Goal: Information Seeking & Learning: Learn about a topic

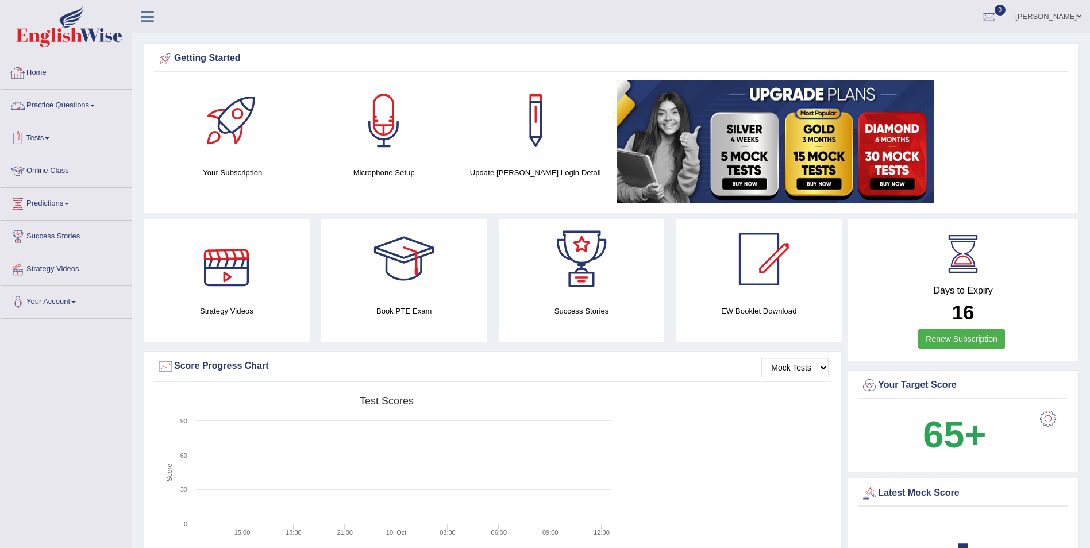
click at [56, 101] on link "Practice Questions" at bounding box center [66, 104] width 131 height 29
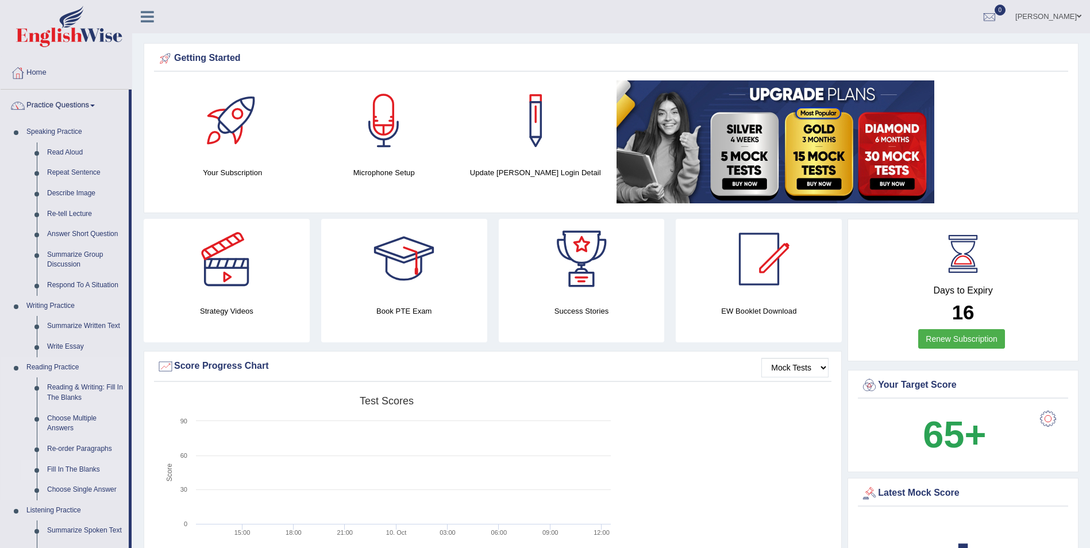
click at [76, 380] on link "Fill In The Blanks" at bounding box center [85, 470] width 87 height 21
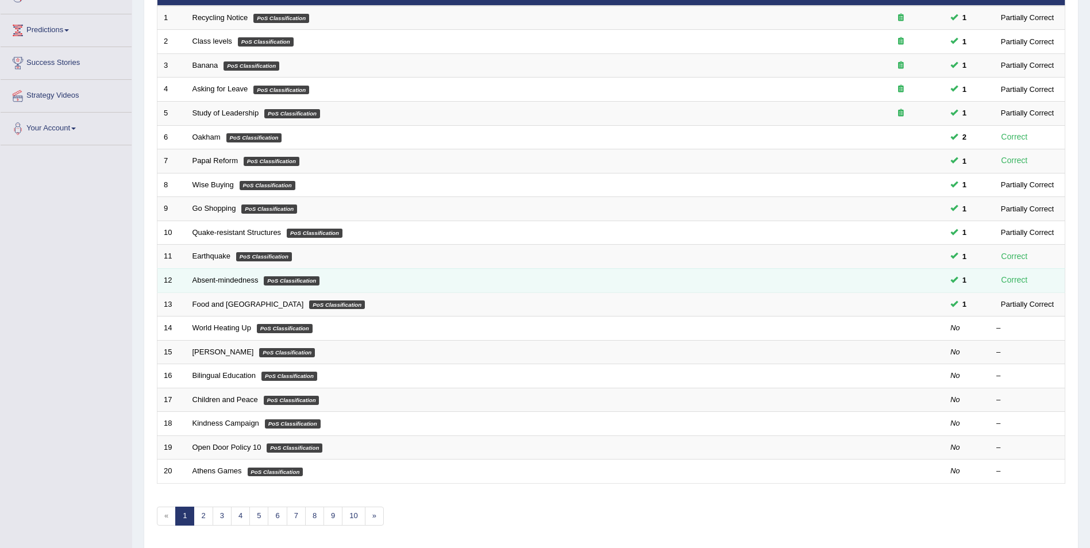
scroll to position [213, 0]
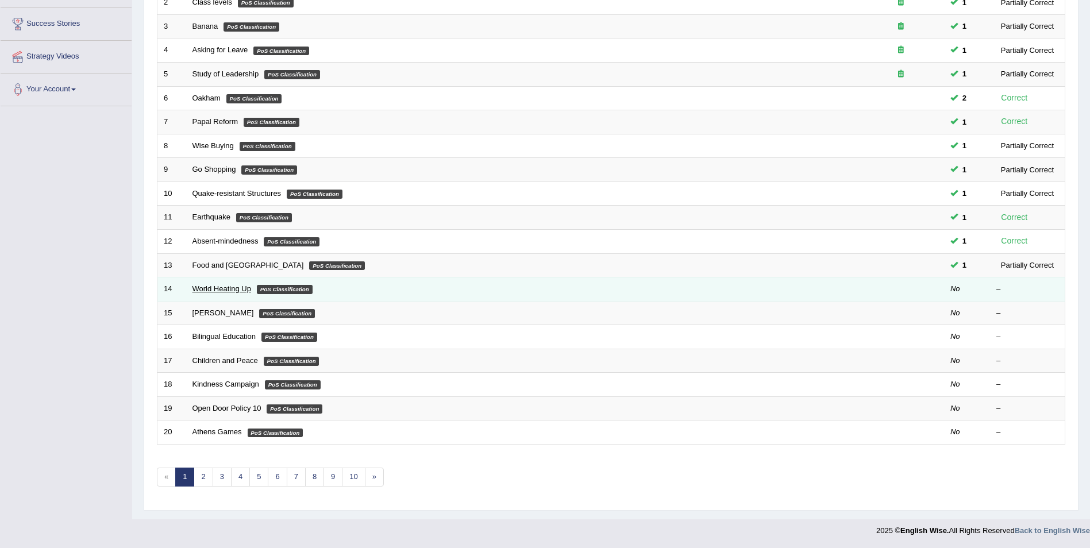
click at [202, 291] on link "World Heating Up" at bounding box center [222, 288] width 59 height 9
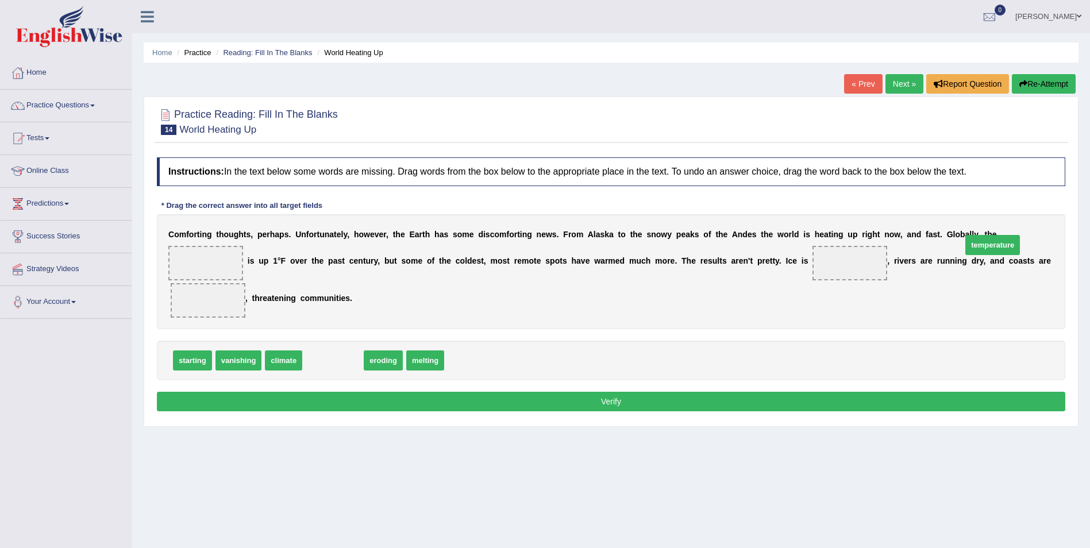
drag, startPoint x: 330, startPoint y: 362, endPoint x: 990, endPoint y: 247, distance: 669.8
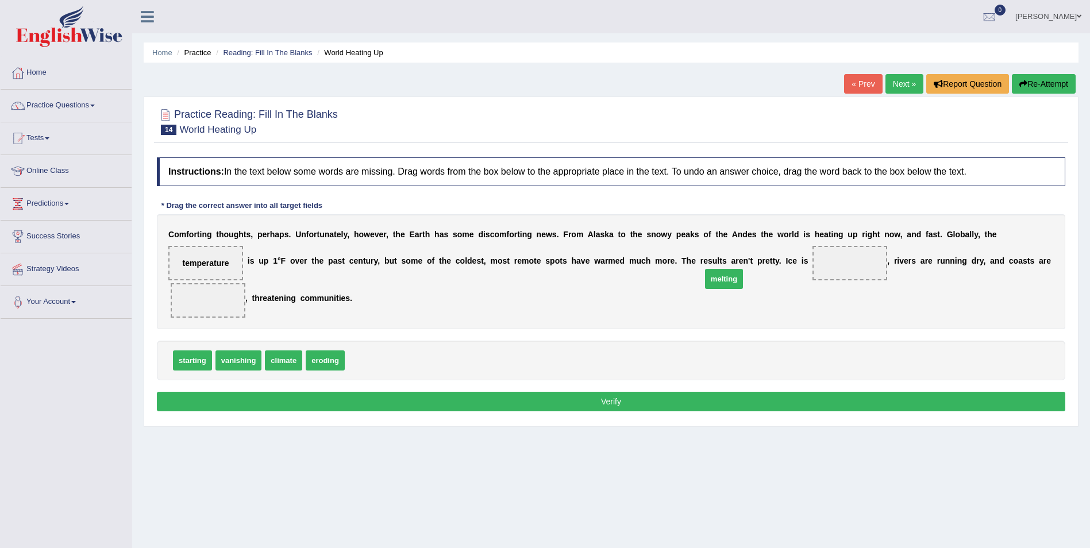
drag, startPoint x: 347, startPoint y: 362, endPoint x: 704, endPoint y: 280, distance: 366.1
drag, startPoint x: 321, startPoint y: 363, endPoint x: 945, endPoint y: 283, distance: 629.8
click at [605, 399] on button "Verify" at bounding box center [611, 402] width 909 height 20
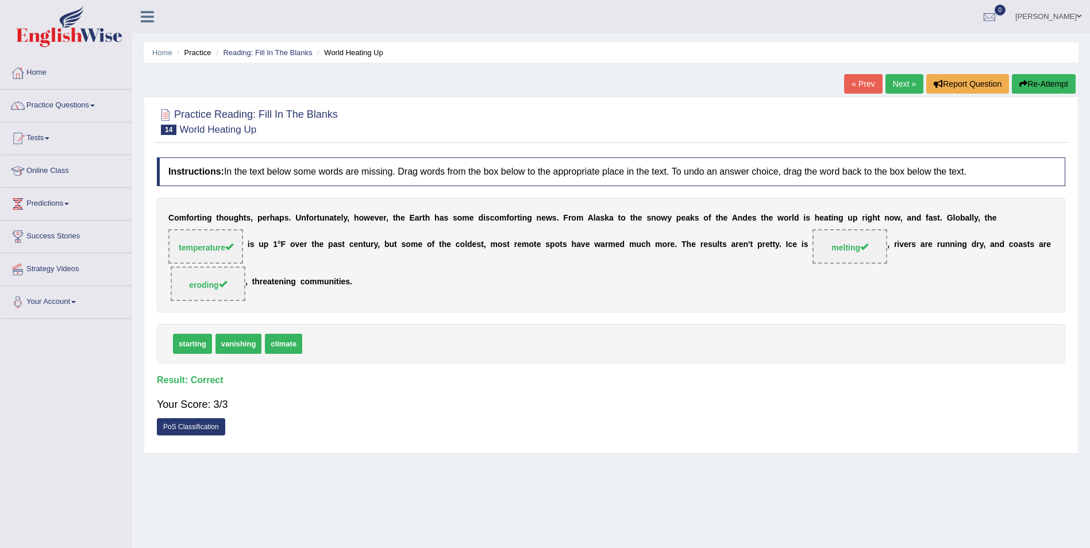
click at [901, 83] on link "Next »" at bounding box center [905, 84] width 38 height 20
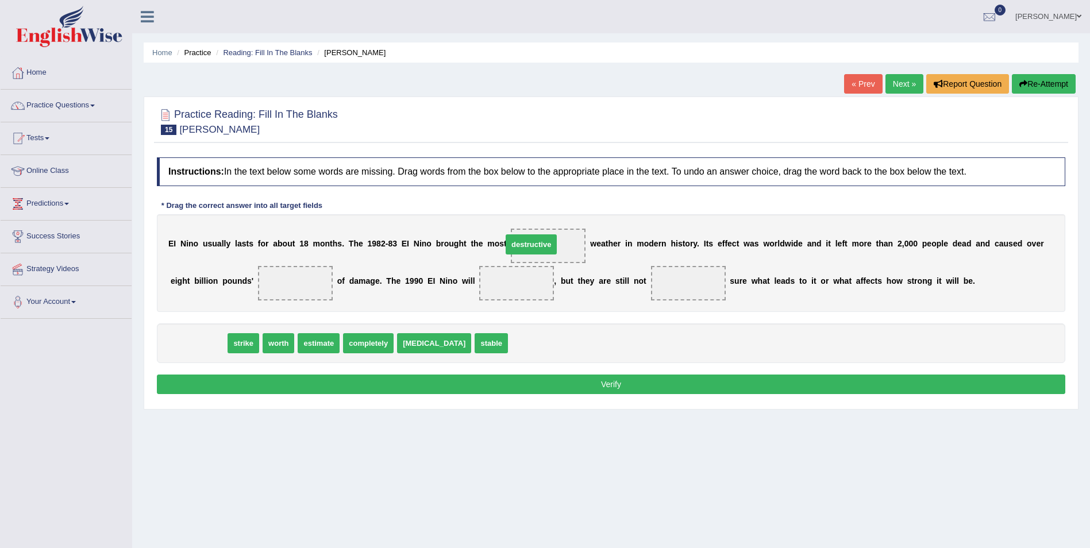
drag, startPoint x: 200, startPoint y: 346, endPoint x: 533, endPoint y: 247, distance: 347.1
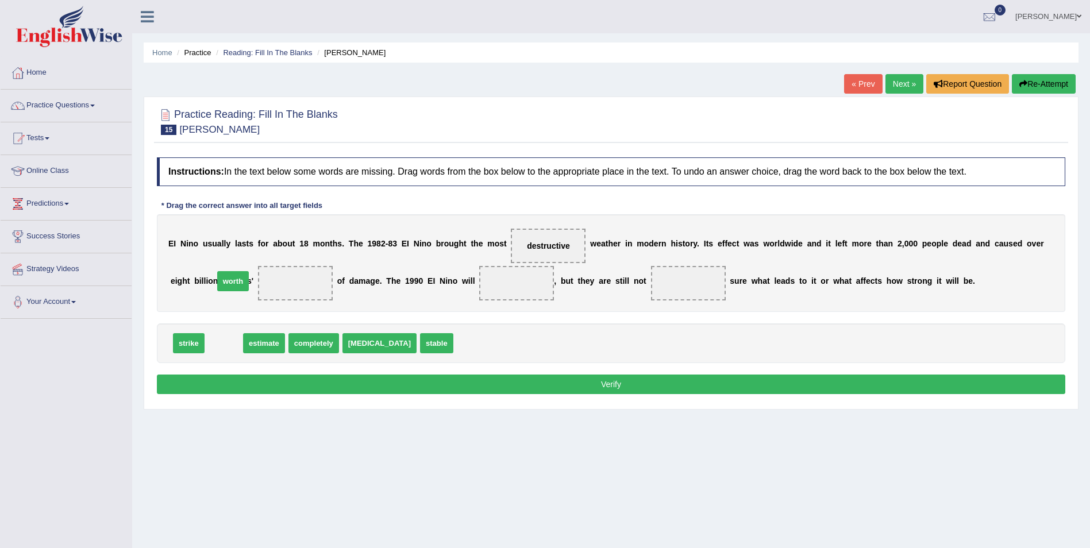
drag, startPoint x: 223, startPoint y: 341, endPoint x: 232, endPoint y: 279, distance: 62.7
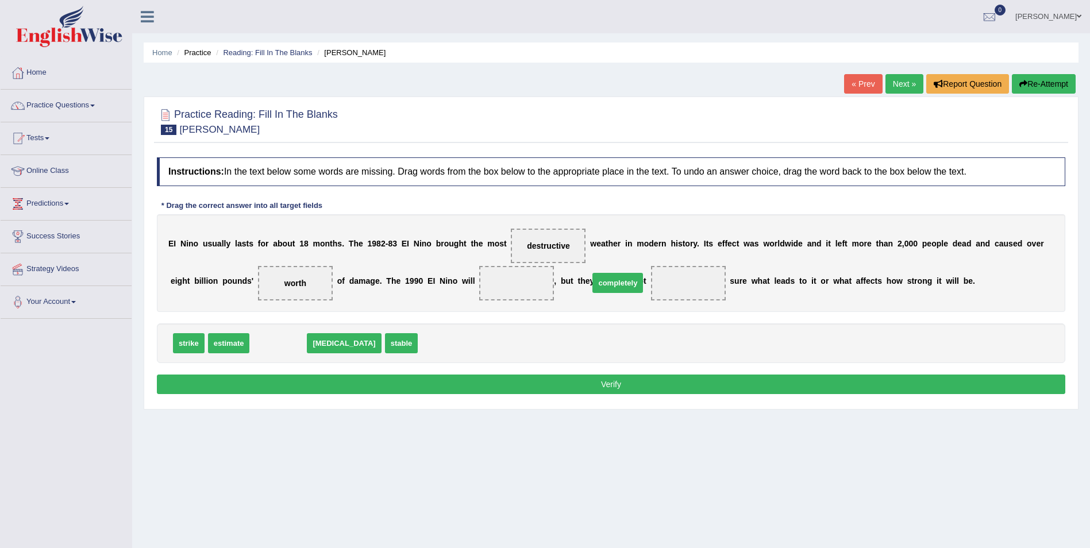
drag, startPoint x: 264, startPoint y: 344, endPoint x: 603, endPoint y: 284, distance: 345.0
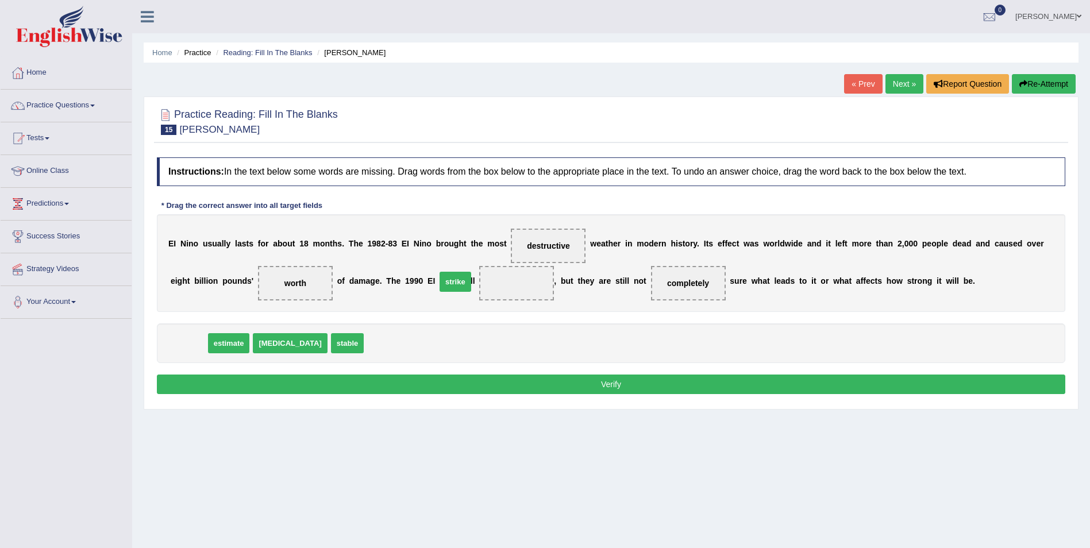
drag, startPoint x: 181, startPoint y: 343, endPoint x: 448, endPoint y: 282, distance: 273.7
click at [610, 379] on button "Verify" at bounding box center [611, 385] width 909 height 20
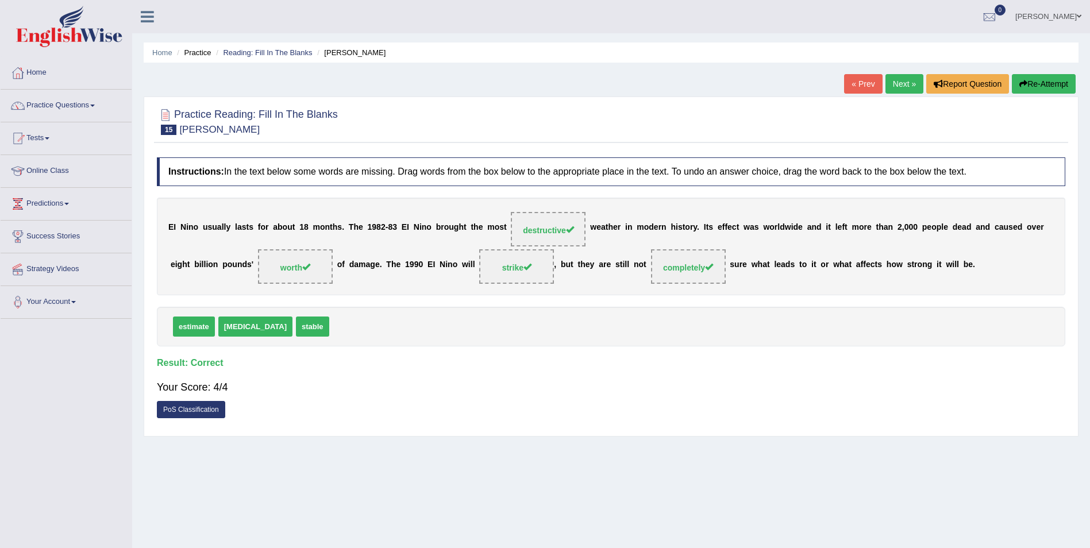
click at [899, 81] on link "Next »" at bounding box center [905, 84] width 38 height 20
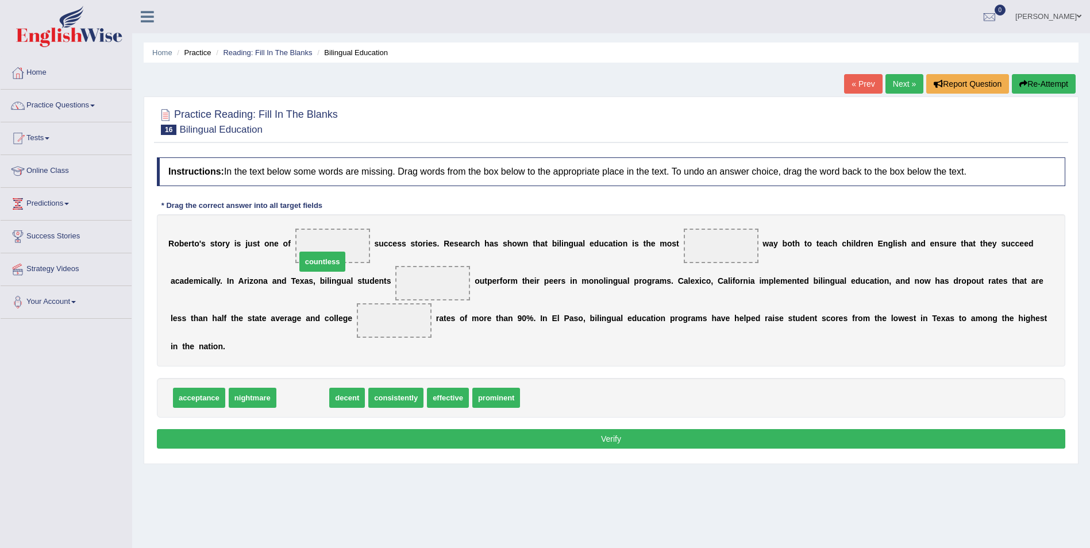
drag, startPoint x: 301, startPoint y: 383, endPoint x: 320, endPoint y: 247, distance: 137.6
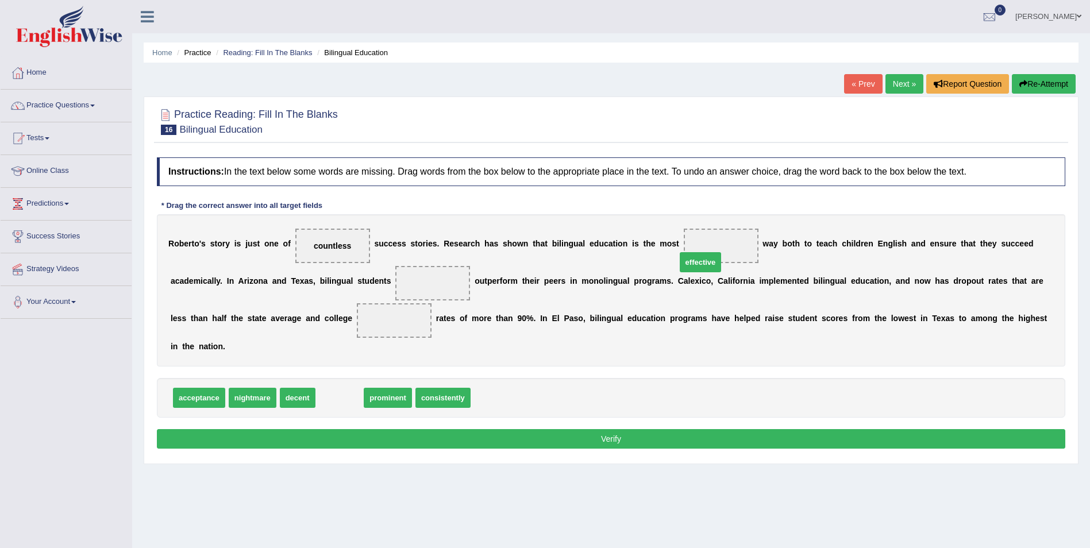
drag, startPoint x: 339, startPoint y: 382, endPoint x: 699, endPoint y: 246, distance: 385.6
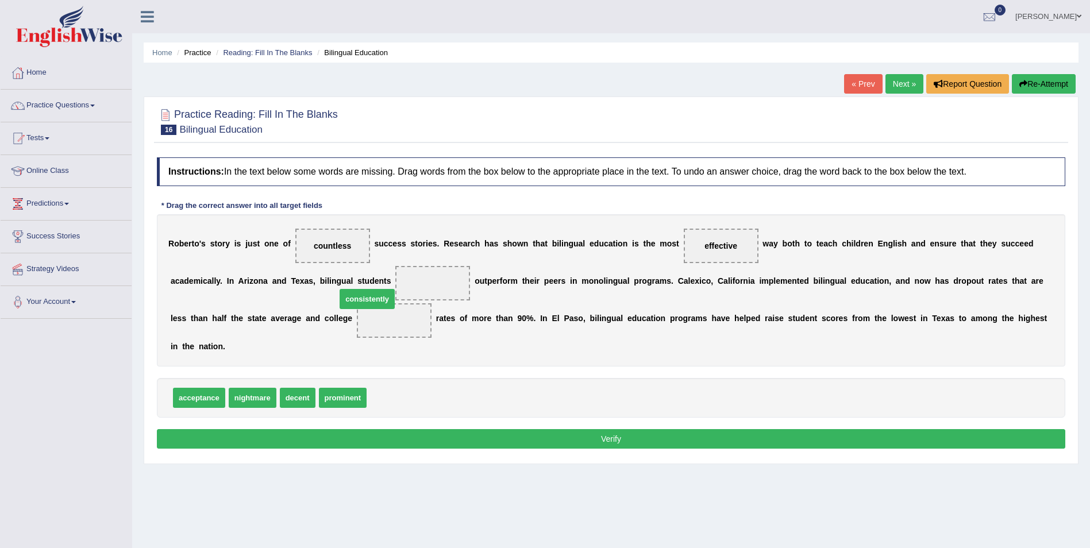
drag, startPoint x: 397, startPoint y: 382, endPoint x: 367, endPoint y: 283, distance: 103.4
drag, startPoint x: 287, startPoint y: 382, endPoint x: 285, endPoint y: 322, distance: 59.8
click at [612, 429] on button "Verify" at bounding box center [611, 439] width 909 height 20
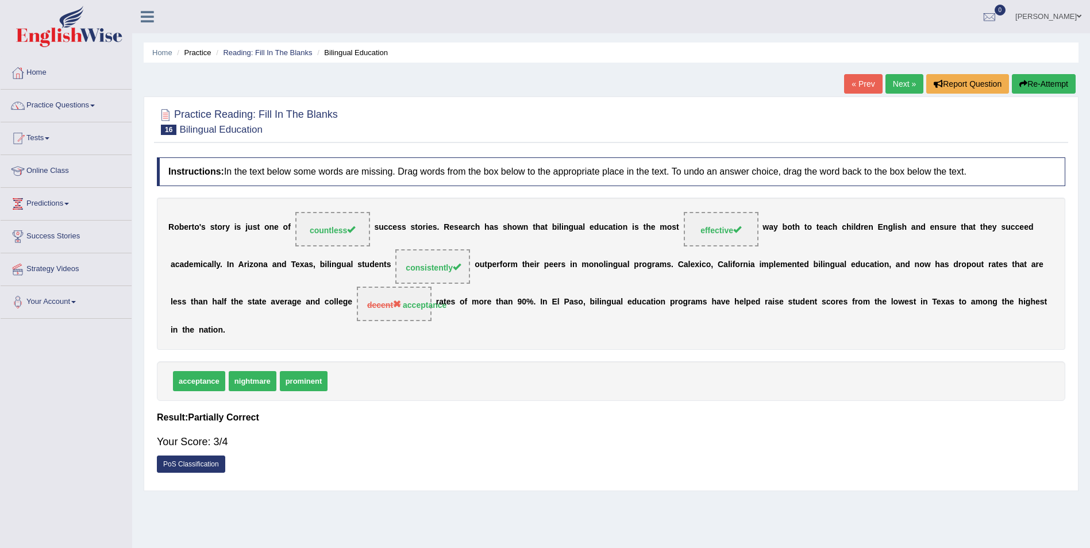
click at [899, 74] on link "Next »" at bounding box center [905, 84] width 38 height 20
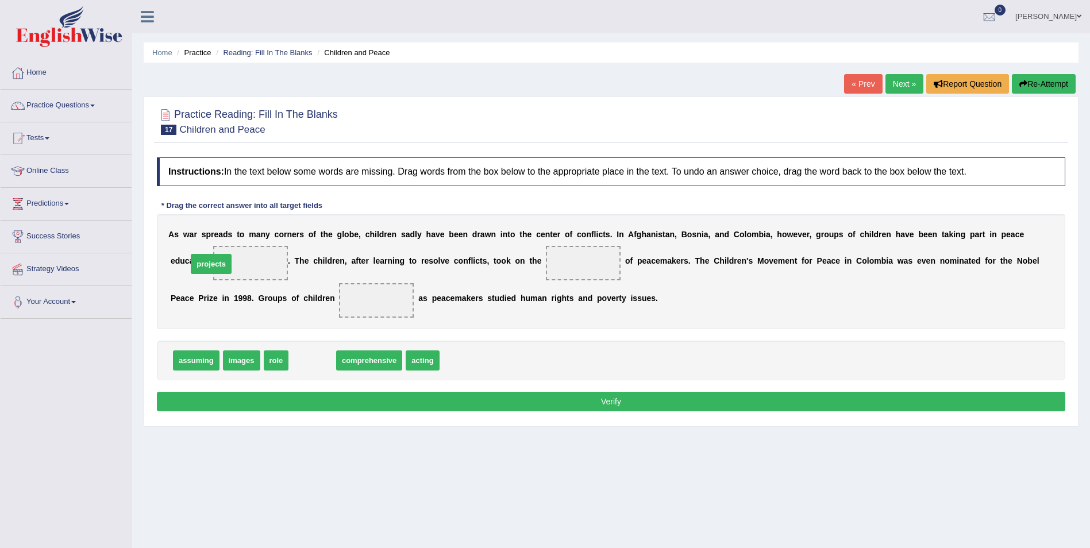
drag, startPoint x: 309, startPoint y: 359, endPoint x: 208, endPoint y: 263, distance: 139.8
drag, startPoint x: 271, startPoint y: 358, endPoint x: 517, endPoint y: 262, distance: 264.8
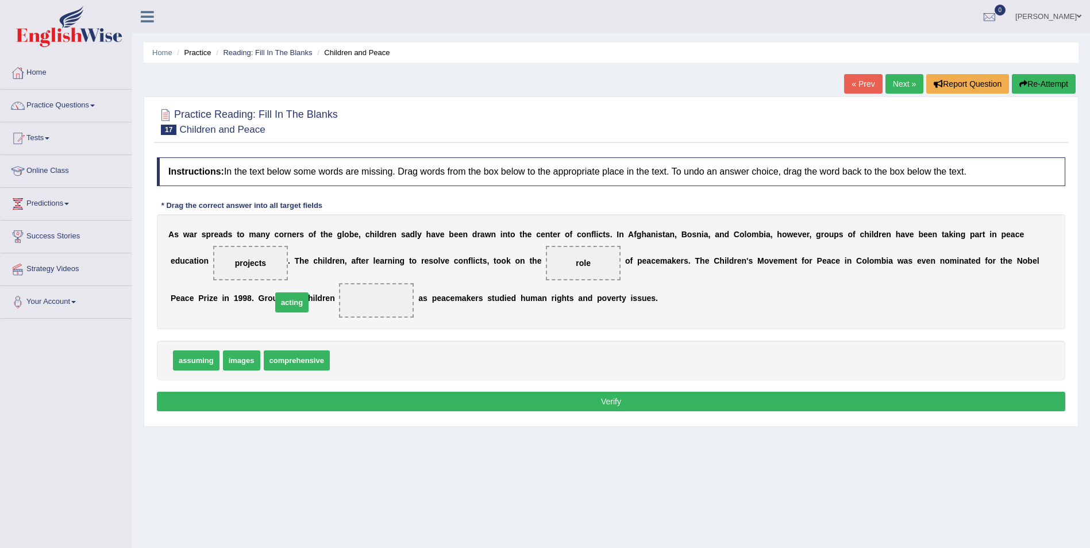
drag, startPoint x: 353, startPoint y: 362, endPoint x: 295, endPoint y: 303, distance: 82.1
click at [612, 395] on button "Verify" at bounding box center [611, 402] width 909 height 20
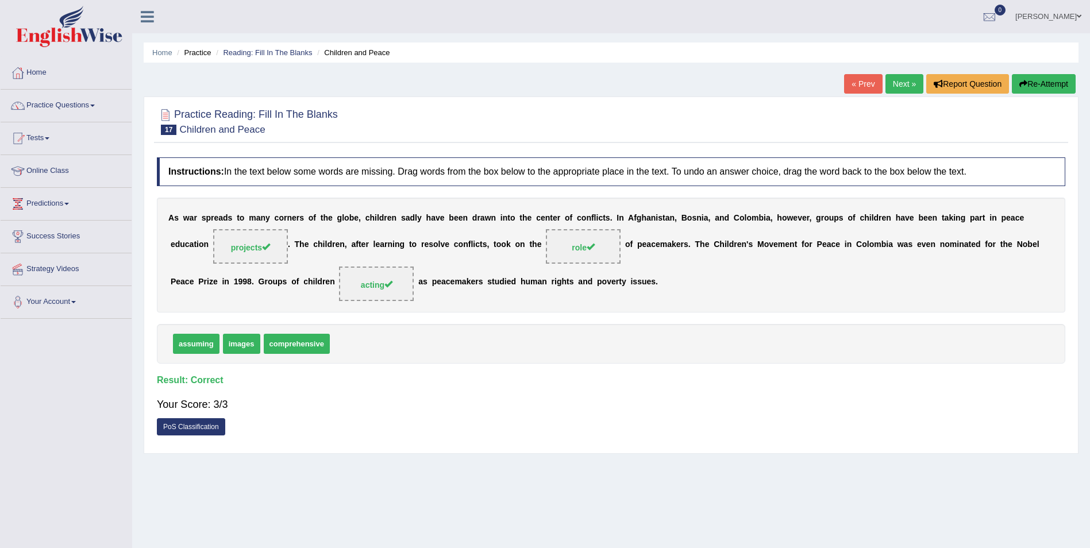
click at [908, 81] on link "Next »" at bounding box center [905, 84] width 38 height 20
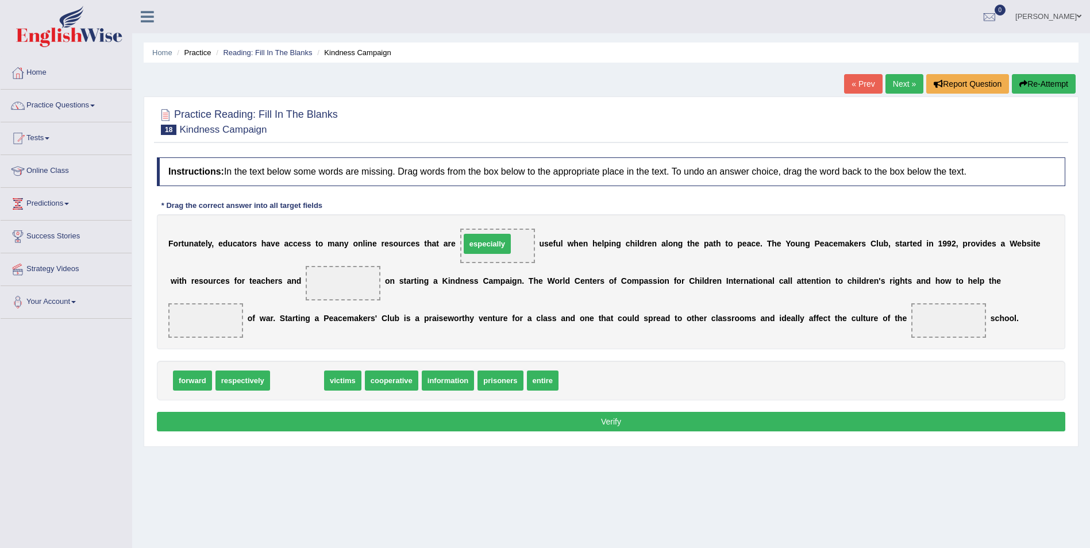
drag, startPoint x: 299, startPoint y: 381, endPoint x: 489, endPoint y: 244, distance: 233.8
drag, startPoint x: 286, startPoint y: 380, endPoint x: 274, endPoint y: 283, distance: 97.2
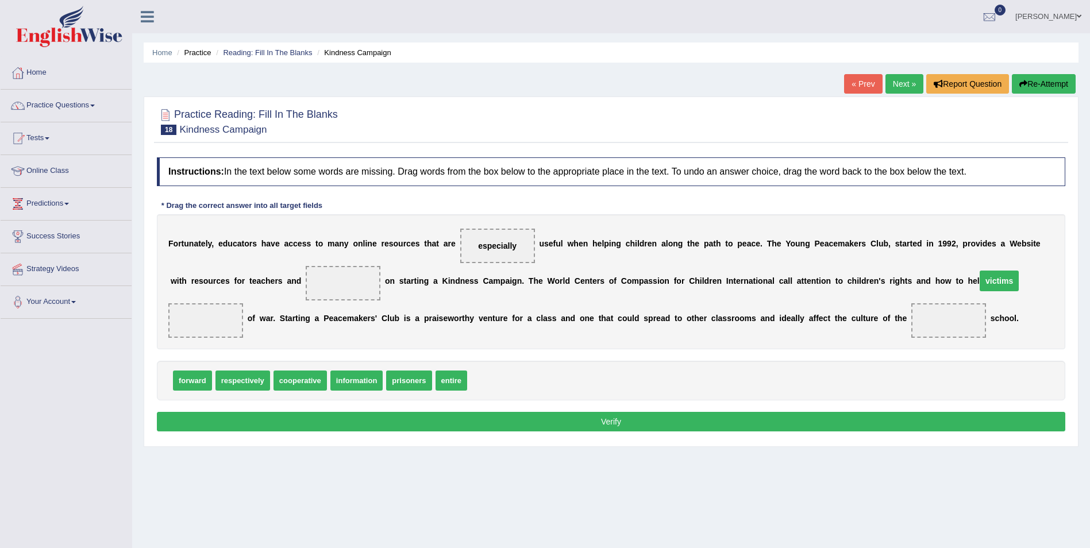
drag, startPoint x: 267, startPoint y: 280, endPoint x: 922, endPoint y: 279, distance: 655.8
drag, startPoint x: 400, startPoint y: 377, endPoint x: 803, endPoint y: 319, distance: 407.0
click at [842, 324] on span "prisoners" at bounding box center [864, 334] width 45 height 20
drag, startPoint x: 803, startPoint y: 319, endPoint x: 760, endPoint y: 312, distance: 43.7
click at [761, 312] on div "Instructions: In the text below some words are missing. Drag words from the box…" at bounding box center [611, 296] width 914 height 289
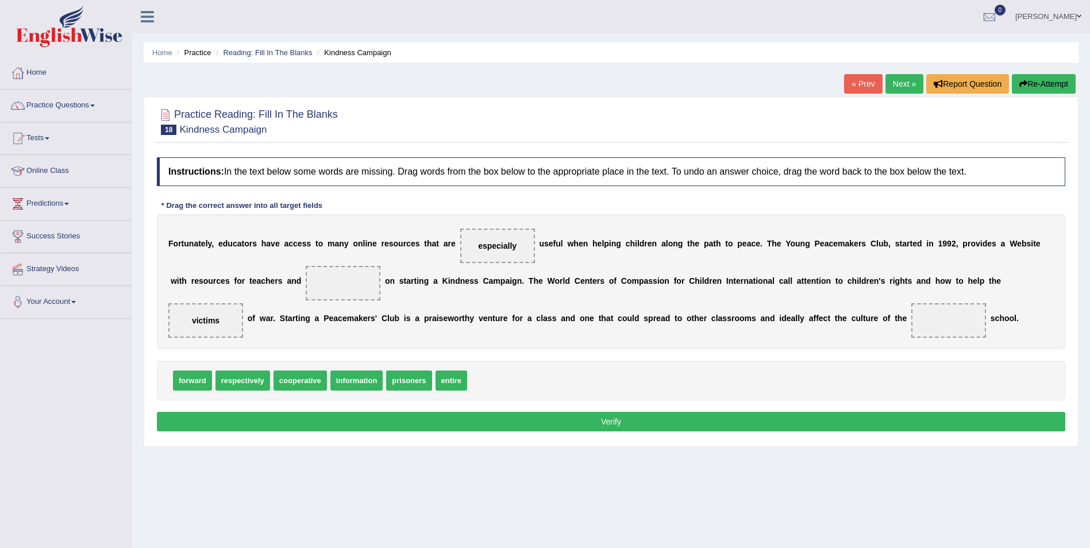
drag, startPoint x: 759, startPoint y: 312, endPoint x: 784, endPoint y: 305, distance: 25.7
click at [912, 305] on span at bounding box center [949, 320] width 75 height 34
drag, startPoint x: 400, startPoint y: 377, endPoint x: 761, endPoint y: 317, distance: 365.8
drag, startPoint x: 761, startPoint y: 317, endPoint x: 407, endPoint y: 377, distance: 358.5
click at [407, 380] on div "Instructions: In the text below some words are missing. Drag words from the box…" at bounding box center [611, 296] width 914 height 289
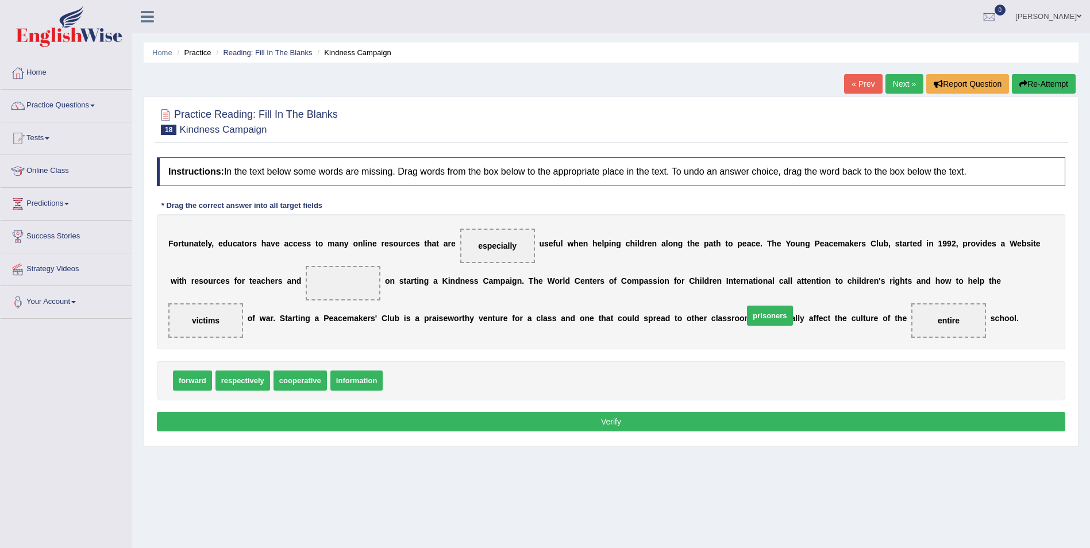
drag, startPoint x: 403, startPoint y: 381, endPoint x: 763, endPoint y: 316, distance: 366.2
drag, startPoint x: 762, startPoint y: 318, endPoint x: 277, endPoint y: 281, distance: 485.9
drag, startPoint x: 298, startPoint y: 380, endPoint x: 757, endPoint y: 319, distance: 463.9
click at [612, 418] on button "Verify" at bounding box center [611, 422] width 909 height 20
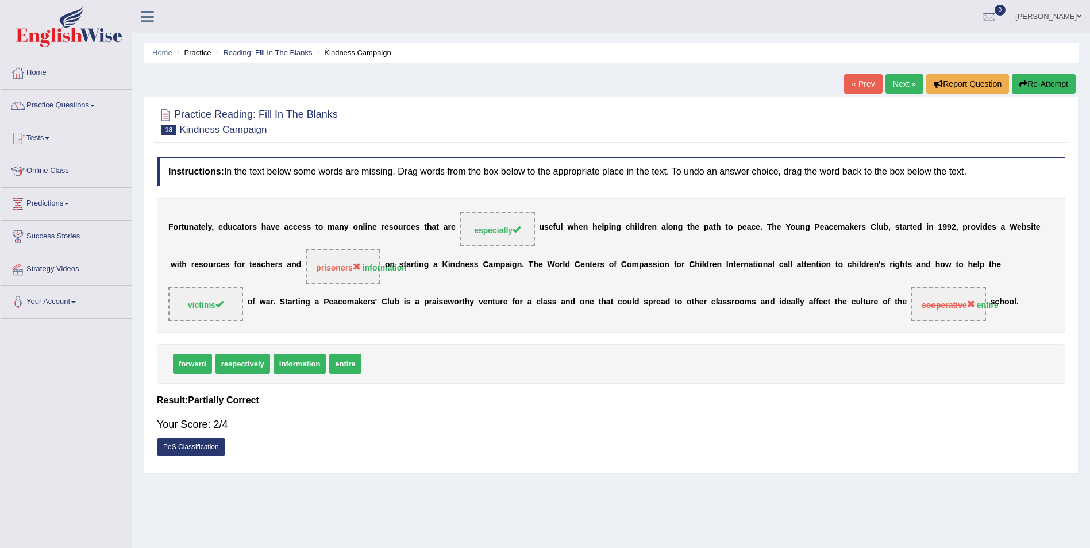
click at [896, 80] on link "Next »" at bounding box center [905, 84] width 38 height 20
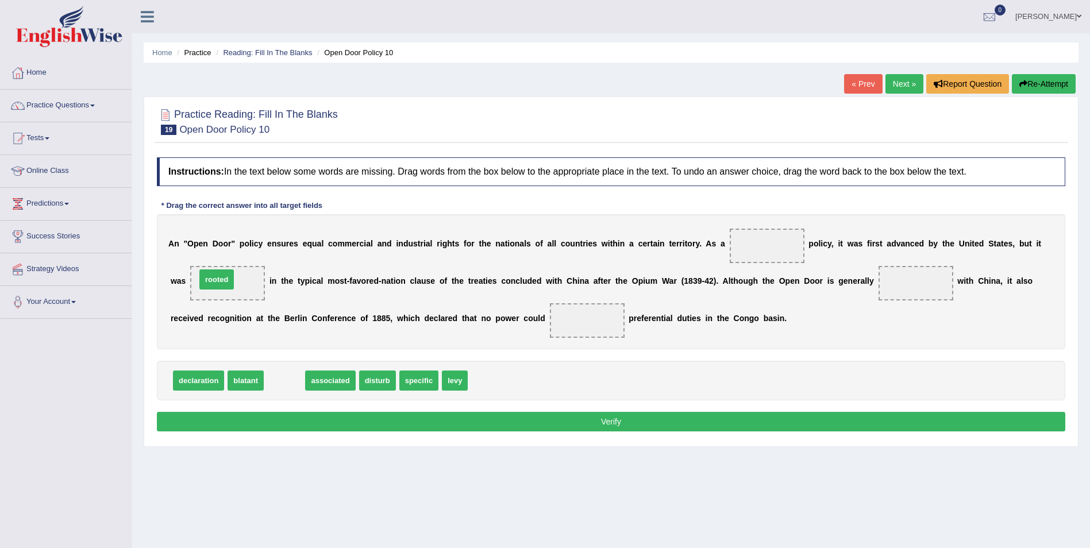
drag, startPoint x: 278, startPoint y: 383, endPoint x: 210, endPoint y: 282, distance: 121.8
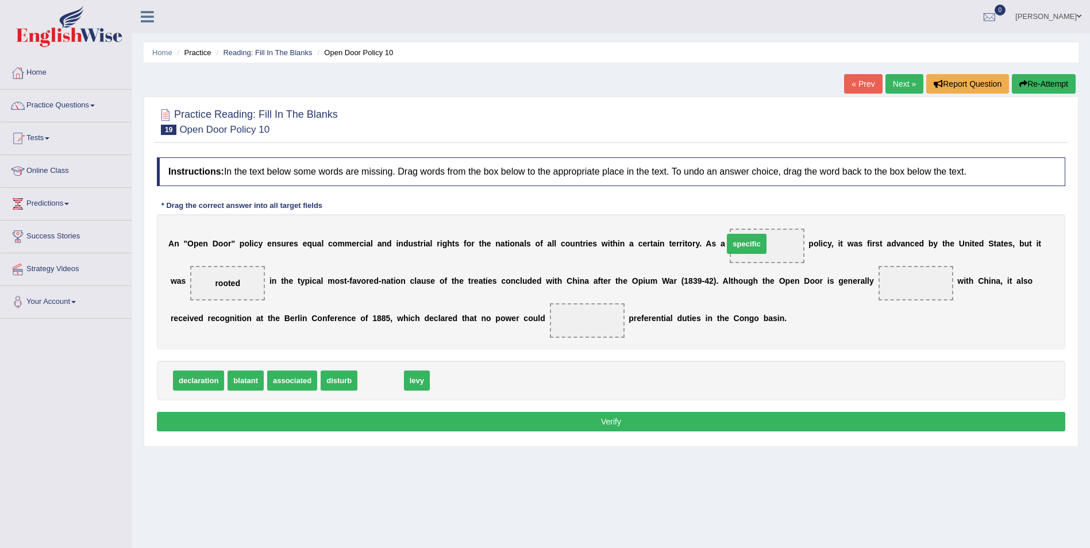
drag, startPoint x: 374, startPoint y: 381, endPoint x: 739, endPoint y: 244, distance: 390.3
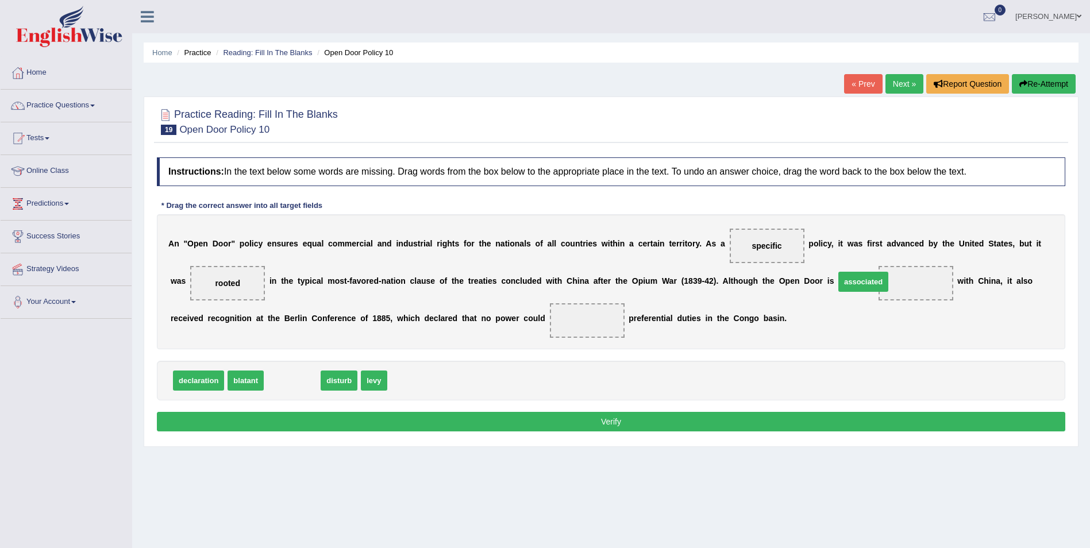
drag, startPoint x: 287, startPoint y: 382, endPoint x: 857, endPoint y: 283, distance: 578.6
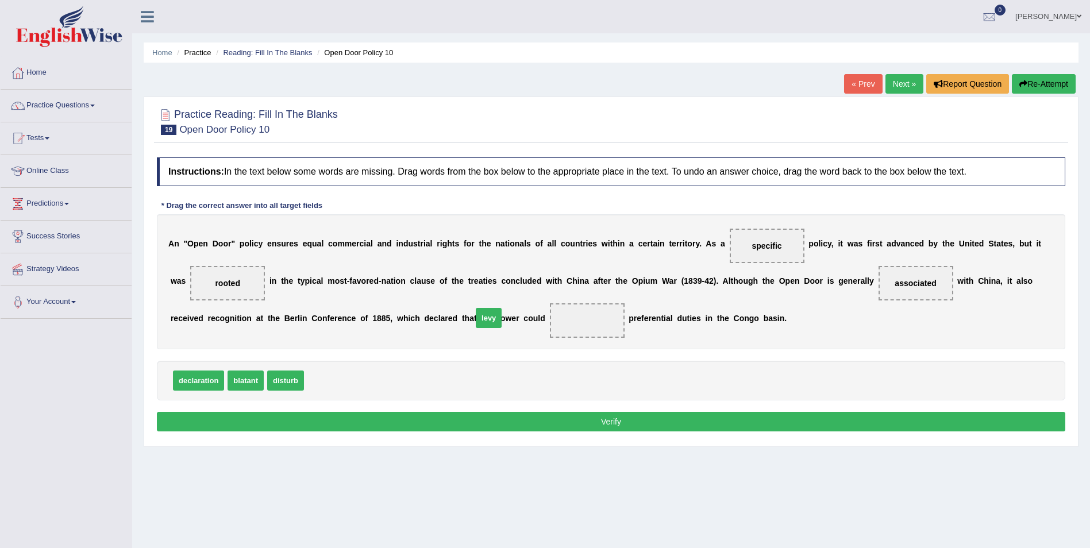
drag, startPoint x: 312, startPoint y: 383, endPoint x: 480, endPoint y: 320, distance: 179.7
click at [616, 420] on button "Verify" at bounding box center [611, 422] width 909 height 20
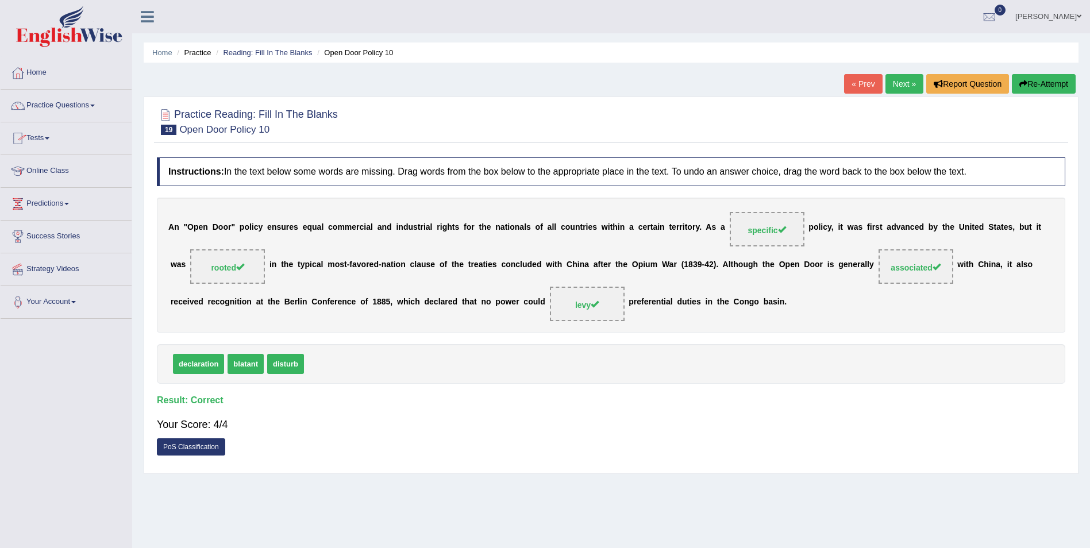
click at [904, 81] on link "Next »" at bounding box center [905, 84] width 38 height 20
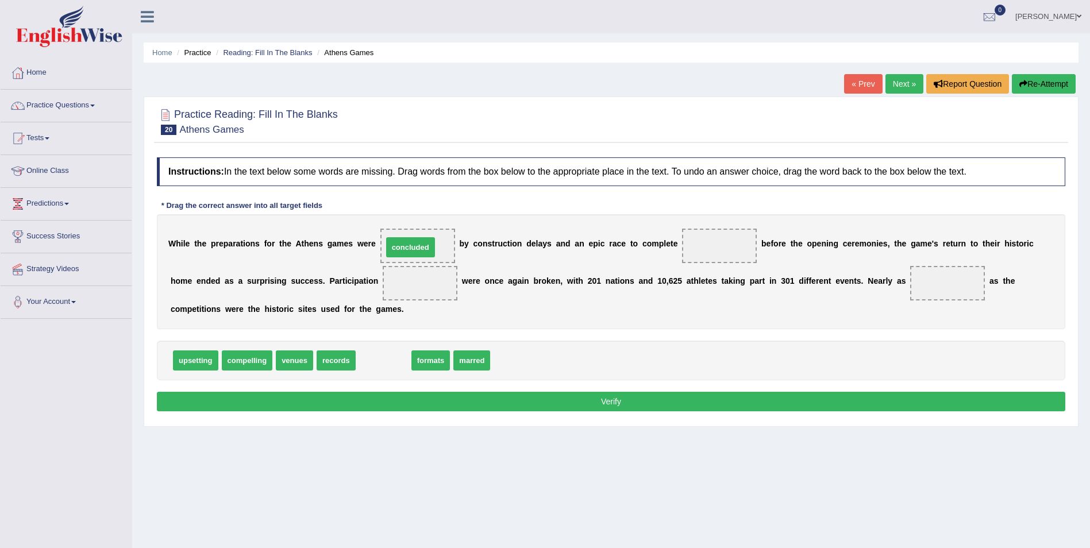
drag, startPoint x: 374, startPoint y: 361, endPoint x: 401, endPoint y: 248, distance: 116.4
drag, startPoint x: 402, startPoint y: 245, endPoint x: 499, endPoint y: 360, distance: 150.5
drag, startPoint x: 420, startPoint y: 359, endPoint x: 414, endPoint y: 244, distance: 115.7
drag, startPoint x: 375, startPoint y: 360, endPoint x: 695, endPoint y: 245, distance: 339.8
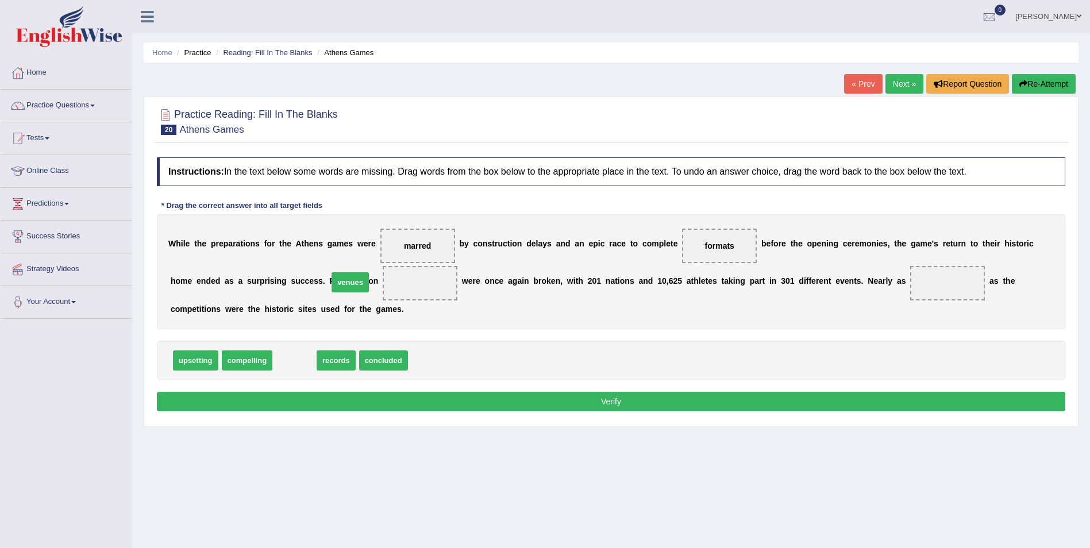
drag, startPoint x: 287, startPoint y: 362, endPoint x: 343, endPoint y: 283, distance: 96.0
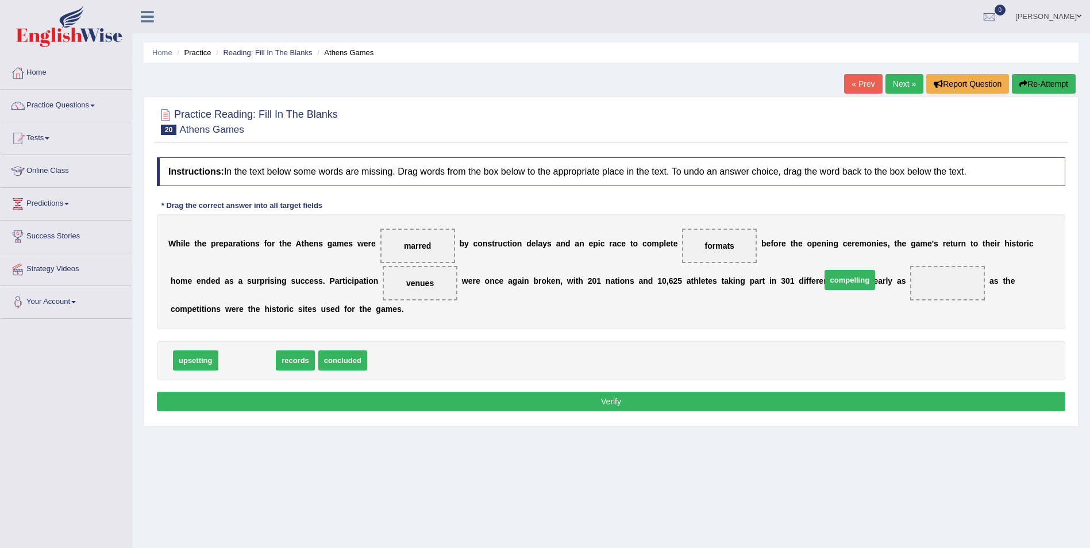
drag, startPoint x: 243, startPoint y: 362, endPoint x: 846, endPoint y: 282, distance: 608.2
click at [612, 404] on button "Verify" at bounding box center [611, 402] width 909 height 20
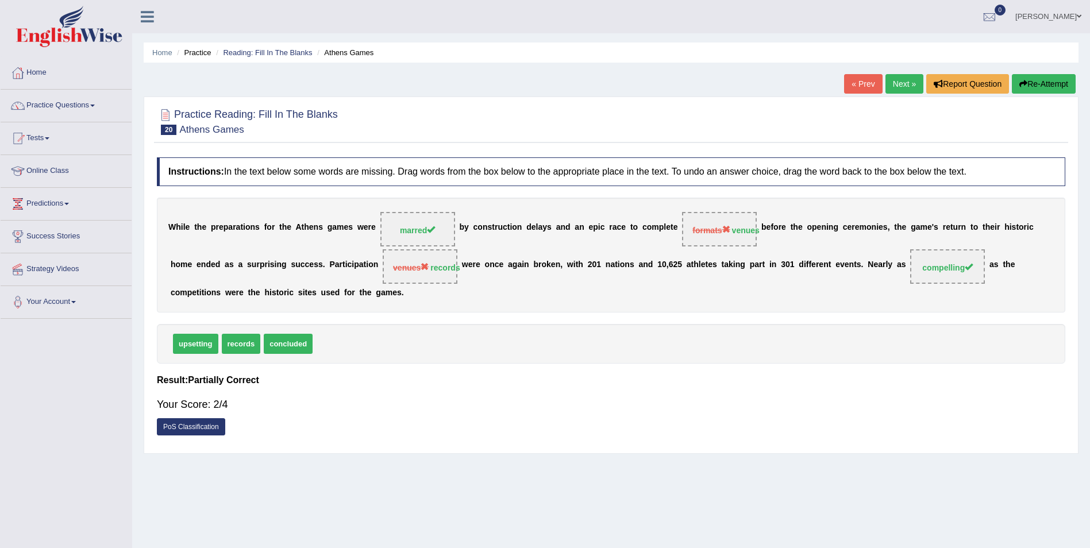
click at [906, 82] on link "Next »" at bounding box center [905, 84] width 38 height 20
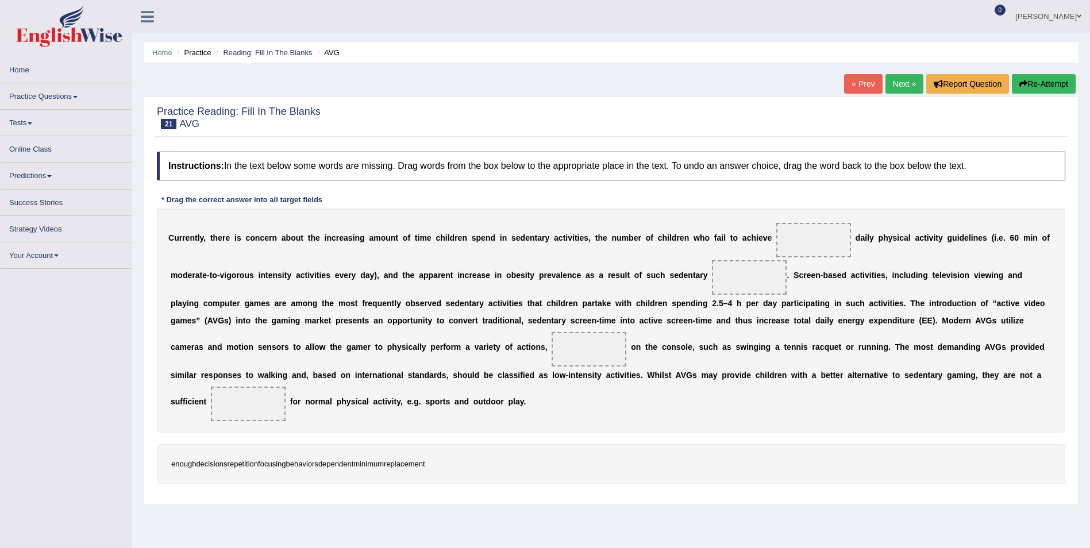
click at [501, 412] on div "C u r r e n t l y , t h e r e i s c o n c e r n a b o u t t h e i n c r e a s i…" at bounding box center [611, 321] width 909 height 224
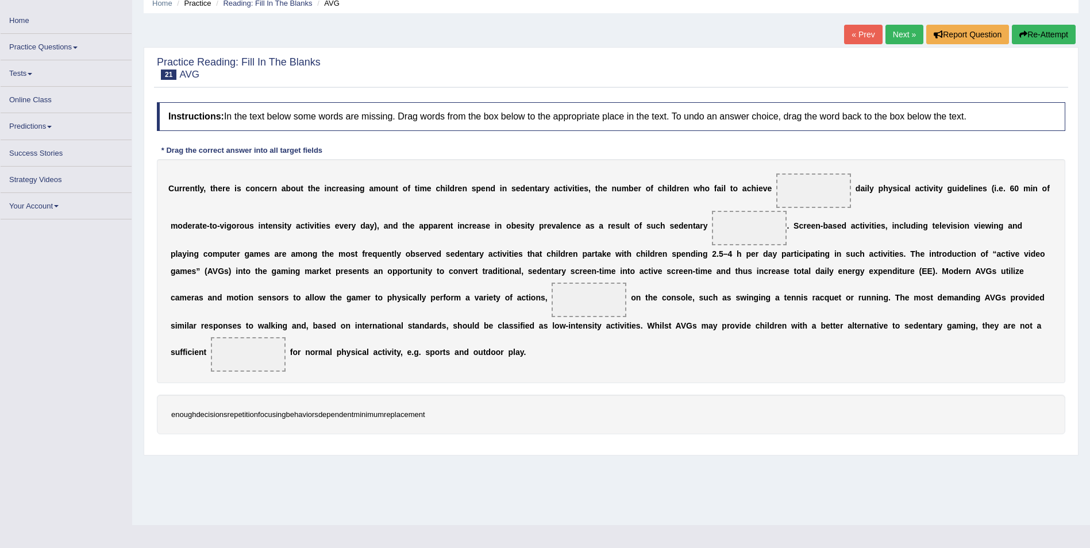
drag, startPoint x: 271, startPoint y: 417, endPoint x: 292, endPoint y: 391, distance: 33.5
click at [292, 391] on div "Instructions: In the text below some words are missing. Drag words from the box…" at bounding box center [611, 273] width 914 height 353
drag, startPoint x: 272, startPoint y: 416, endPoint x: 409, endPoint y: 354, distance: 149.5
click at [409, 354] on div "Instructions: In the text below some words are missing. Drag words from the box…" at bounding box center [611, 273] width 914 height 353
click at [1029, 31] on button "Re-Attempt" at bounding box center [1044, 35] width 64 height 20
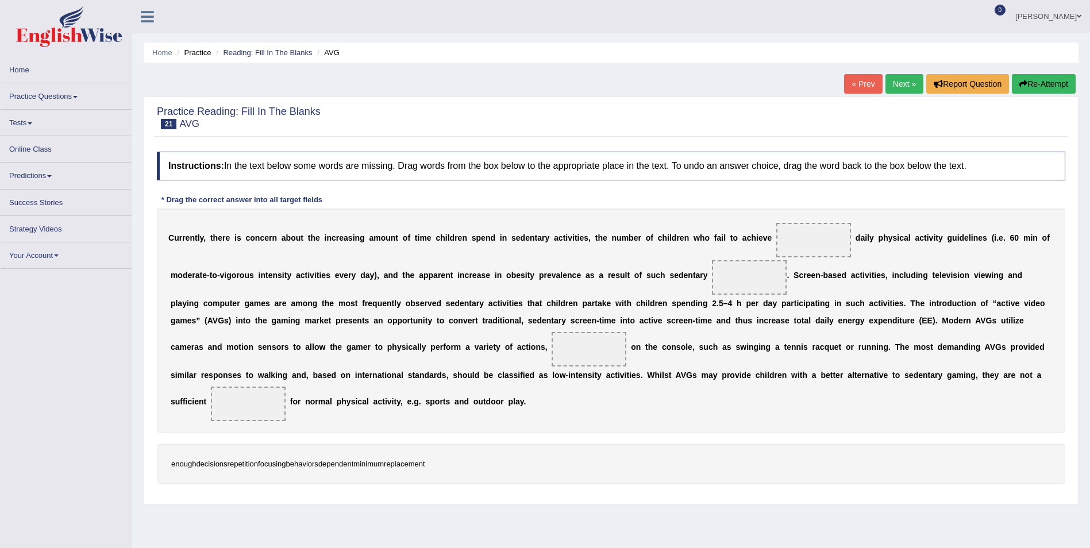
click at [894, 83] on link "Next »" at bounding box center [905, 84] width 38 height 20
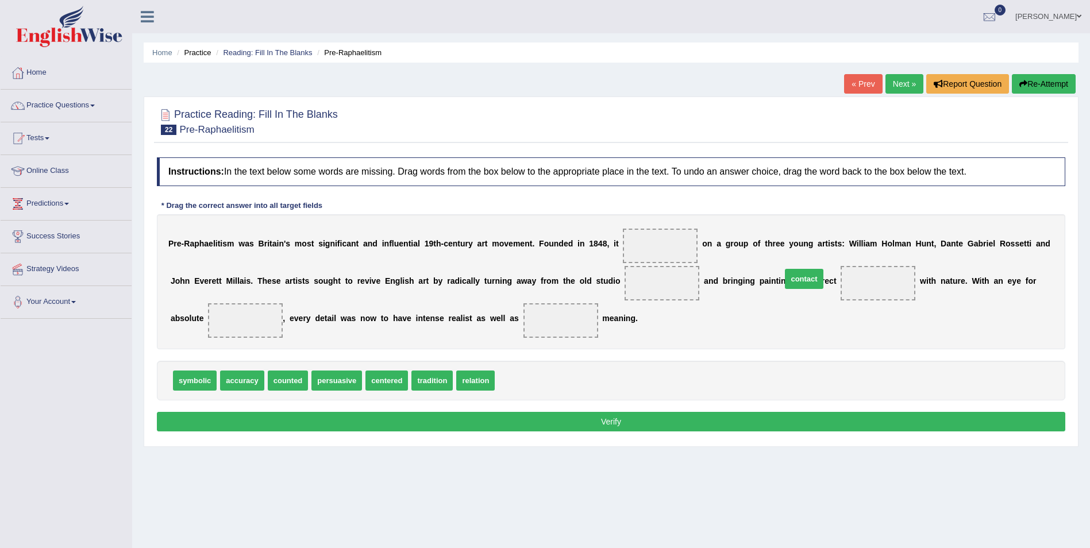
drag, startPoint x: 507, startPoint y: 381, endPoint x: 794, endPoint y: 279, distance: 304.3
drag, startPoint x: 237, startPoint y: 382, endPoint x: 1005, endPoint y: 284, distance: 774.0
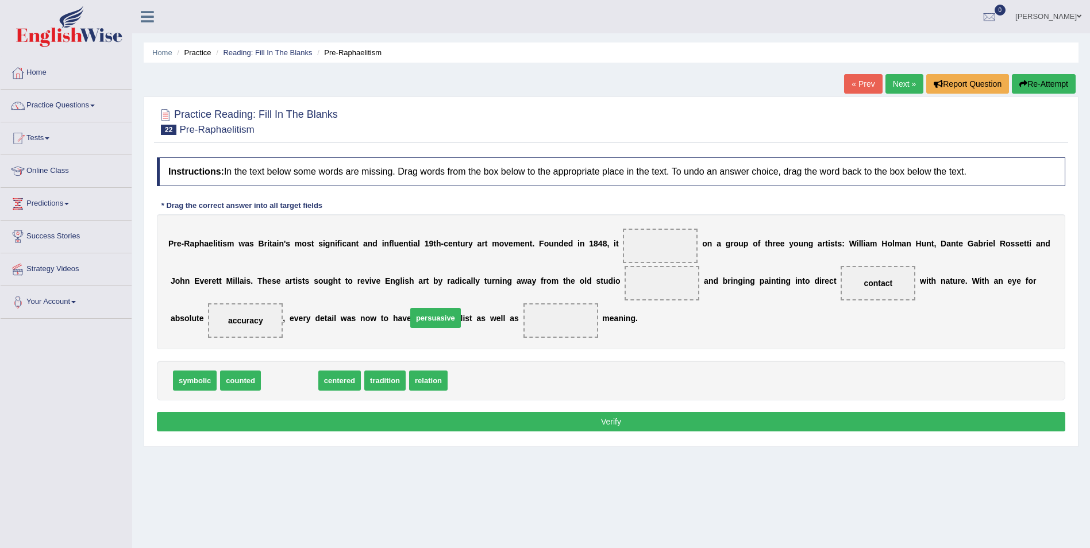
drag, startPoint x: 274, startPoint y: 382, endPoint x: 420, endPoint y: 319, distance: 158.9
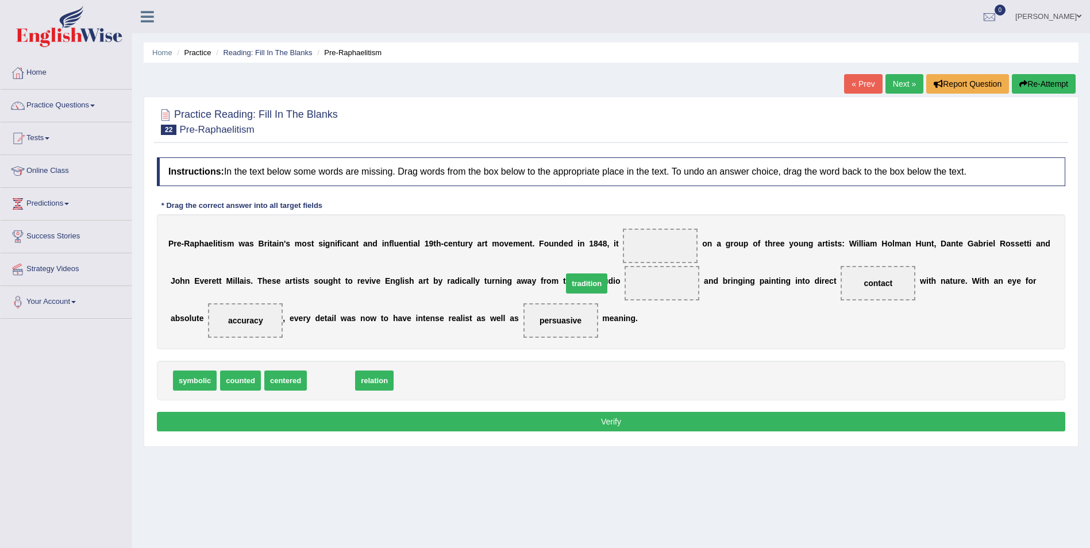
drag, startPoint x: 320, startPoint y: 380, endPoint x: 576, endPoint y: 283, distance: 273.6
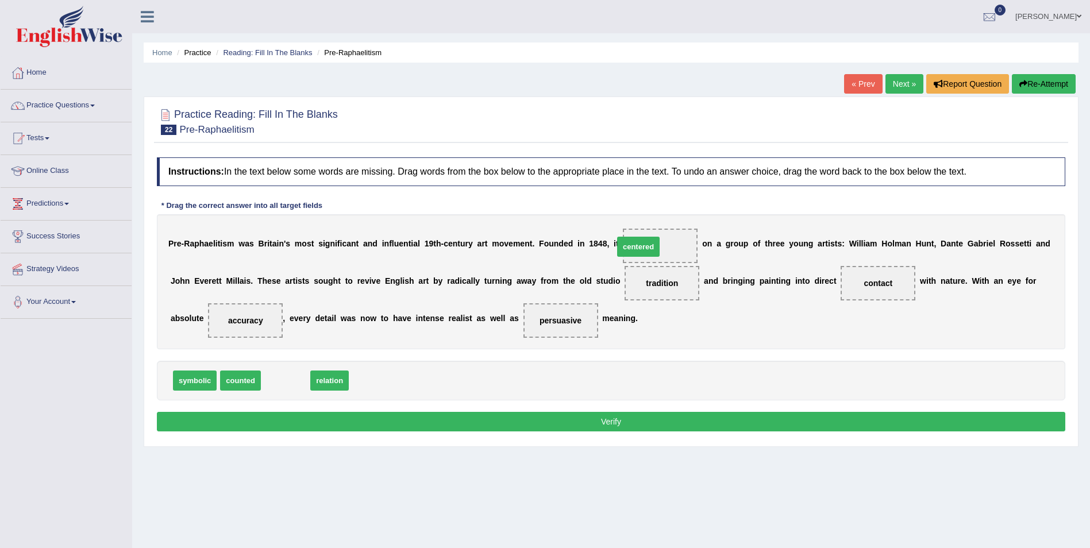
drag, startPoint x: 279, startPoint y: 380, endPoint x: 632, endPoint y: 246, distance: 376.9
click at [605, 421] on button "Verify" at bounding box center [611, 422] width 909 height 20
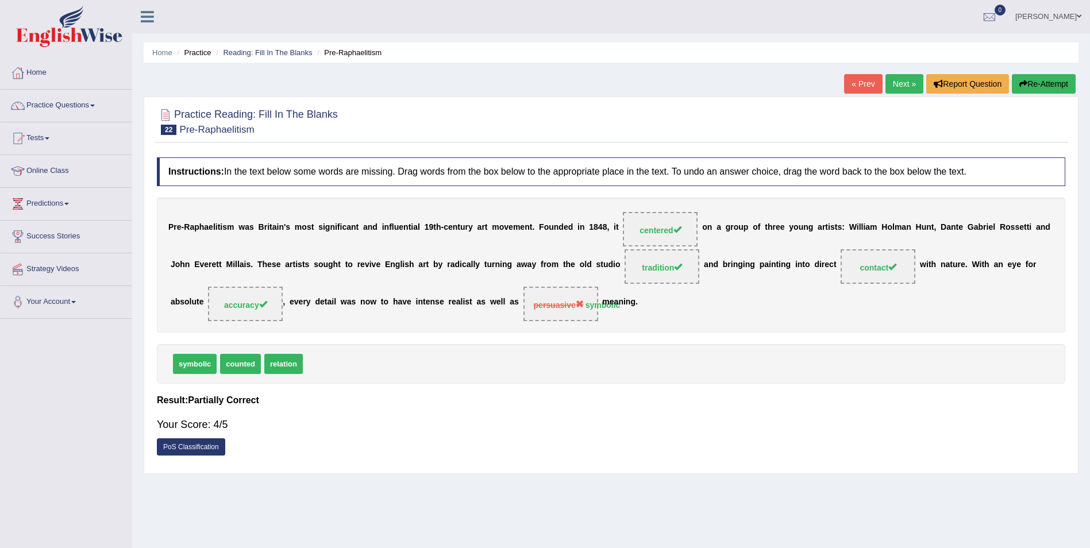
click at [912, 83] on link "Next »" at bounding box center [905, 84] width 38 height 20
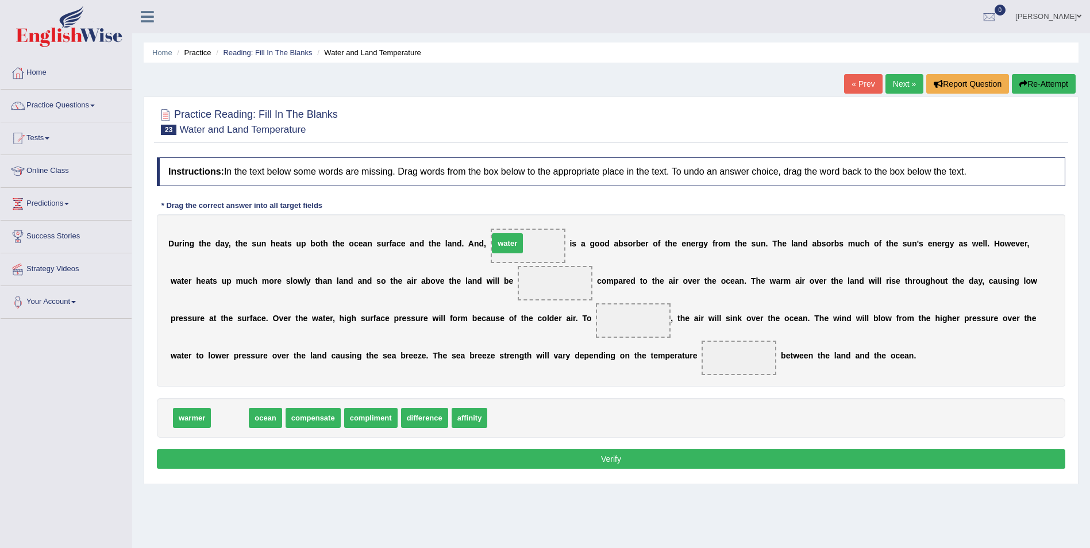
drag, startPoint x: 226, startPoint y: 421, endPoint x: 504, endPoint y: 246, distance: 328.0
drag, startPoint x: 510, startPoint y: 246, endPoint x: 476, endPoint y: 418, distance: 175.3
drag, startPoint x: 230, startPoint y: 417, endPoint x: 509, endPoint y: 245, distance: 328.3
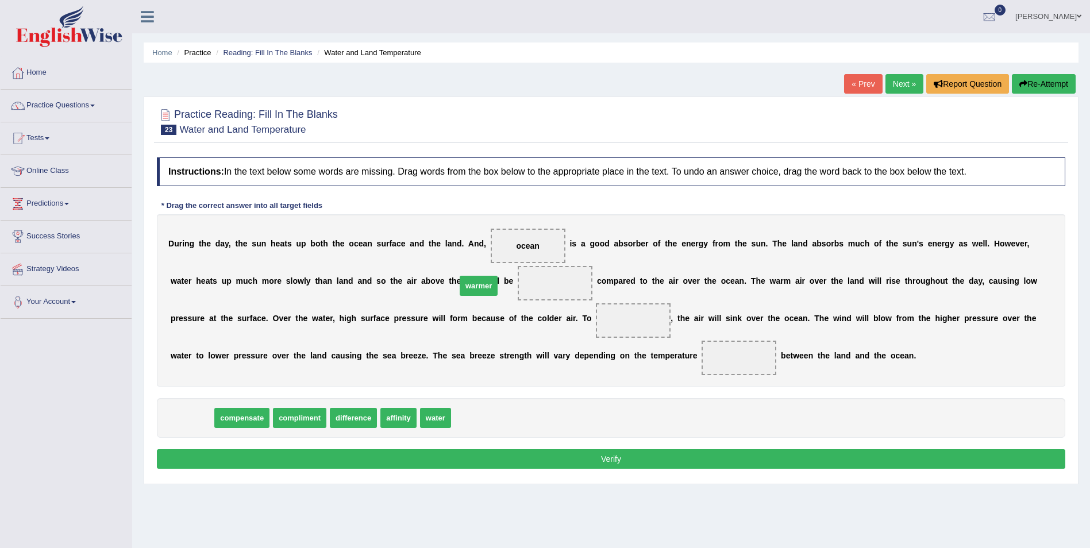
drag, startPoint x: 191, startPoint y: 421, endPoint x: 478, endPoint y: 289, distance: 315.8
drag, startPoint x: 187, startPoint y: 419, endPoint x: 475, endPoint y: 320, distance: 304.6
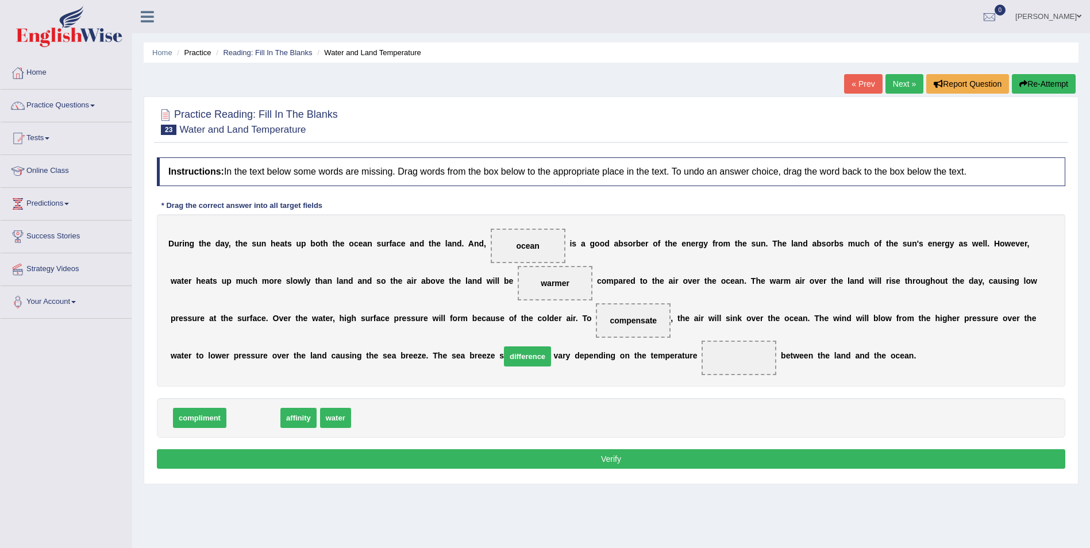
drag, startPoint x: 251, startPoint y: 418, endPoint x: 525, endPoint y: 356, distance: 281.0
click at [617, 457] on button "Verify" at bounding box center [611, 459] width 909 height 20
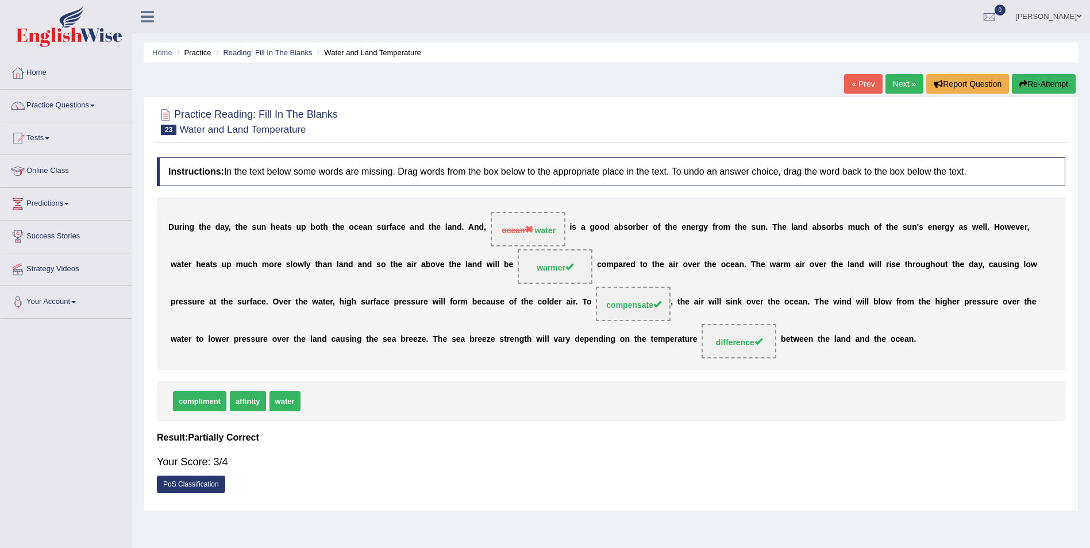
click at [899, 81] on link "Next »" at bounding box center [905, 84] width 38 height 20
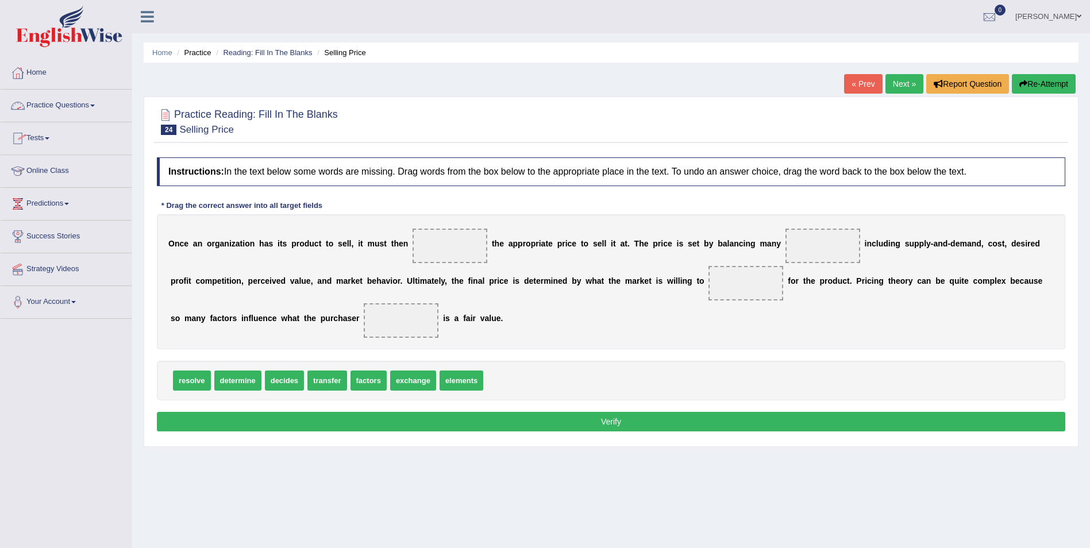
click at [36, 68] on link "Home" at bounding box center [66, 71] width 131 height 29
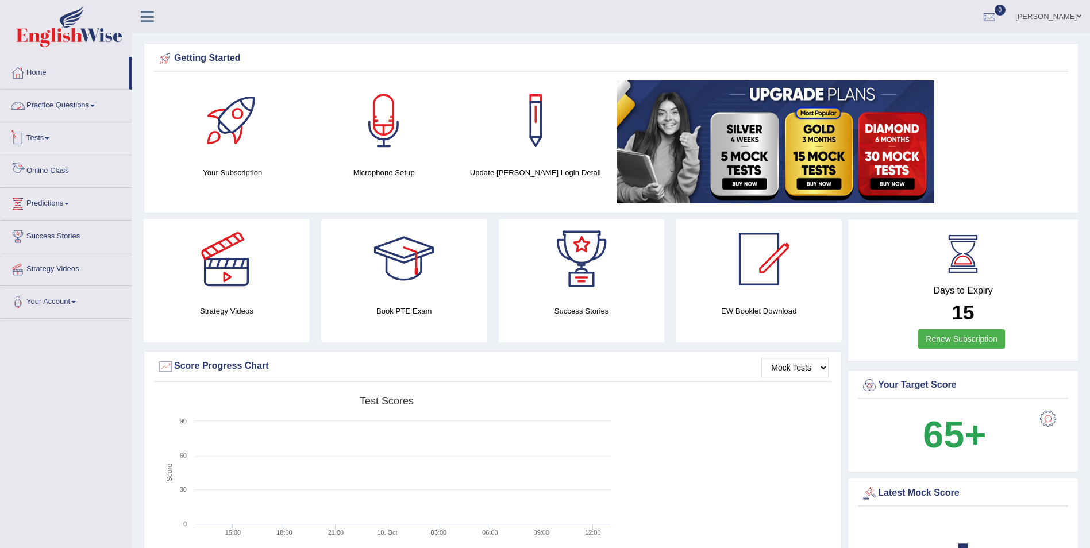
click at [57, 105] on link "Practice Questions" at bounding box center [66, 104] width 131 height 29
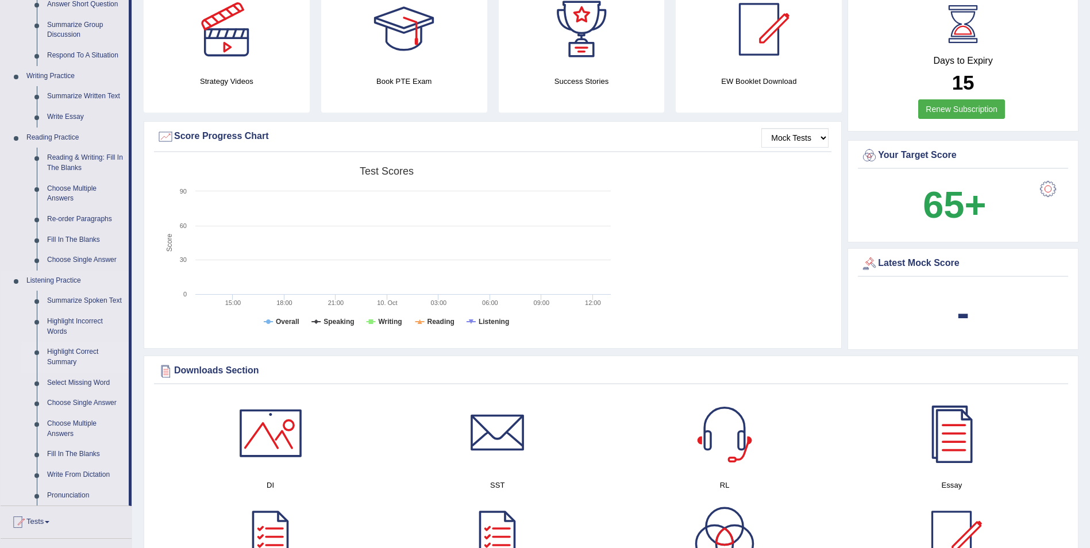
scroll to position [287, 0]
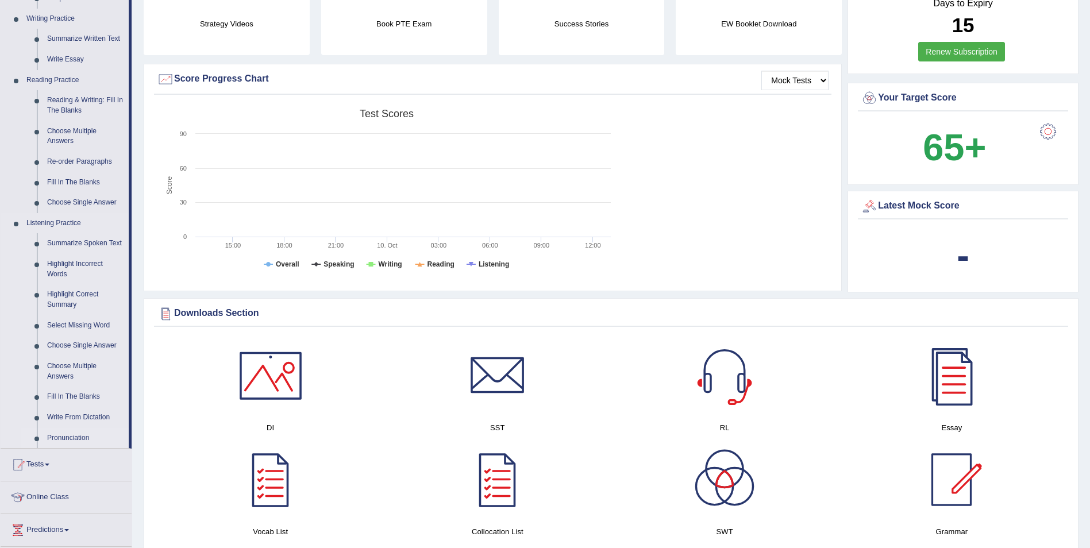
click at [64, 439] on link "Pronunciation" at bounding box center [85, 438] width 87 height 21
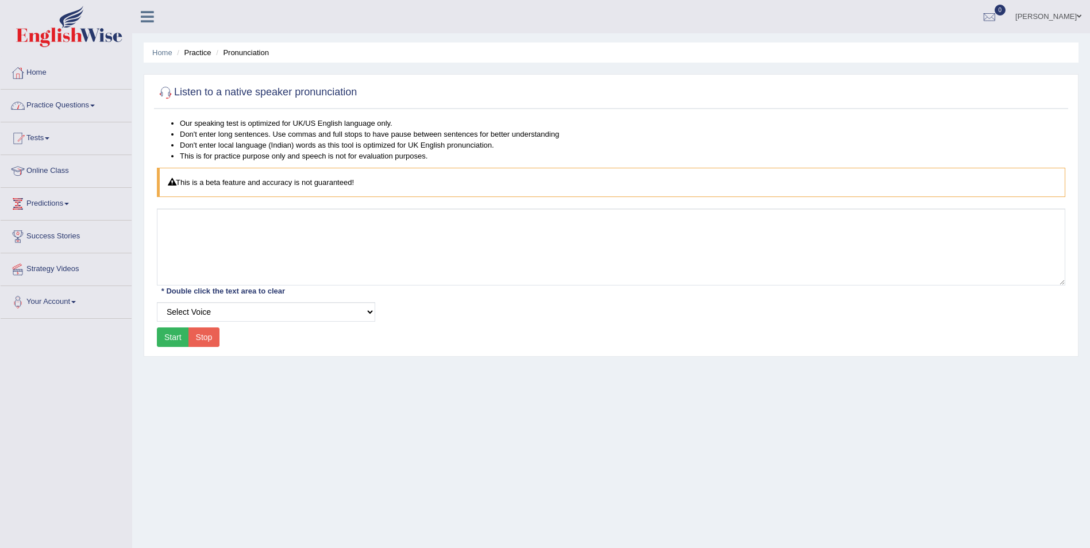
click at [61, 104] on link "Practice Questions" at bounding box center [66, 104] width 131 height 29
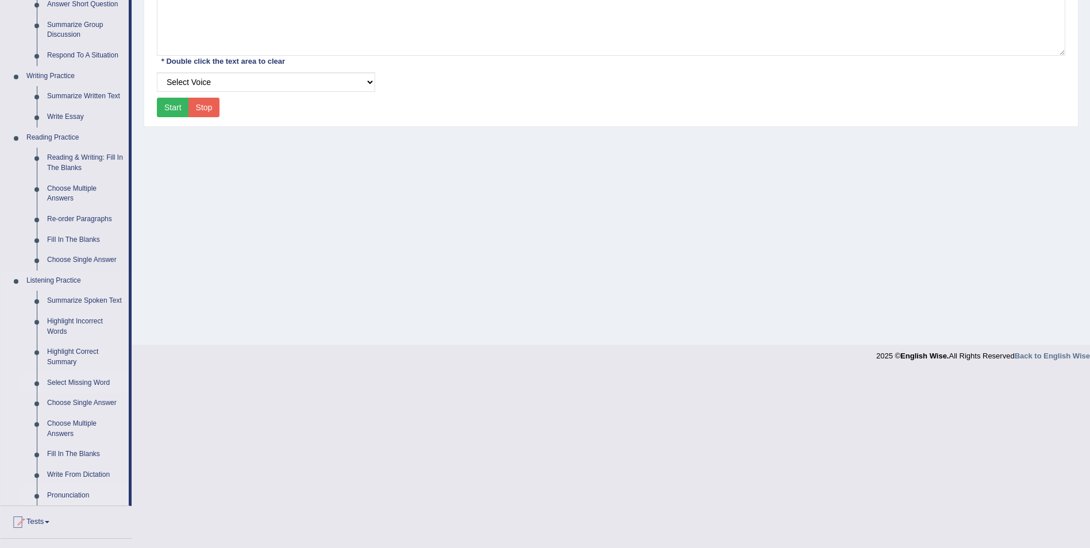
scroll to position [287, 0]
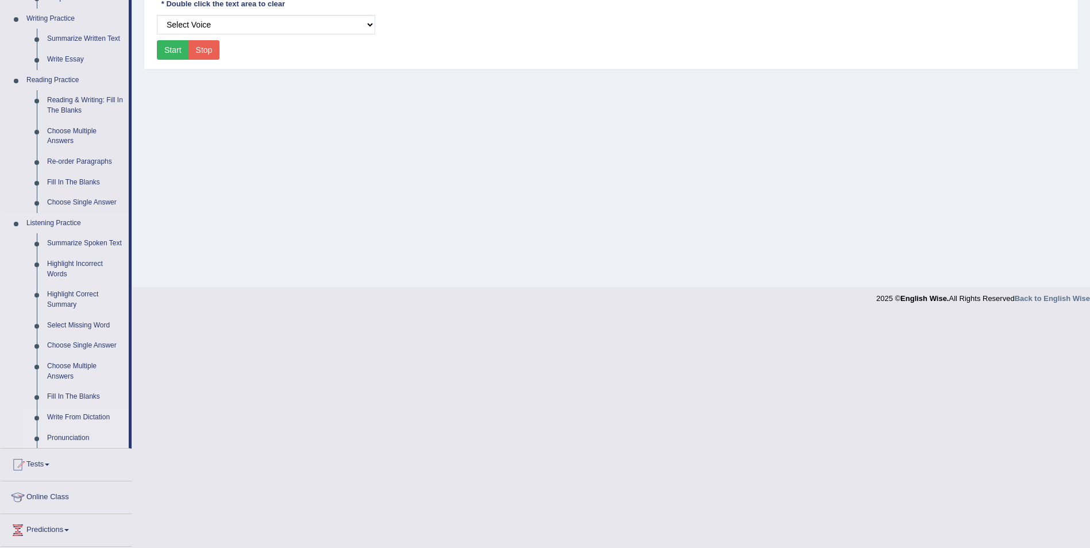
click at [90, 414] on link "Write From Dictation" at bounding box center [85, 417] width 87 height 21
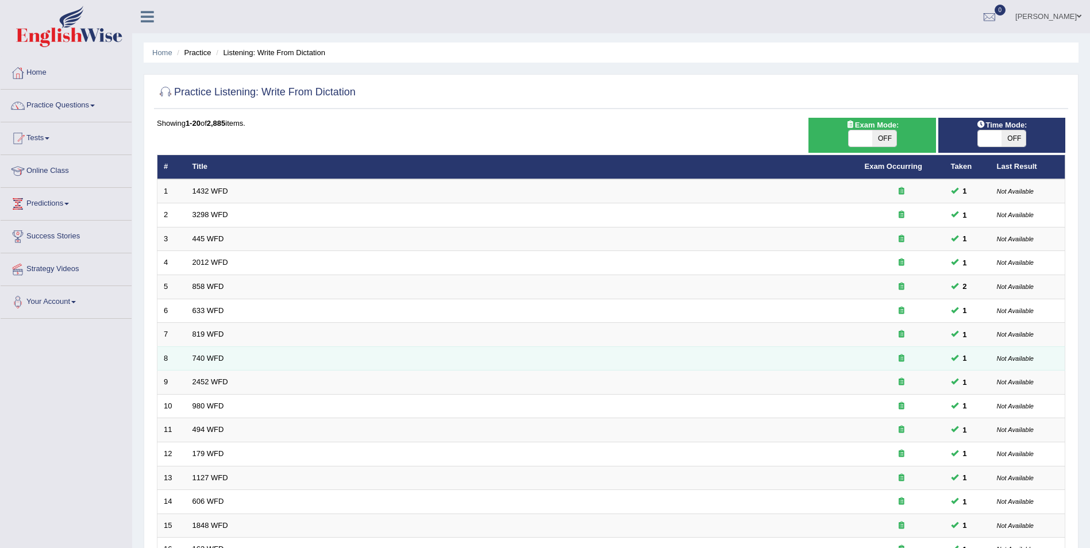
scroll to position [213, 0]
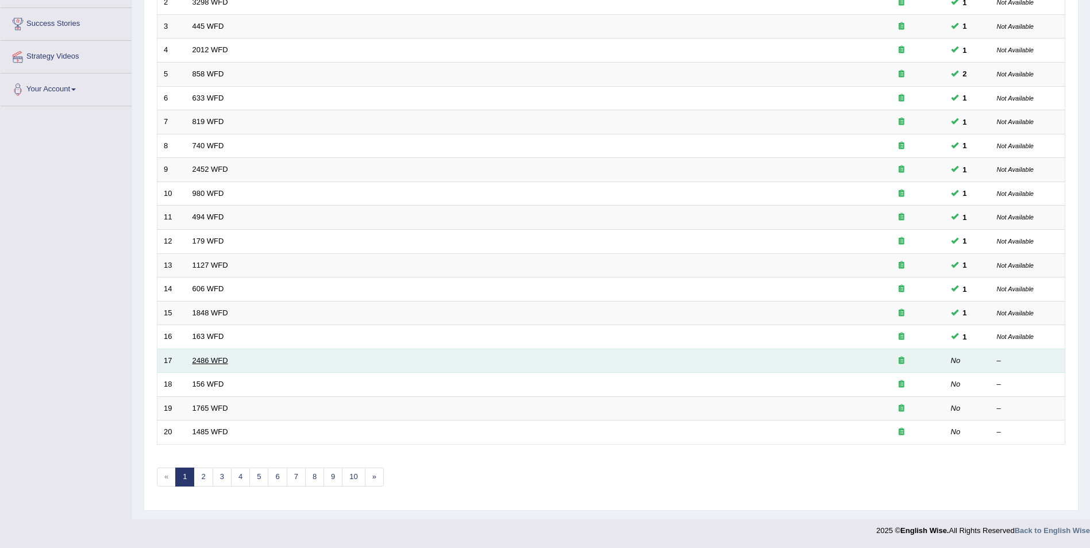
click at [213, 360] on link "2486 WFD" at bounding box center [211, 360] width 36 height 9
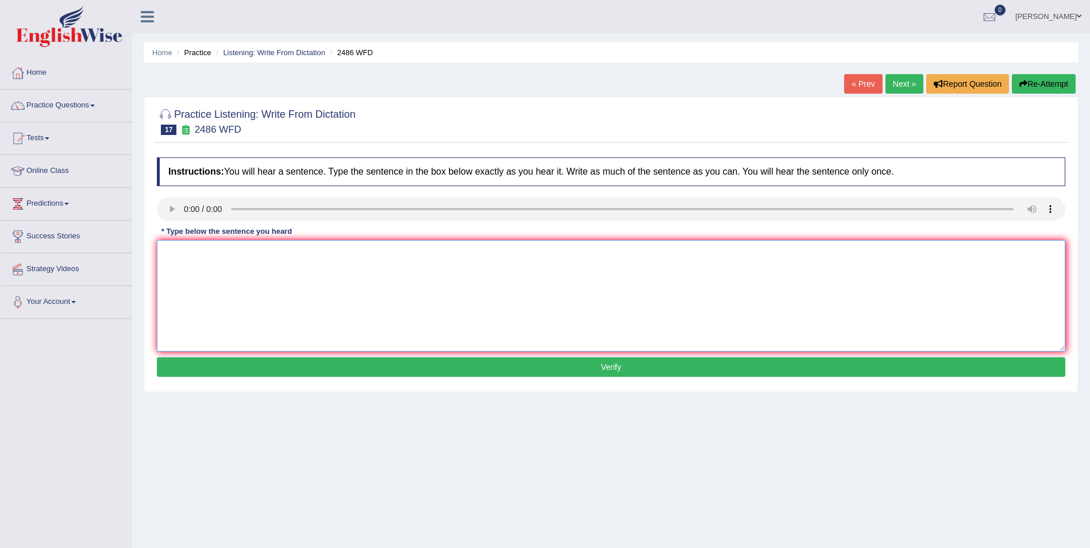
click at [181, 262] on textarea at bounding box center [611, 295] width 909 height 111
click at [220, 251] on textarea "It is quite clear our" at bounding box center [611, 295] width 909 height 111
click at [260, 255] on textarea "It is quite clear that our" at bounding box center [611, 295] width 909 height 111
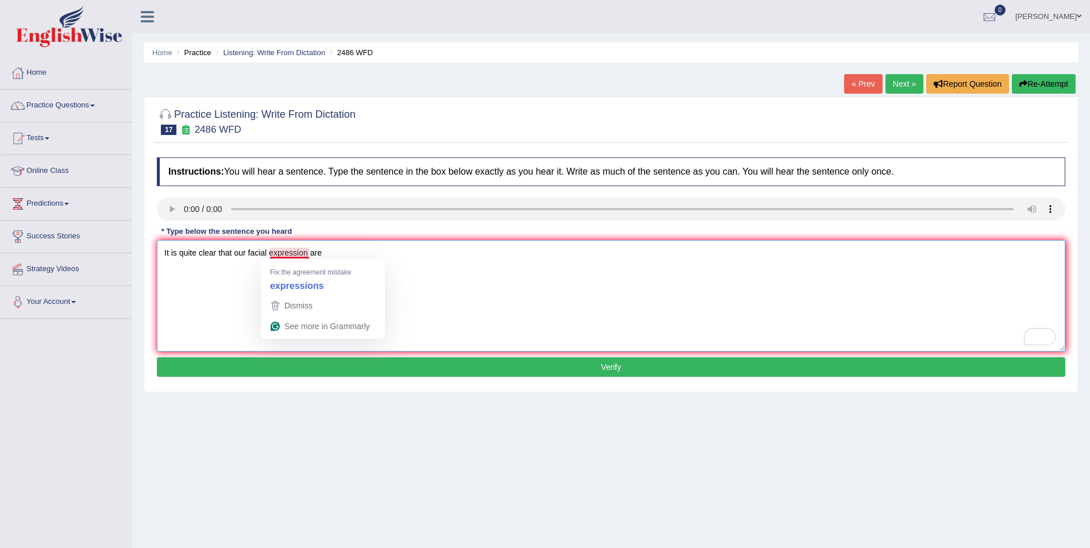
click at [307, 249] on textarea "It is quite clear that our facial expression are" at bounding box center [611, 295] width 909 height 111
click at [338, 254] on textarea "It is quite clear that our facial expressions are" at bounding box center [611, 295] width 909 height 111
click at [311, 251] on textarea "It is quite clear that our facial expressions are differ" at bounding box center [611, 295] width 909 height 111
click at [359, 253] on textarea "It is quite clear that our facial expressions are differ" at bounding box center [611, 295] width 909 height 111
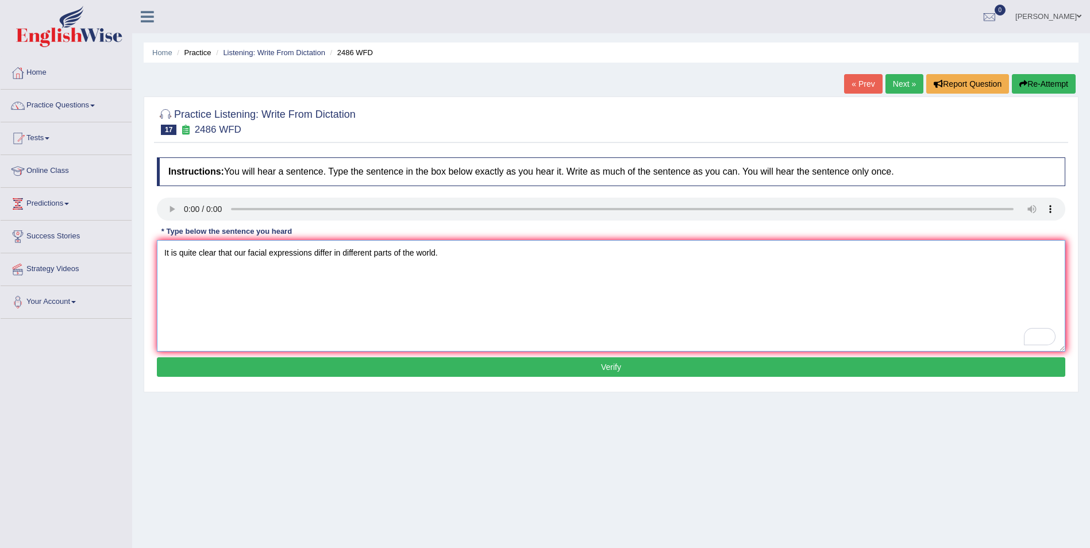
type textarea "It is quite clear that our facial expressions differ in different parts of the …"
click at [609, 364] on button "Verify" at bounding box center [611, 367] width 909 height 20
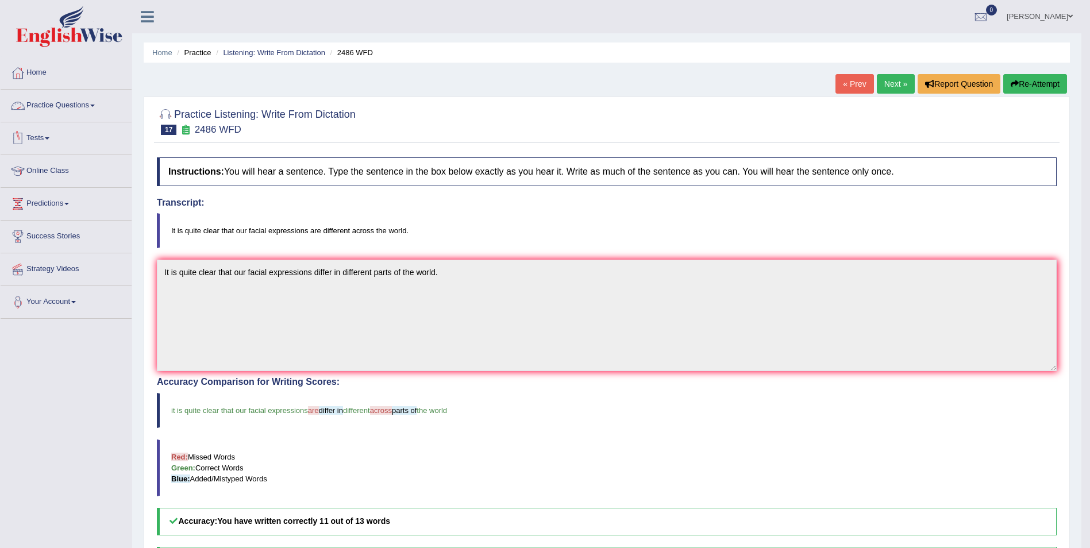
click at [69, 99] on link "Practice Questions" at bounding box center [66, 104] width 131 height 29
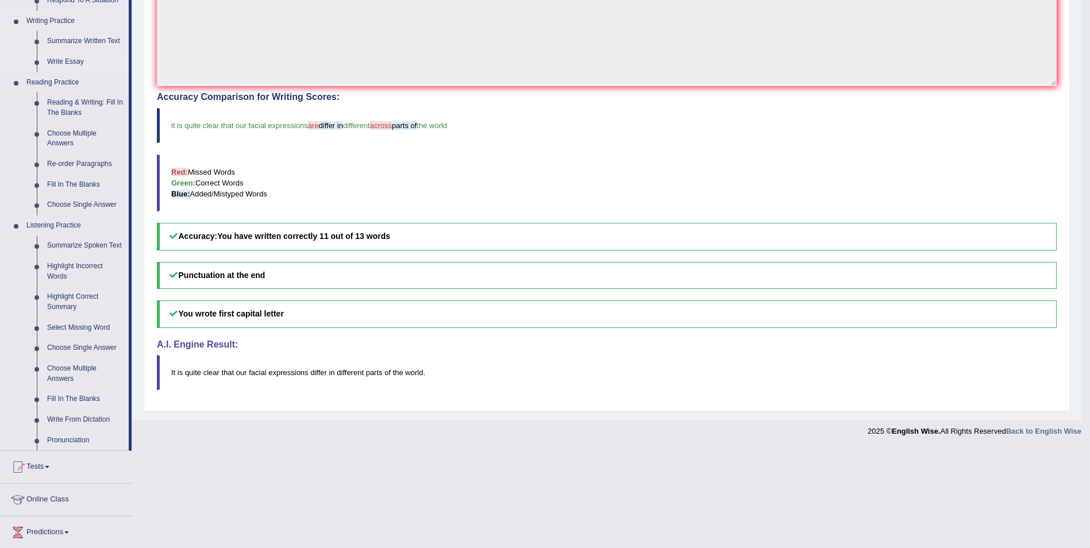
scroll to position [287, 0]
click at [75, 410] on link "Write From Dictation" at bounding box center [85, 417] width 87 height 21
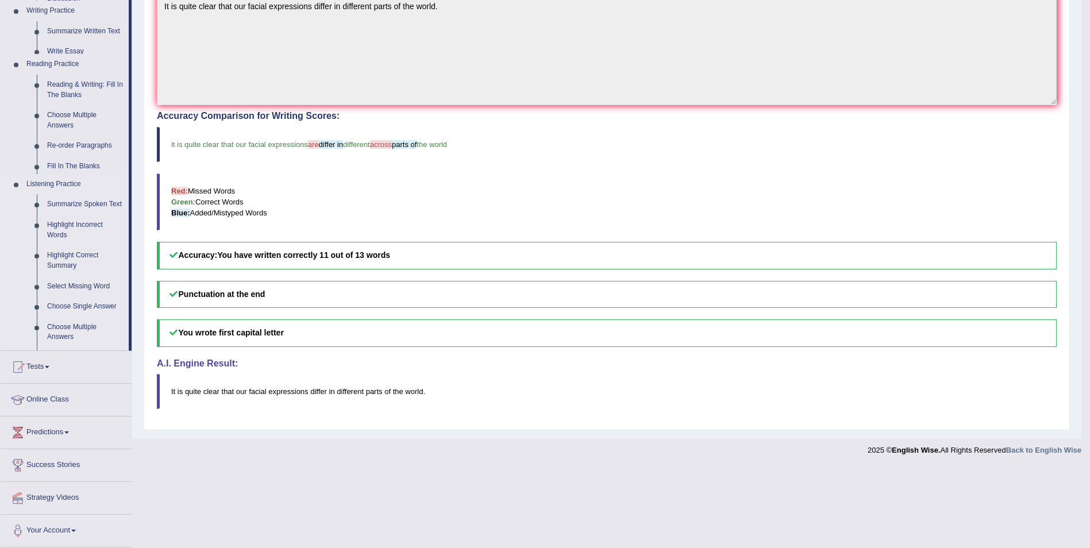
scroll to position [186, 0]
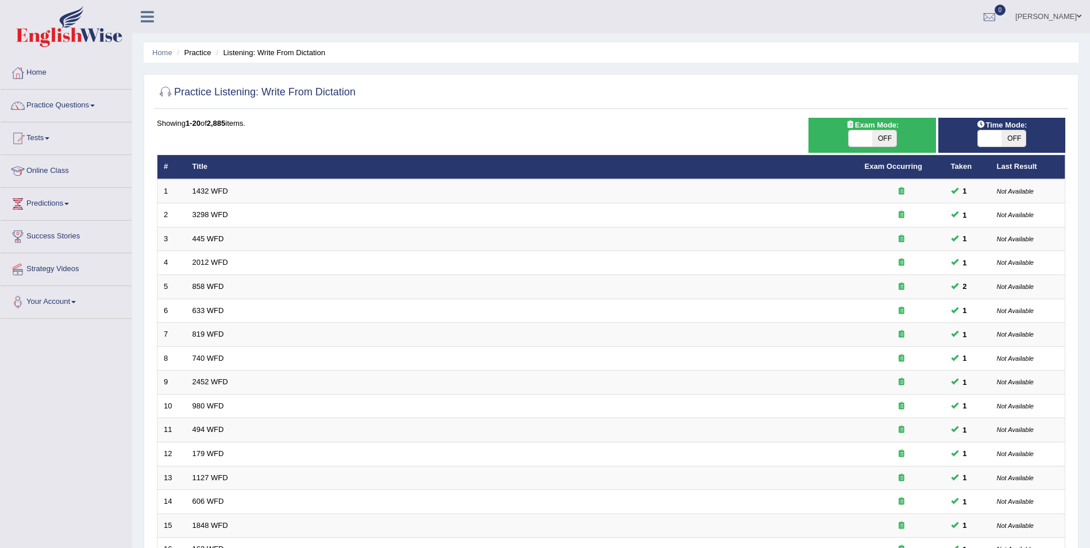
click at [1010, 143] on span "OFF" at bounding box center [1014, 138] width 24 height 16
checkbox input "true"
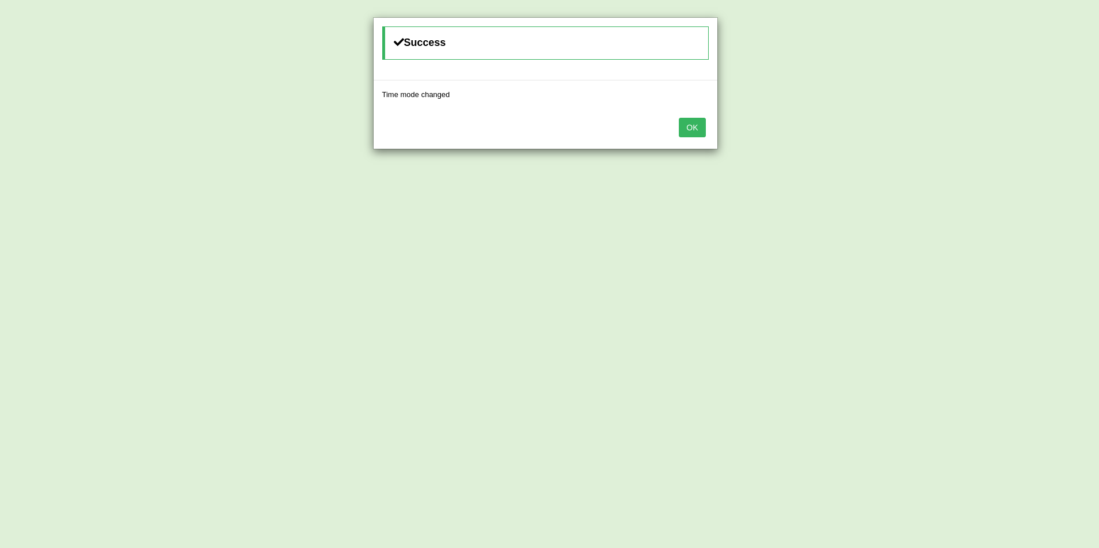
click at [690, 130] on button "OK" at bounding box center [692, 128] width 26 height 20
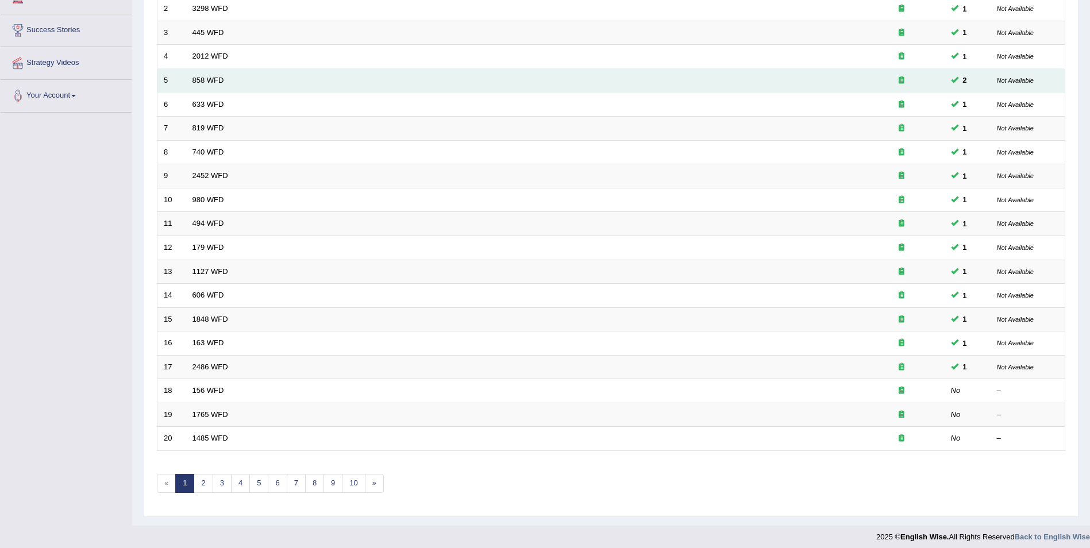
scroll to position [213, 0]
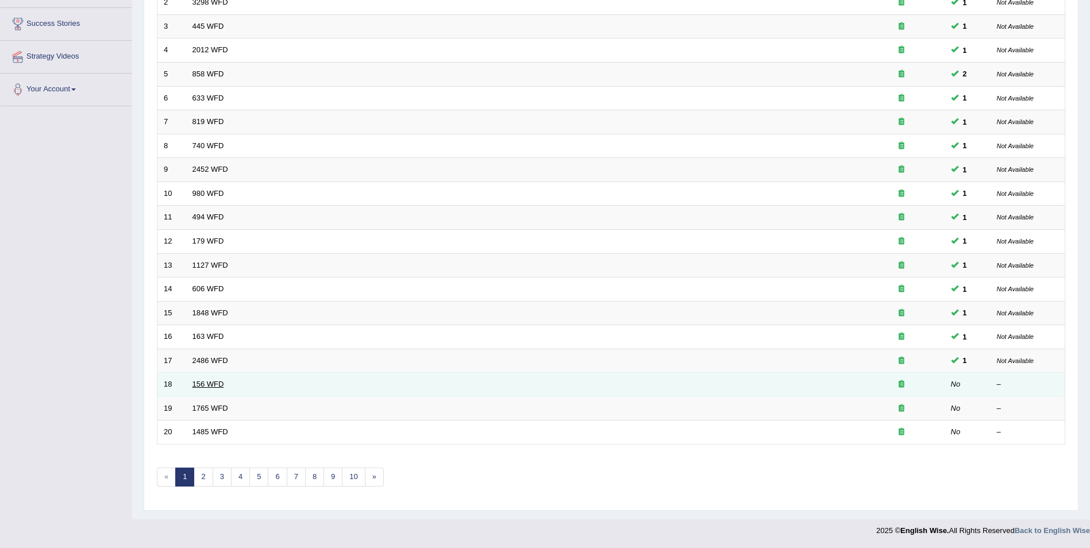
click at [221, 385] on link "156 WFD" at bounding box center [209, 384] width 32 height 9
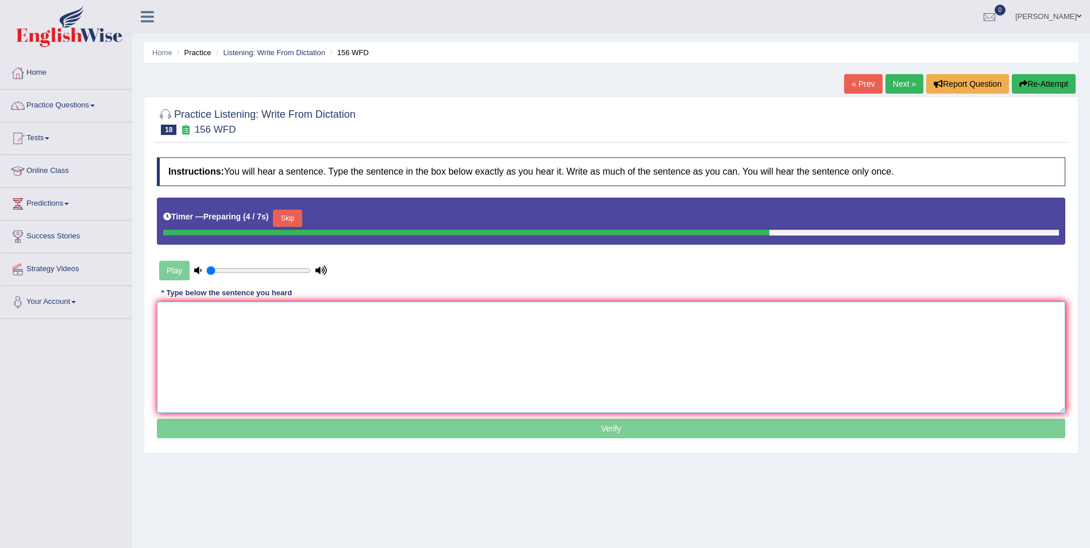
click at [223, 335] on textarea at bounding box center [611, 357] width 909 height 111
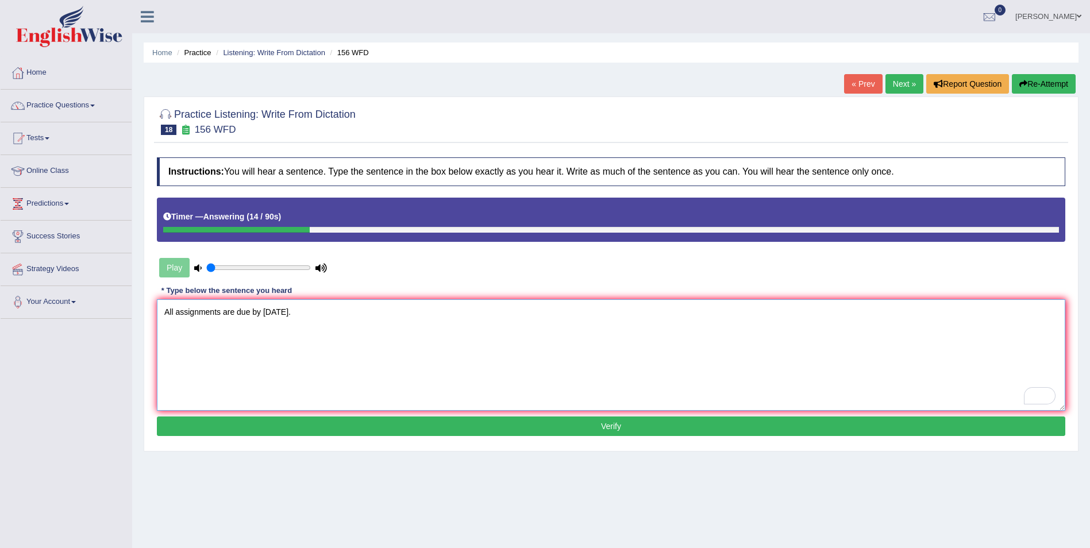
type textarea "All assignments are due by tomorrow."
click at [605, 427] on button "Verify" at bounding box center [611, 427] width 909 height 20
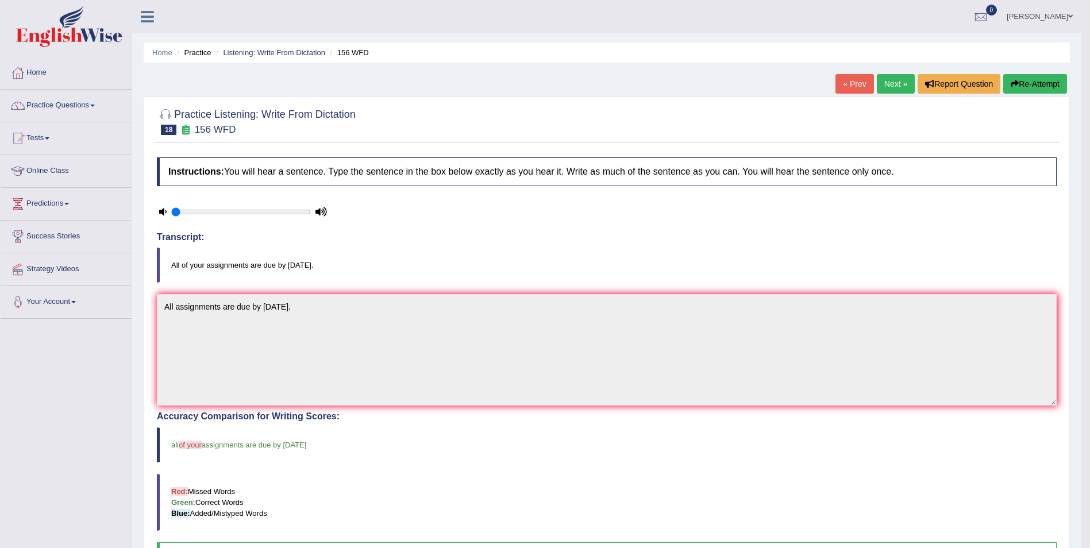
click at [896, 83] on link "Next »" at bounding box center [896, 84] width 38 height 20
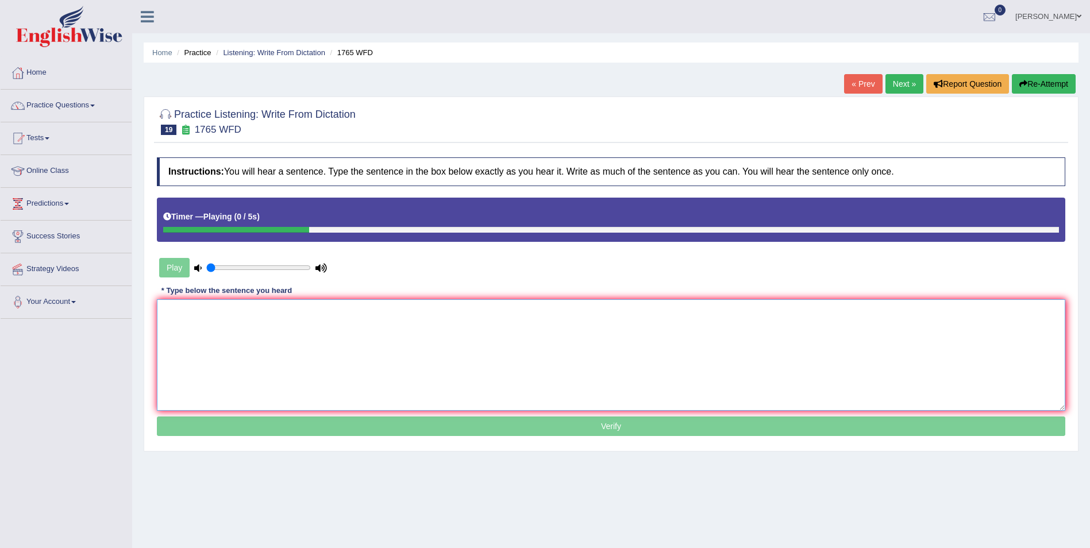
click at [206, 331] on textarea at bounding box center [611, 354] width 909 height 111
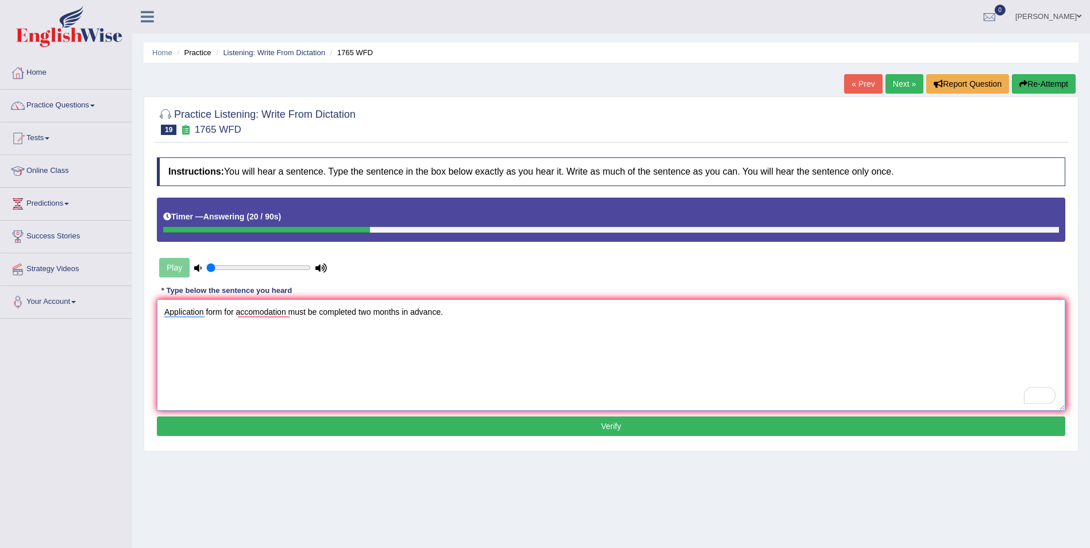
click at [222, 312] on textarea "Application form for accomodation must be completed two months in advance." at bounding box center [611, 354] width 909 height 111
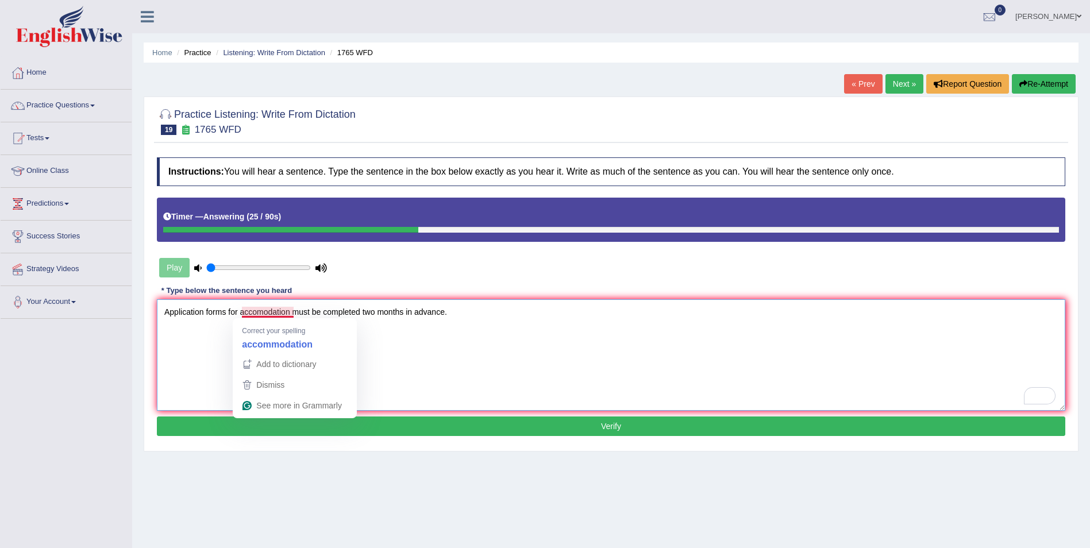
click at [269, 309] on textarea "Application forms for accomodation must be completed two months in advance." at bounding box center [611, 354] width 909 height 111
click at [266, 313] on textarea "Application forms for accomodation must be completed two months in advance." at bounding box center [611, 354] width 909 height 111
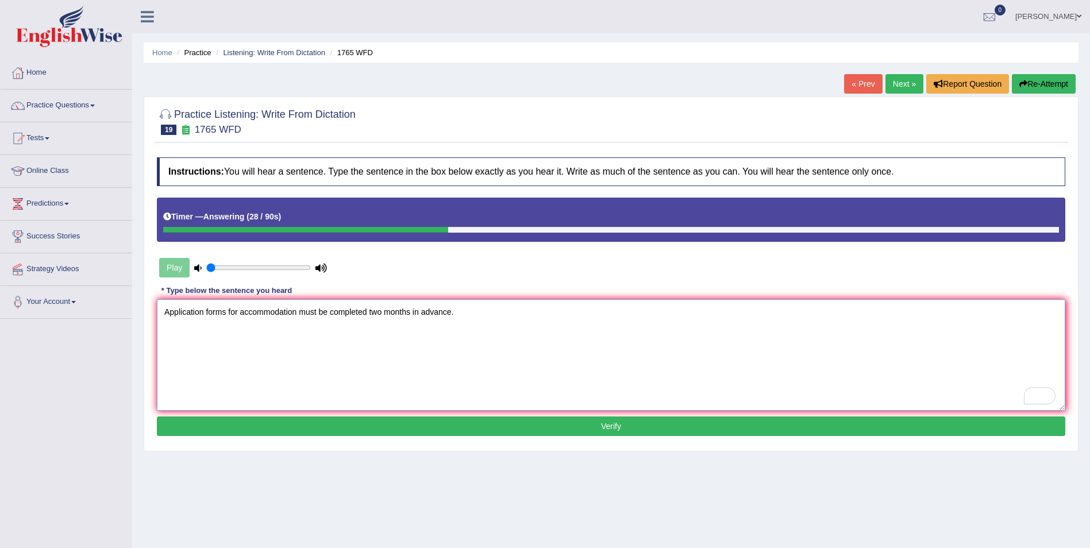
click at [302, 340] on textarea "Application forms for accommodation must be completed two months in advance." at bounding box center [611, 354] width 909 height 111
click at [373, 312] on textarea "Application forms for accommodation must be completed two months in advance." at bounding box center [611, 354] width 909 height 111
type textarea "Application forms for accommodation must be completed at least two months in ad…"
click at [616, 426] on button "Verify" at bounding box center [611, 427] width 909 height 20
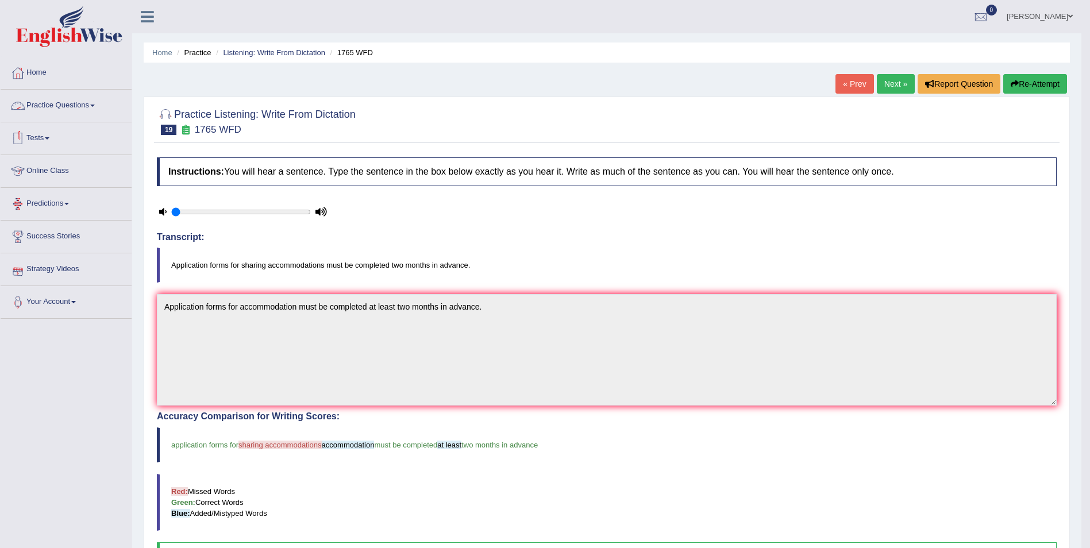
click at [67, 99] on link "Practice Questions" at bounding box center [66, 104] width 131 height 29
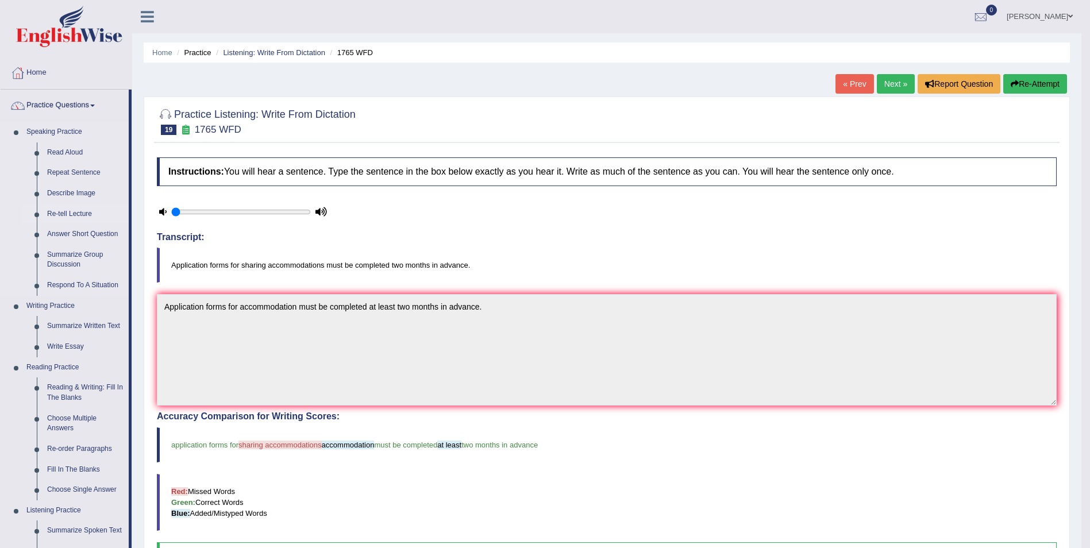
click at [68, 210] on link "Re-tell Lecture" at bounding box center [85, 214] width 87 height 21
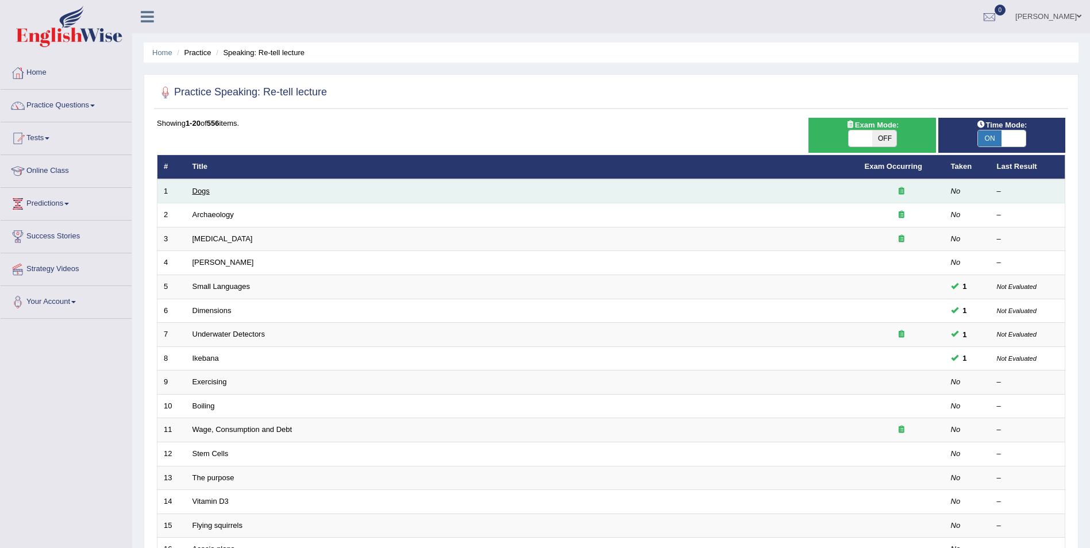
click at [198, 192] on link "Dogs" at bounding box center [201, 191] width 17 height 9
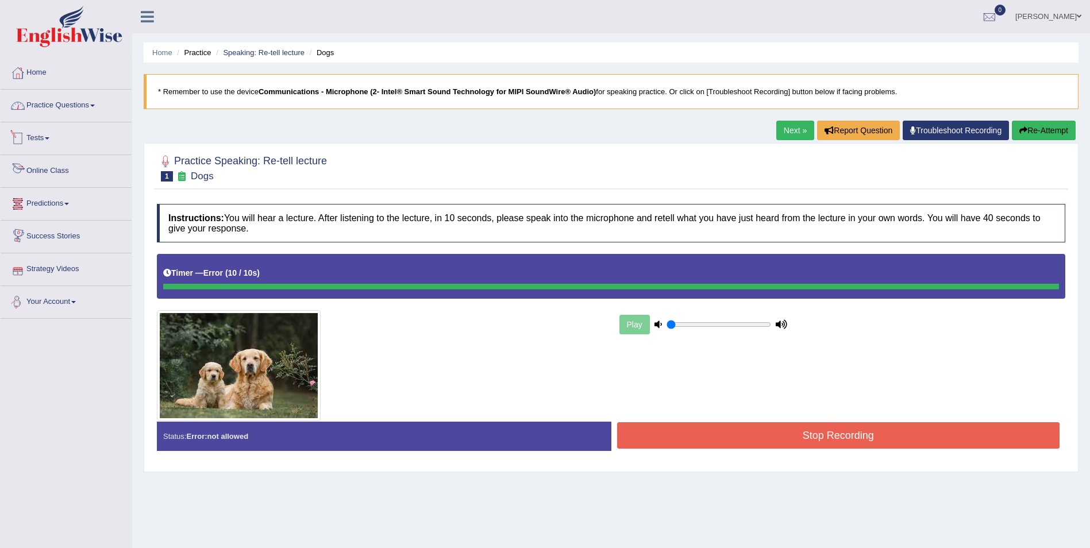
click at [76, 107] on link "Practice Questions" at bounding box center [66, 104] width 131 height 29
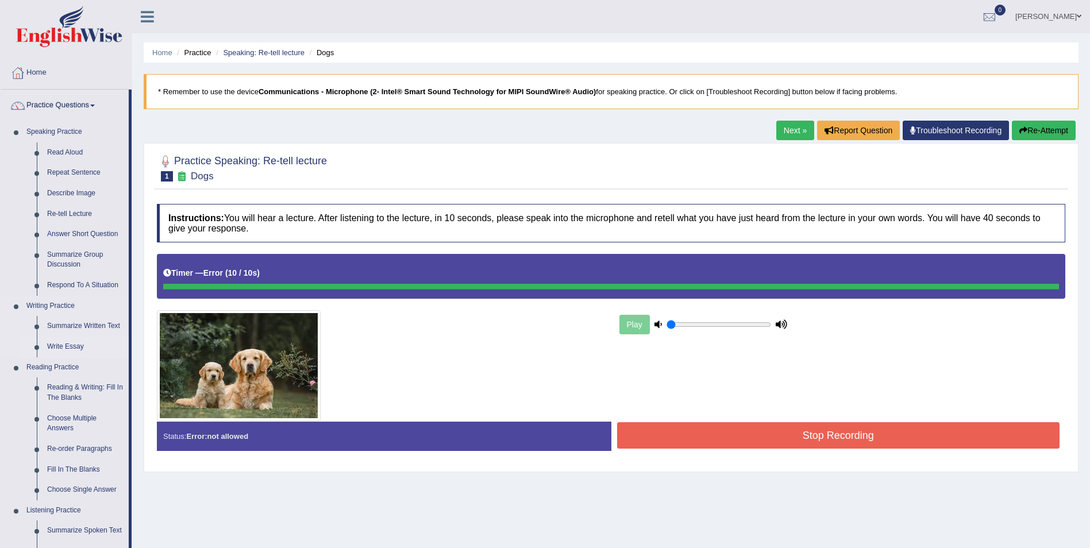
click at [67, 342] on link "Write Essay" at bounding box center [85, 347] width 87 height 21
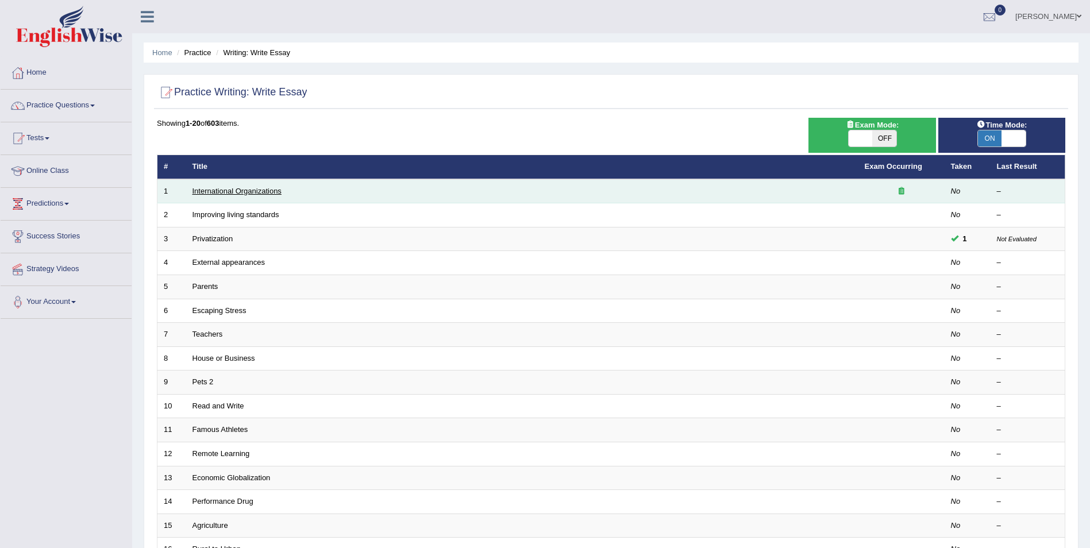
click at [240, 187] on link "International Organizations" at bounding box center [237, 191] width 89 height 9
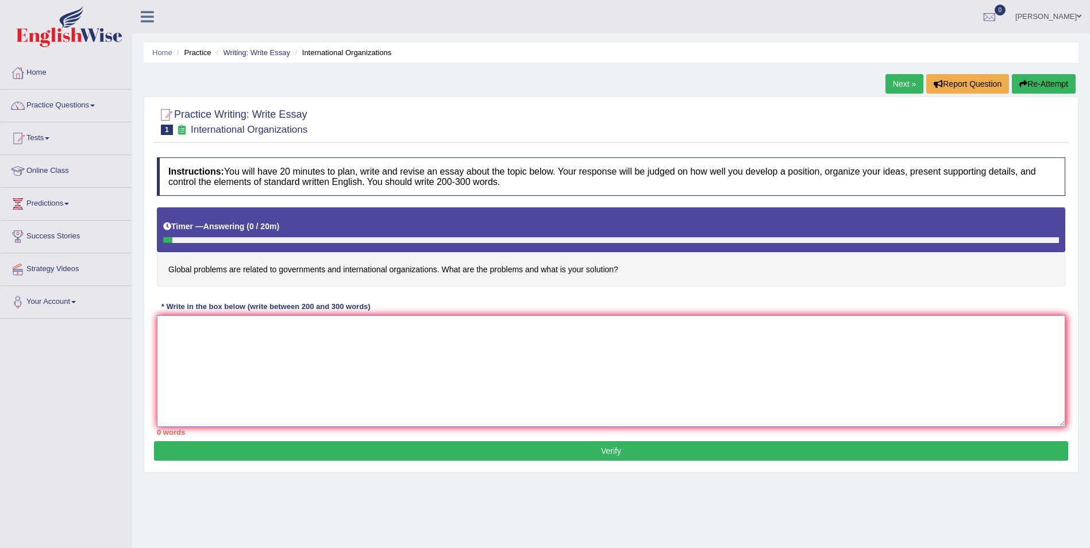
click at [357, 347] on textarea at bounding box center [611, 371] width 909 height 111
click at [420, 336] on textarea "To enrich screen reader interactions, please activate Accessibility in Grammarl…" at bounding box center [611, 371] width 909 height 111
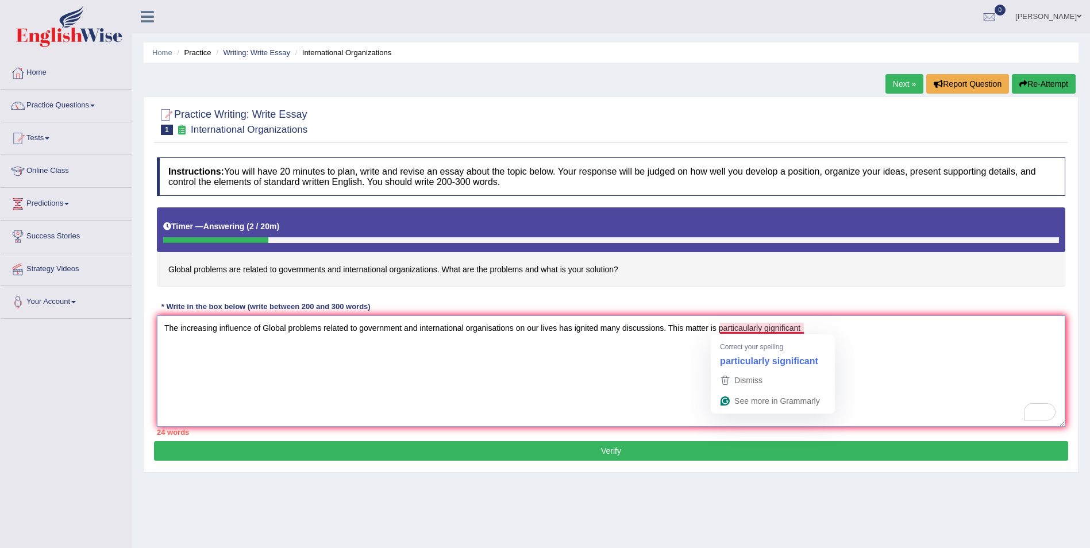
click at [744, 328] on textarea "The increasing influence of Global problems related to government and internati…" at bounding box center [611, 371] width 909 height 111
click at [762, 329] on textarea "The increasing influence of Global problems related to government and internati…" at bounding box center [611, 371] width 909 height 111
click at [816, 326] on textarea "The increasing influence of Global problems related to government and internati…" at bounding box center [611, 371] width 909 height 111
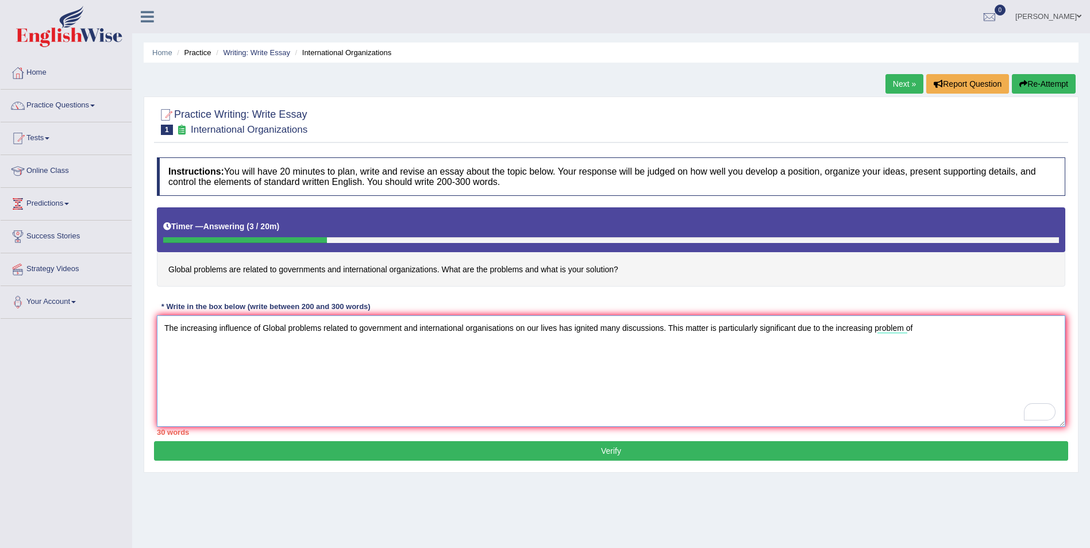
click at [926, 324] on textarea "The increasing influence of Global problems related to government and internati…" at bounding box center [611, 371] width 909 height 111
click at [932, 329] on textarea "The increasing influence of Global problems related to government and internati…" at bounding box center [611, 371] width 909 height 111
click at [996, 327] on textarea "The increasing influence of Global problems related to government and internati…" at bounding box center [611, 371] width 909 height 111
click at [213, 343] on textarea "The increasing influence of Global problems related to government and internati…" at bounding box center [611, 371] width 909 height 111
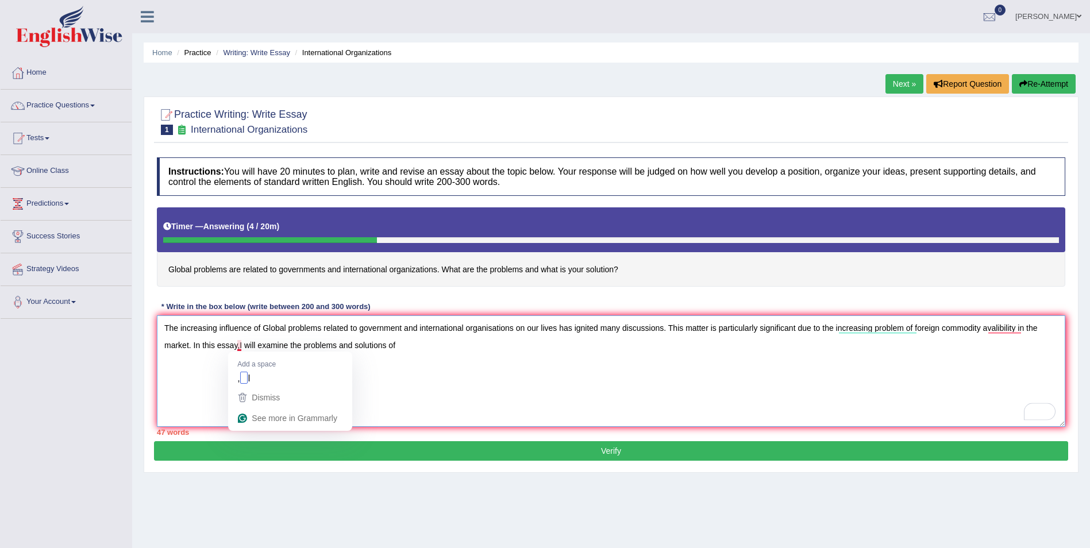
click at [239, 346] on textarea "The increasing influence of Global problems related to government and internati…" at bounding box center [611, 371] width 909 height 111
click at [406, 342] on textarea "The increasing influence of Global problems related to government and internati…" at bounding box center [611, 371] width 909 height 111
click at [169, 362] on textarea "The increasing influence of Global problems related to government and internati…" at bounding box center [611, 371] width 909 height 111
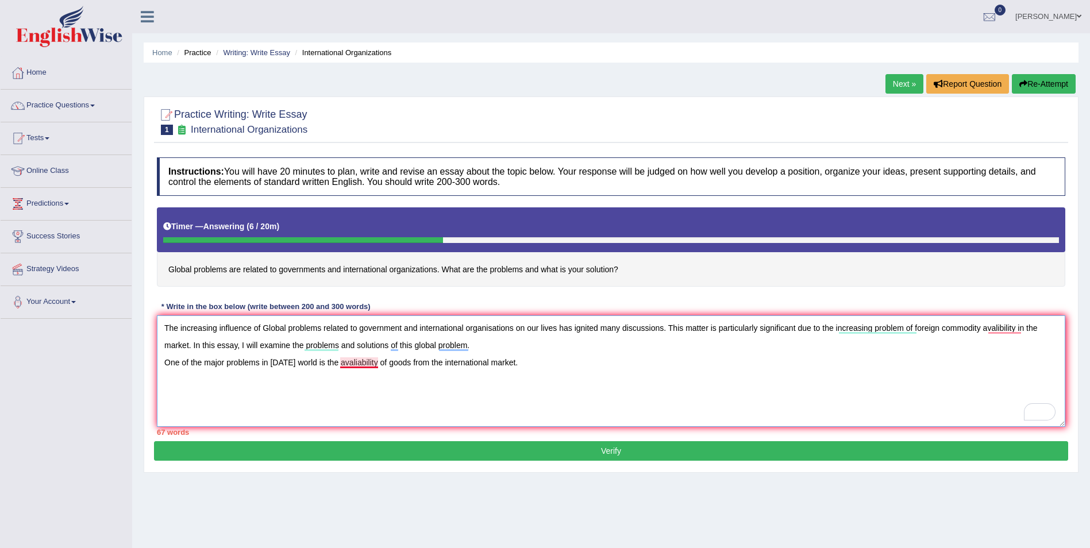
click at [353, 362] on textarea "The increasing influence of Global problems related to government and internati…" at bounding box center [611, 371] width 909 height 111
click at [528, 362] on textarea "The increasing influence of Global problems related to government and internati…" at bounding box center [611, 371] width 909 height 111
click at [799, 362] on textarea "The increasing influence of Global problems related to government and internati…" at bounding box center [611, 371] width 909 height 111
type textarea "The increasing influence of Global problems related to government and internati…"
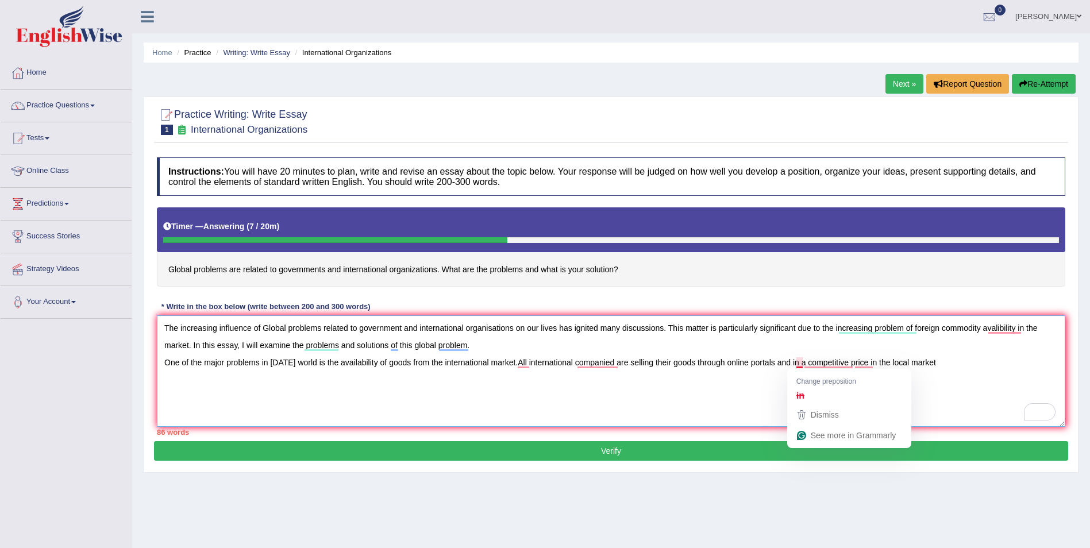
click at [801, 362] on textarea "The increasing influence of Global problems related to government and internati…" at bounding box center [611, 371] width 909 height 111
click at [797, 358] on textarea "The increasing influence of Global problems related to government and internati…" at bounding box center [611, 371] width 909 height 111
click at [945, 359] on textarea "The increasing influence of Global problems related to government and internati…" at bounding box center [611, 371] width 909 height 111
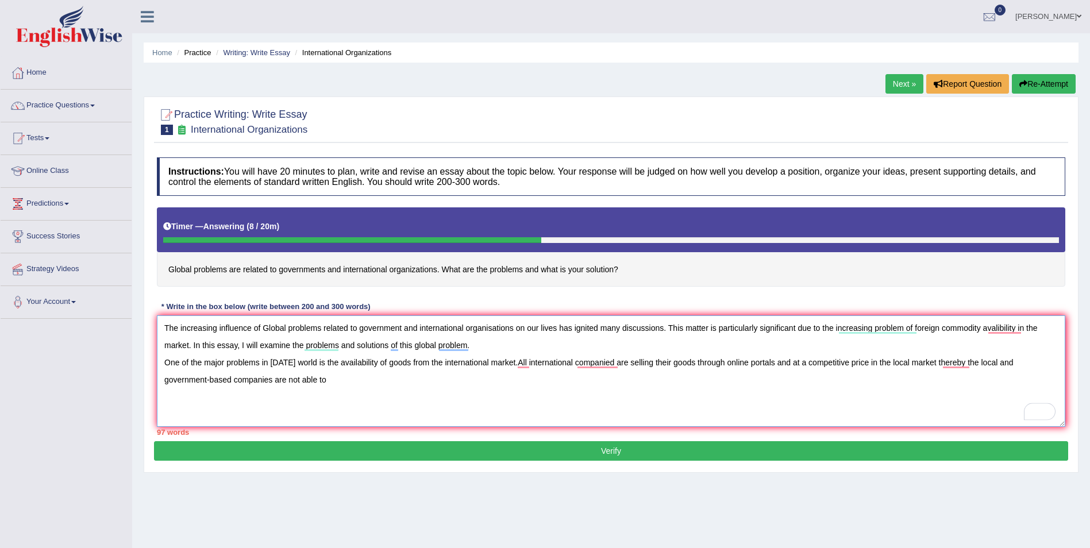
click at [334, 379] on textarea "The increasing influence of Global problems related to government and internati…" at bounding box center [611, 371] width 909 height 111
click at [498, 379] on textarea "The increasing influence of Global problems related to government and internati…" at bounding box center [611, 371] width 909 height 111
click at [508, 378] on textarea "The increasing influence of Global problems related to government and internati…" at bounding box center [611, 371] width 909 height 111
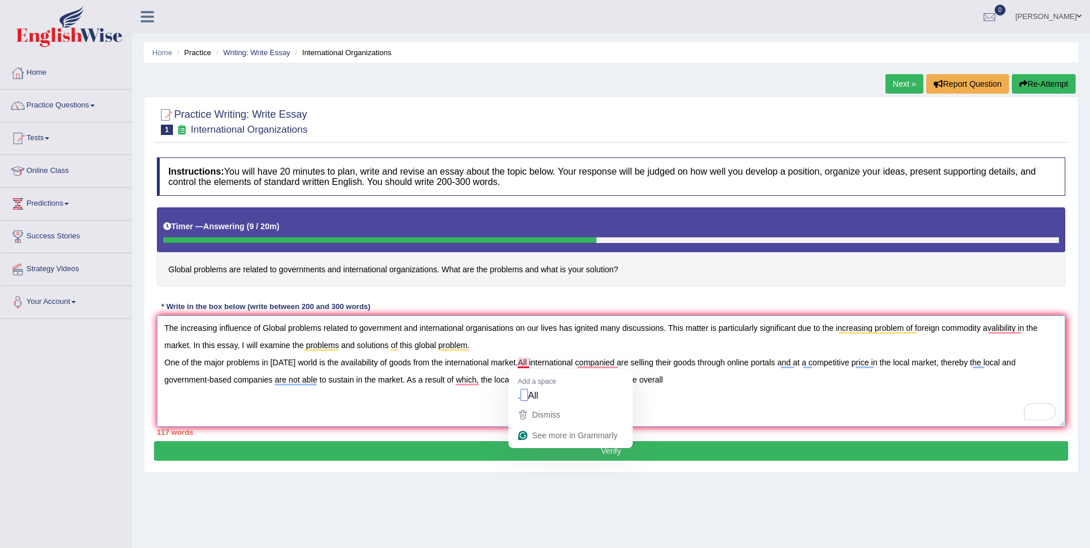
click at [768, 394] on textarea "The increasing influence of Global problems related to government and internati…" at bounding box center [611, 371] width 909 height 111
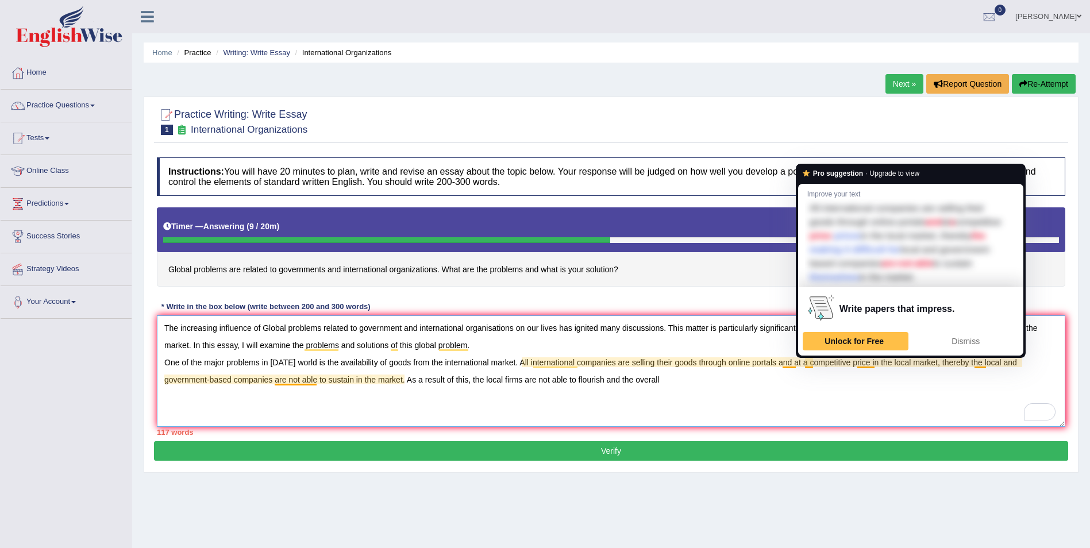
click at [812, 360] on textarea "The increasing influence of Global problems related to government and internati…" at bounding box center [611, 371] width 909 height 111
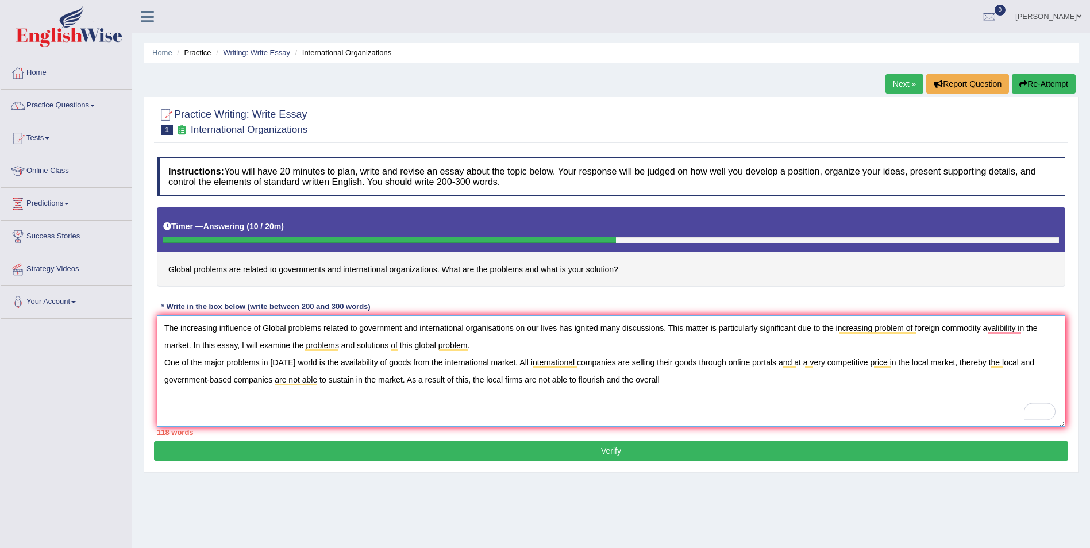
click at [673, 380] on textarea "The increasing influence of Global problems related to government and internati…" at bounding box center [611, 371] width 909 height 111
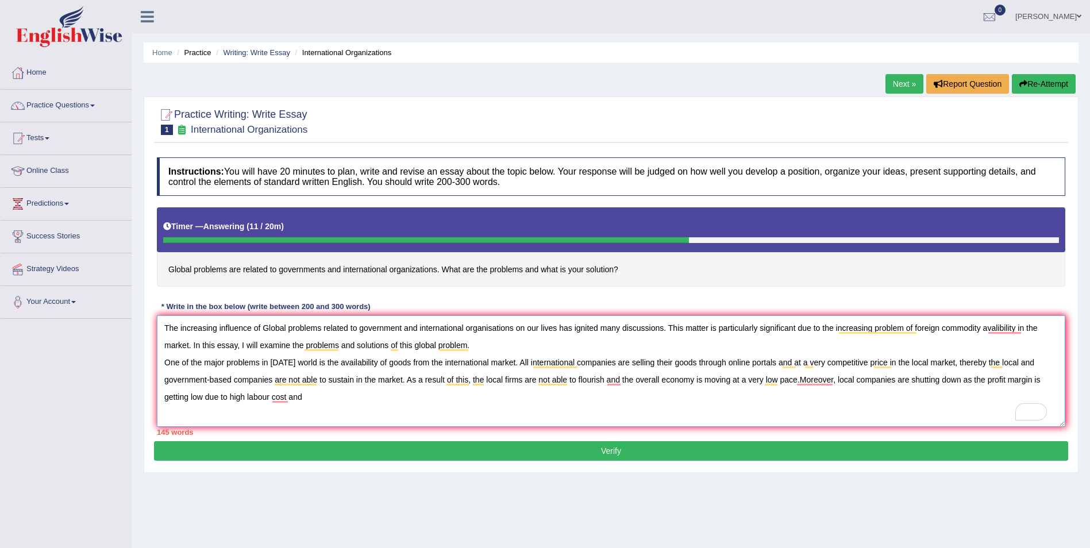
click at [315, 397] on textarea "The increasing influence of Global problems related to government and internati…" at bounding box center [611, 371] width 909 height 111
click at [214, 414] on textarea "The increasing influence of Global problems related to government and internati…" at bounding box center [611, 371] width 909 height 111
drag, startPoint x: 212, startPoint y: 414, endPoint x: 225, endPoint y: 416, distance: 13.3
click at [225, 416] on textarea "The increasing influence of Global problems related to government and internati…" at bounding box center [611, 371] width 909 height 111
click at [240, 415] on textarea "The increasing influence of Global problems related to government and internati…" at bounding box center [611, 371] width 909 height 111
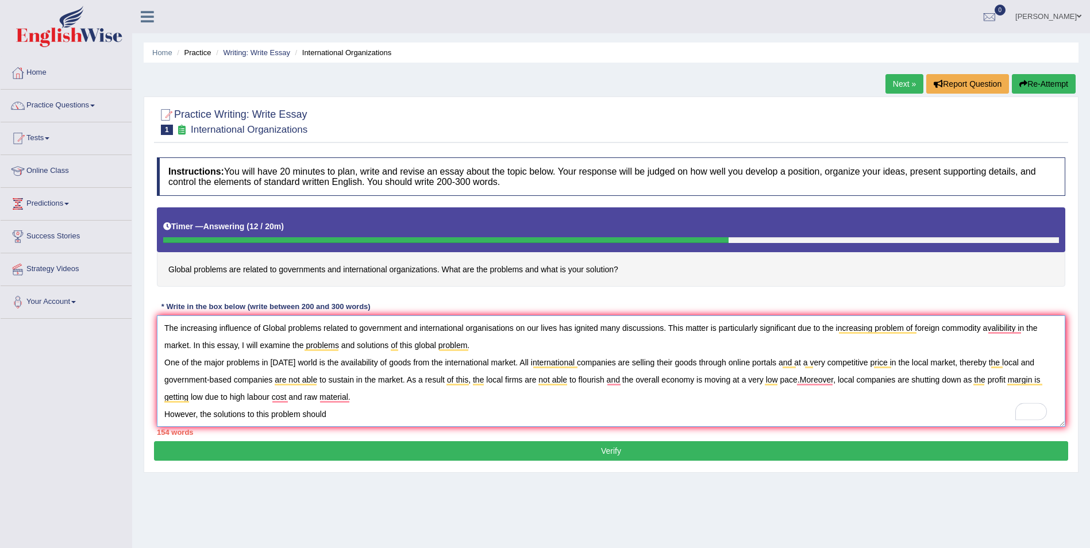
click at [336, 414] on textarea "The increasing influence of Global problems related to government and internati…" at bounding box center [611, 371] width 909 height 111
type textarea "The increasing influence of Global problems related to government and internati…"
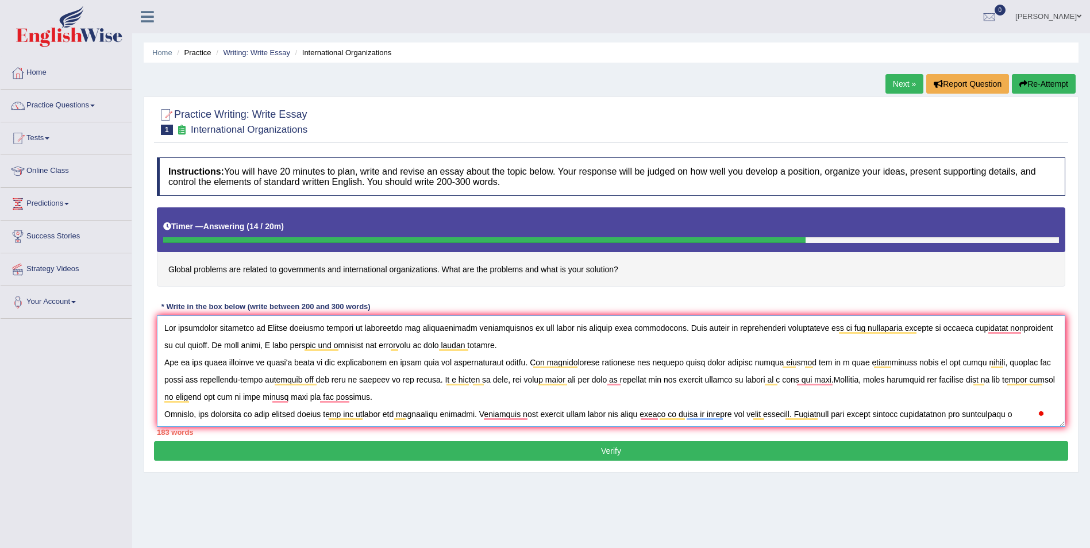
click at [1048, 414] on textarea "To enrich screen reader interactions, please activate Accessibility in Grammarl…" at bounding box center [611, 371] width 909 height 111
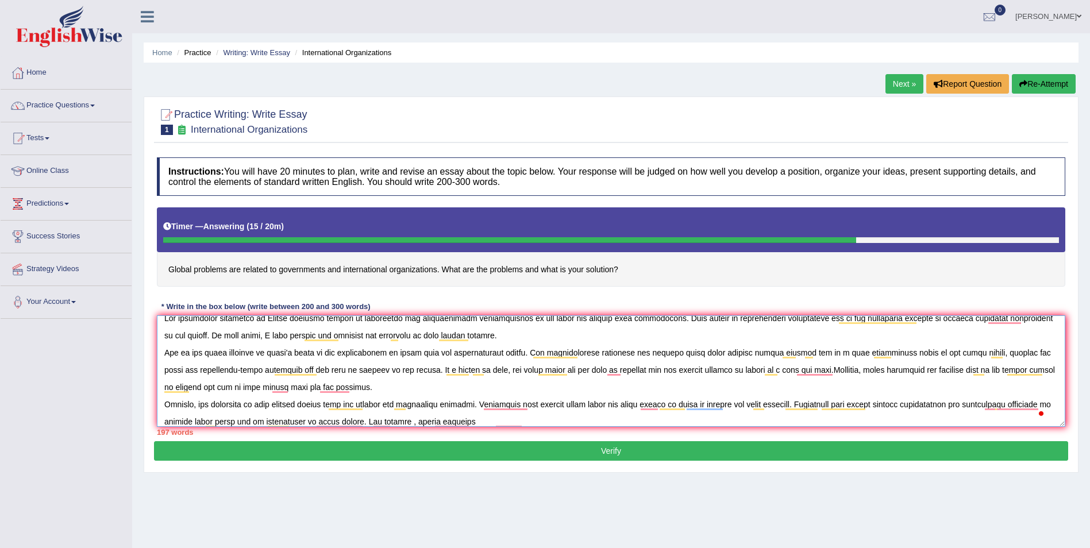
scroll to position [52, 0]
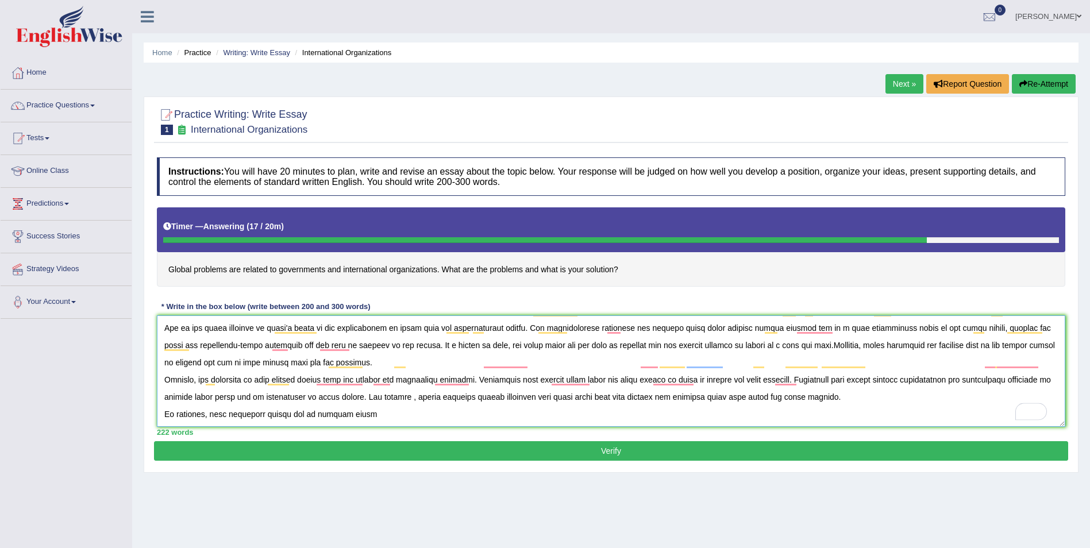
click at [377, 397] on textarea "To enrich screen reader interactions, please activate Accessibility in Grammarl…" at bounding box center [611, 371] width 909 height 111
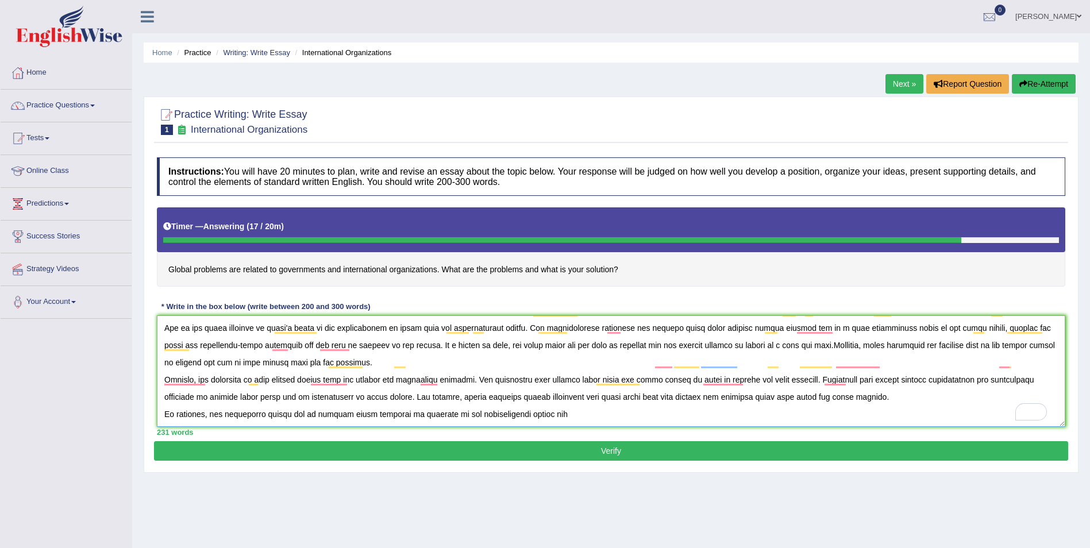
click at [567, 399] on textarea "To enrich screen reader interactions, please activate Accessibility in Grammarl…" at bounding box center [611, 371] width 909 height 111
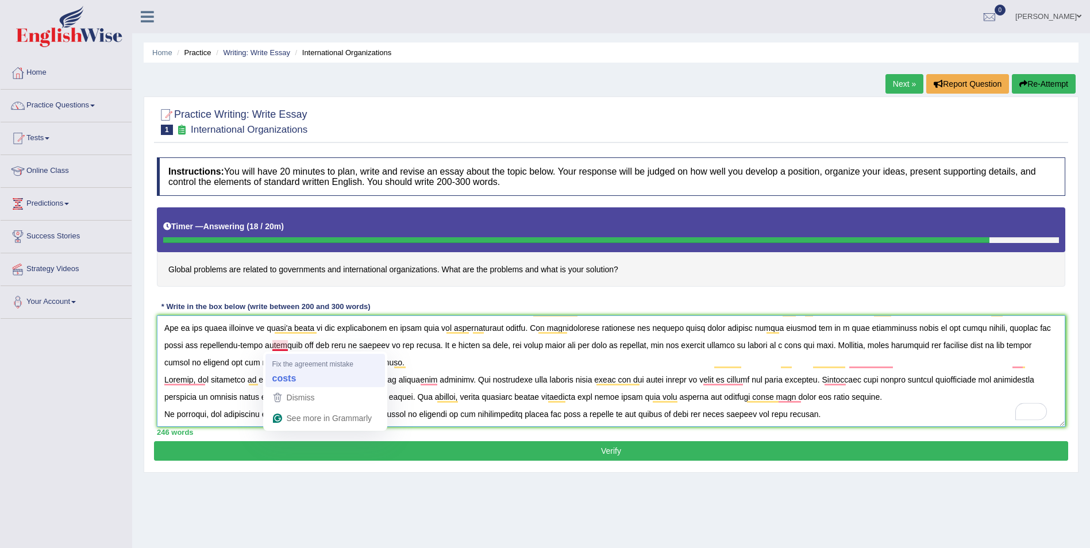
type textarea "The increasing influence of Global problems related to government and internati…"
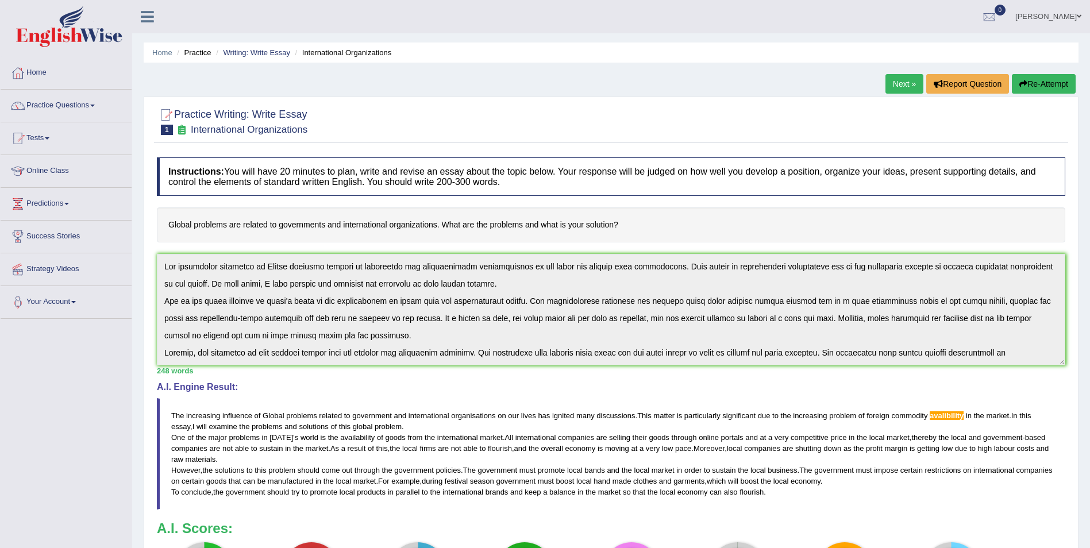
drag, startPoint x: 169, startPoint y: 224, endPoint x: 217, endPoint y: 224, distance: 47.7
click at [217, 224] on h4 "Global problems are related to governments and international organizations. Wha…" at bounding box center [611, 224] width 909 height 35
click at [627, 222] on h4 "Global problems are related to governments and international organizations. Wha…" at bounding box center [611, 224] width 909 height 35
drag, startPoint x: 622, startPoint y: 222, endPoint x: 370, endPoint y: 217, distance: 252.4
click at [370, 217] on h4 "Global problems are related to governments and international organizations. Wha…" at bounding box center [611, 224] width 909 height 35
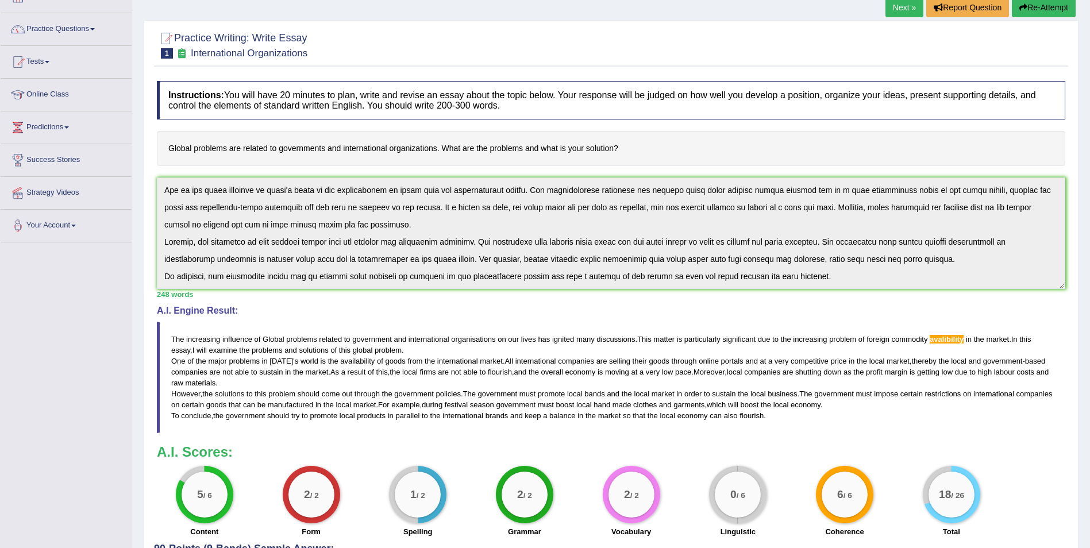
scroll to position [172, 0]
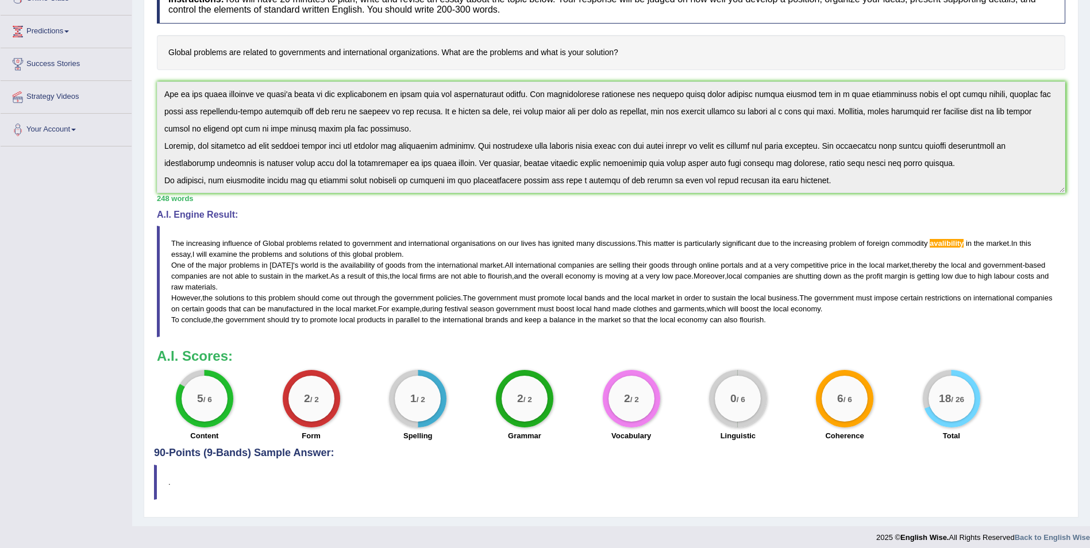
click at [190, 53] on h4 "Global problems are related to governments and international organizations. Wha…" at bounding box center [611, 52] width 909 height 35
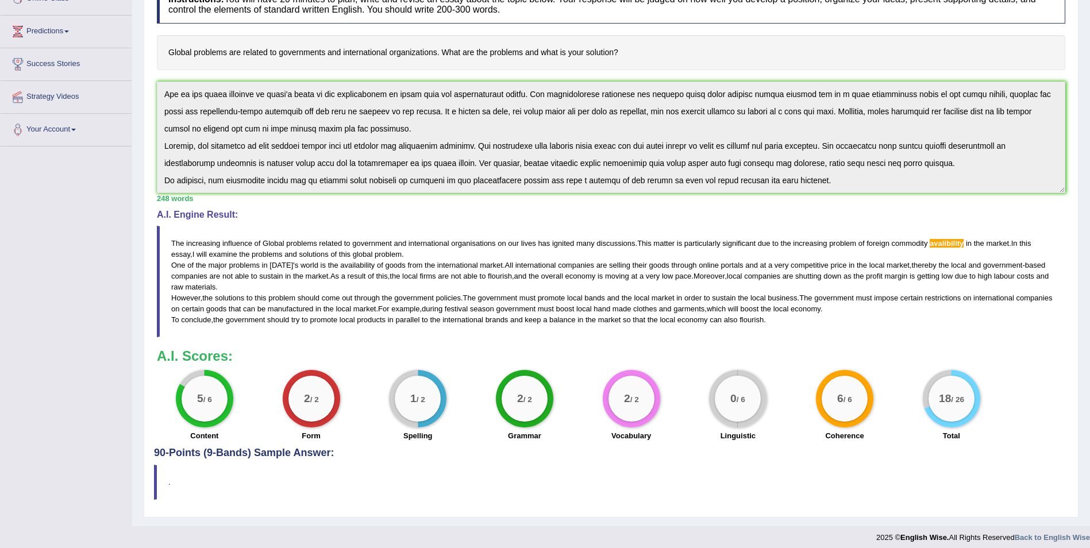
scroll to position [0, 0]
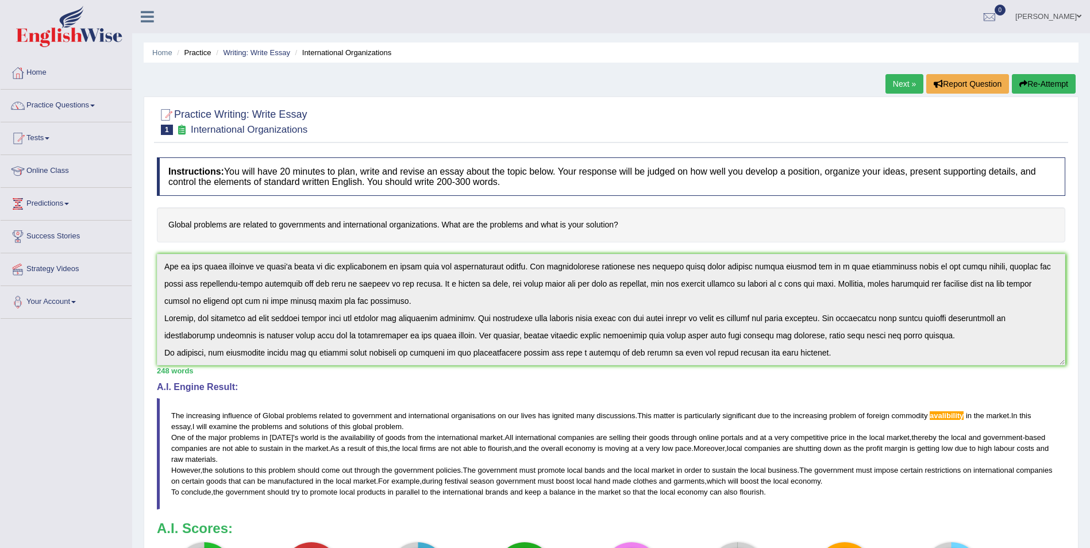
click at [1039, 83] on button "Re-Attempt" at bounding box center [1044, 84] width 64 height 20
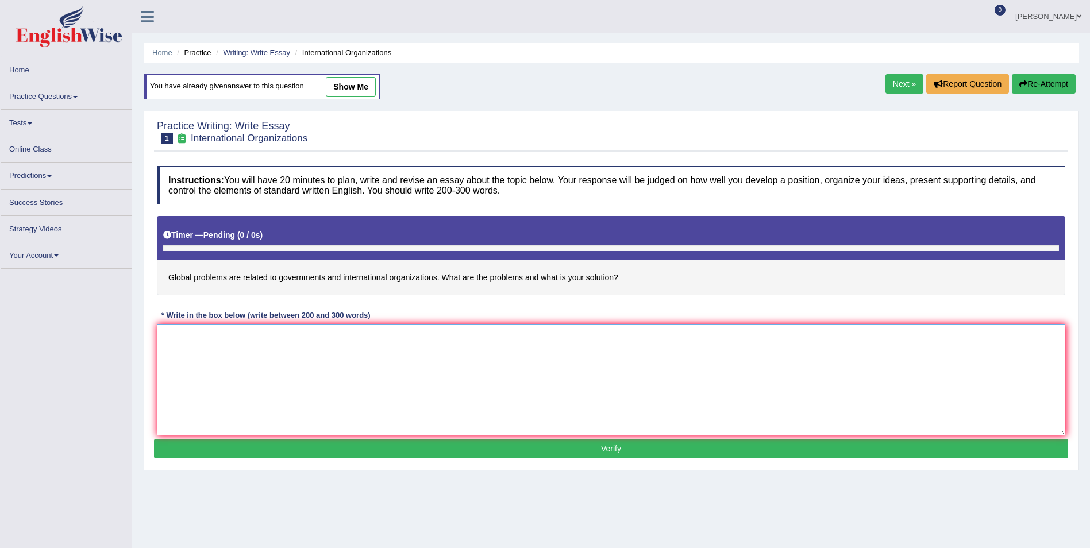
click at [186, 341] on textarea at bounding box center [611, 379] width 909 height 111
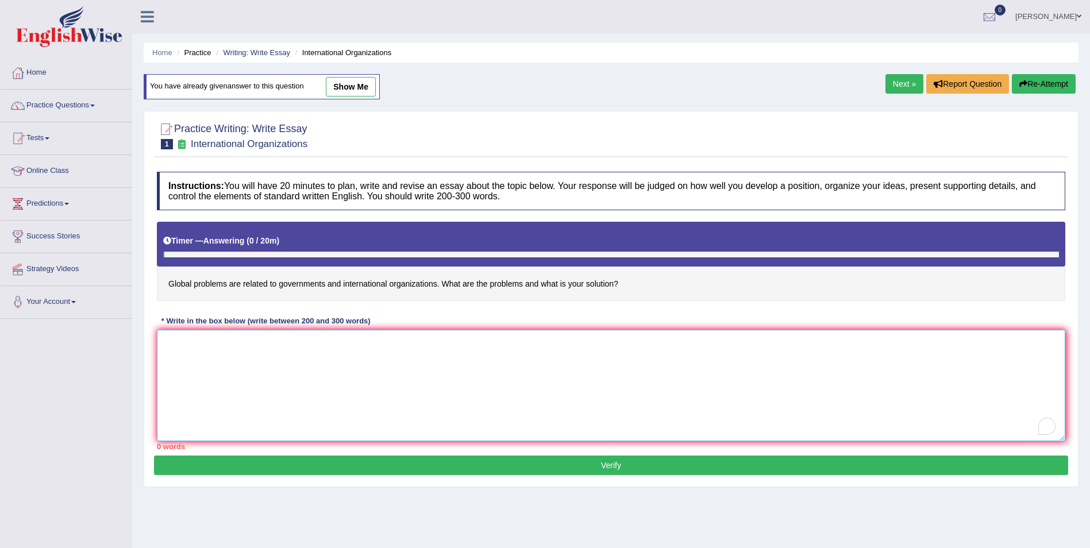
paste textarea "The increasing influence of global problems related to governments and internat…"
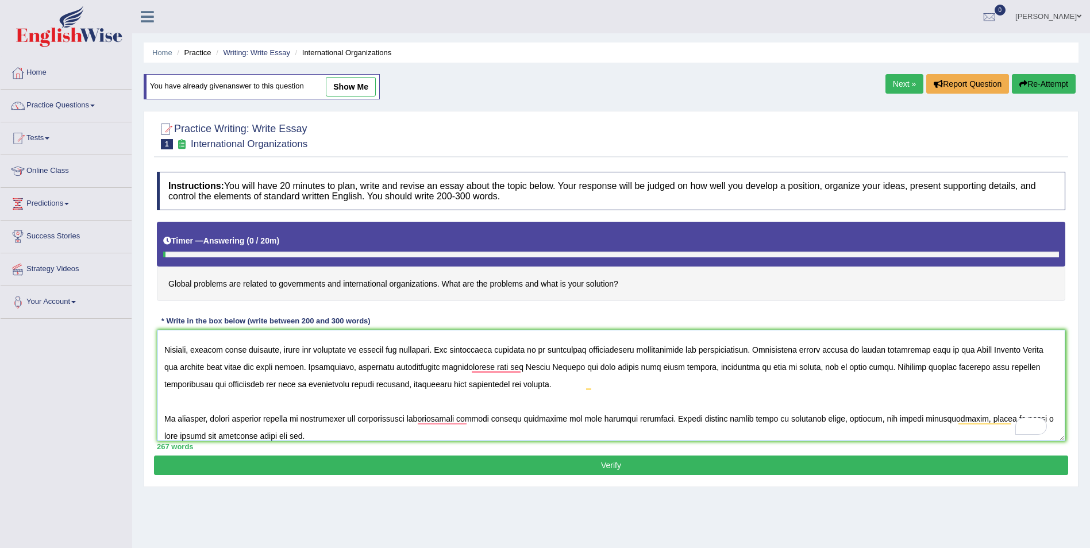
scroll to position [113, 0]
type textarea "The increasing influence of global problems related to governments and internat…"
click at [609, 466] on button "Verify" at bounding box center [611, 466] width 914 height 20
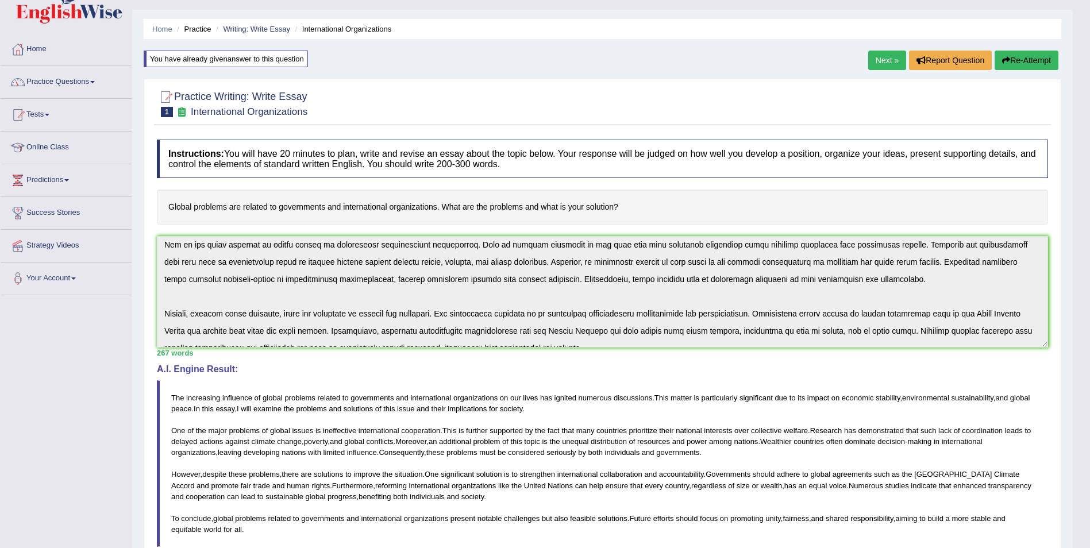
scroll to position [0, 0]
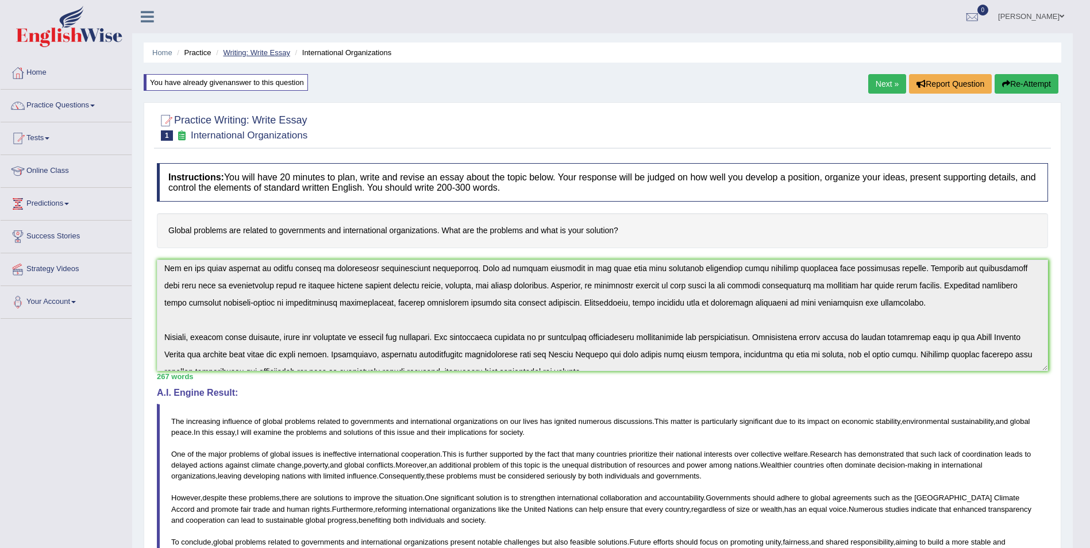
click at [256, 51] on link "Writing: Write Essay" at bounding box center [256, 52] width 67 height 9
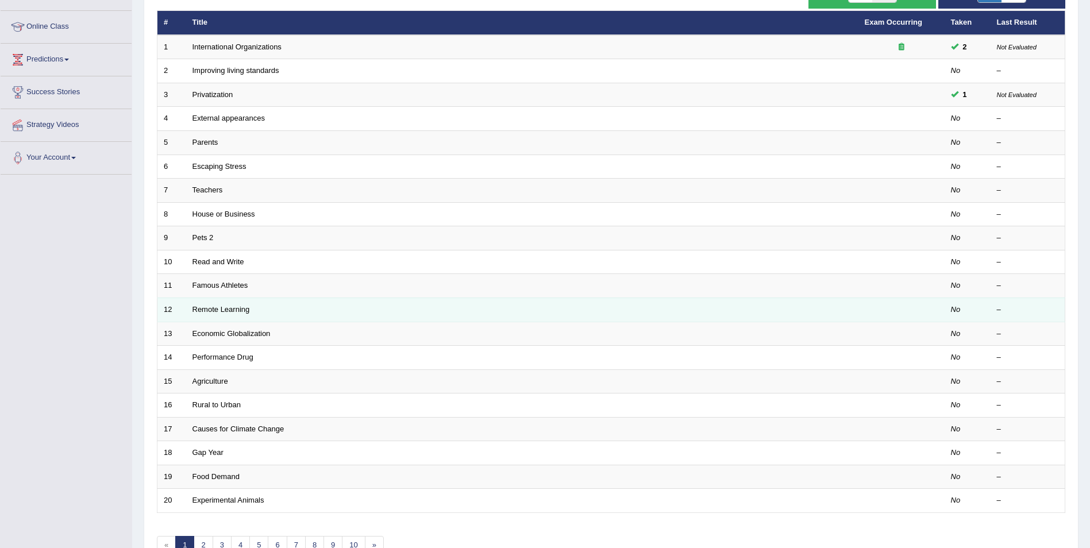
scroll to position [172, 0]
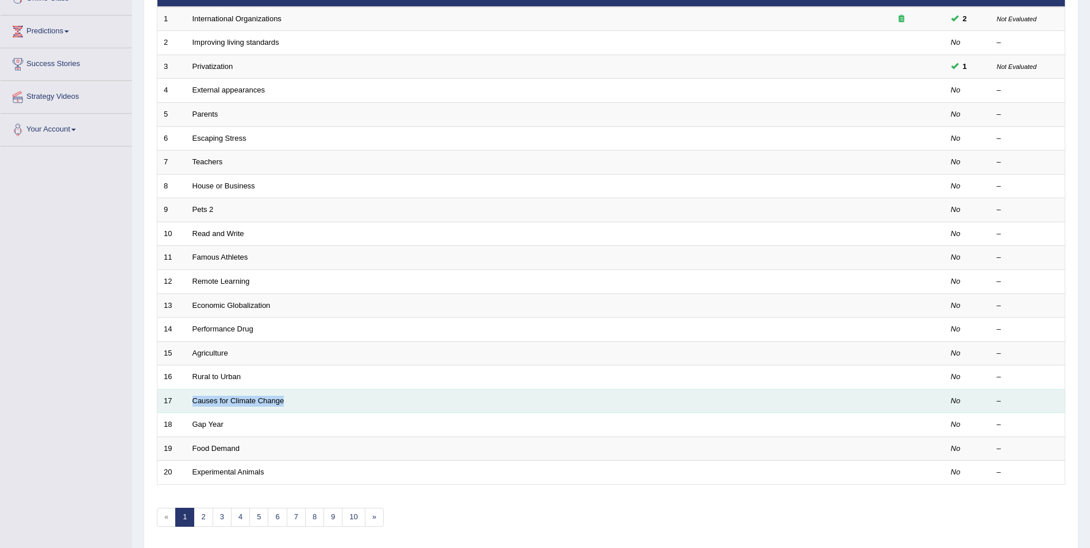
drag, startPoint x: 293, startPoint y: 399, endPoint x: 186, endPoint y: 394, distance: 107.0
click at [186, 394] on td "Causes for Climate Change" at bounding box center [522, 401] width 672 height 24
copy link "Causes for Climate Change"
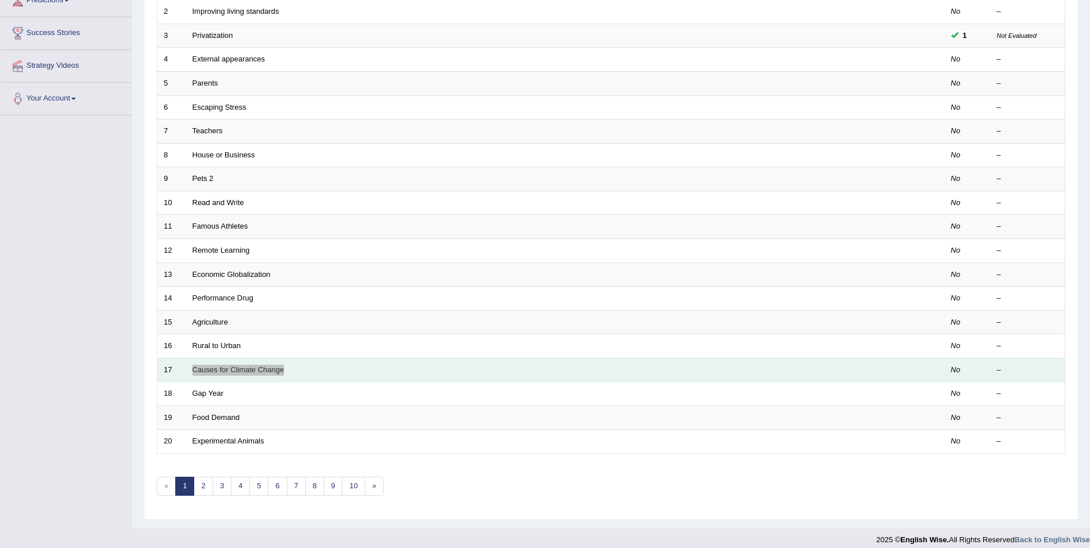
scroll to position [213, 0]
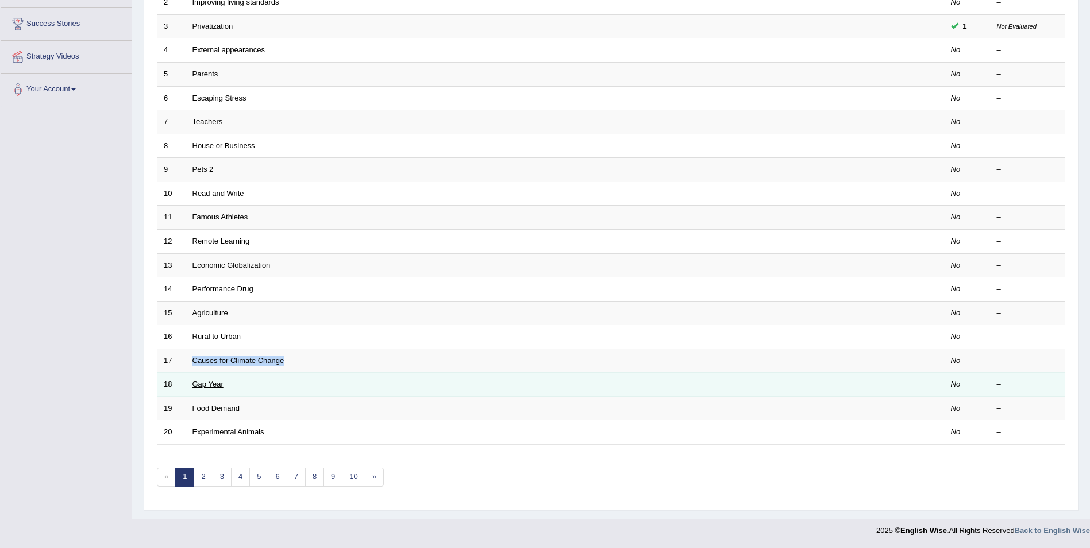
click at [207, 384] on link "Gap Year" at bounding box center [208, 384] width 31 height 9
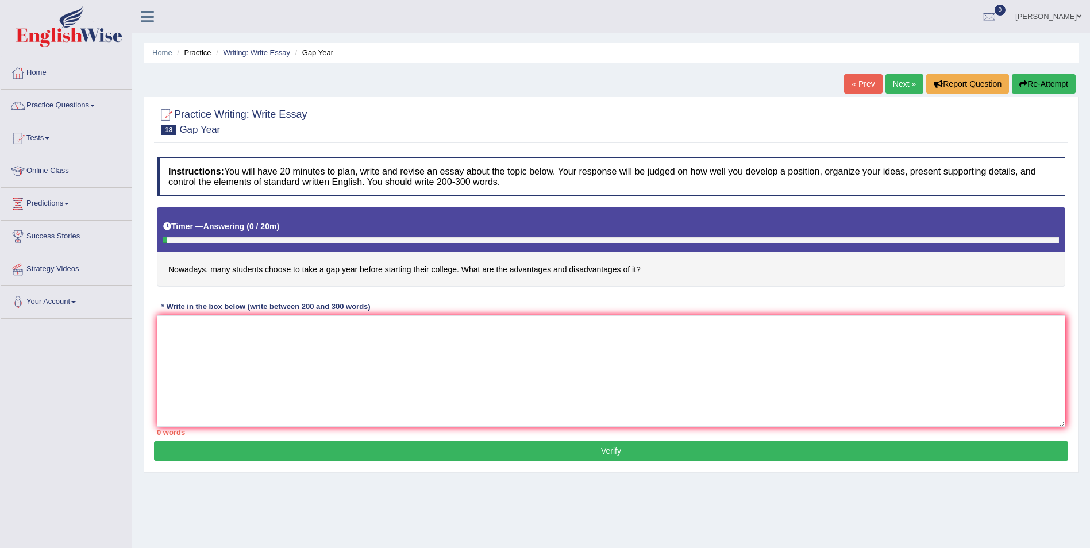
drag, startPoint x: 167, startPoint y: 267, endPoint x: 371, endPoint y: 255, distance: 203.8
click at [371, 255] on h4 "Nowadays, many students choose to take a gap year before starting their college…" at bounding box center [611, 246] width 909 height 79
drag, startPoint x: 654, startPoint y: 271, endPoint x: 552, endPoint y: 269, distance: 101.8
click at [552, 269] on h4 "Nowadays, many students choose to take a gap year before starting their college…" at bounding box center [611, 246] width 909 height 79
click at [632, 266] on h4 "Nowadays, many students choose to take a gap year before starting their college…" at bounding box center [611, 246] width 909 height 79
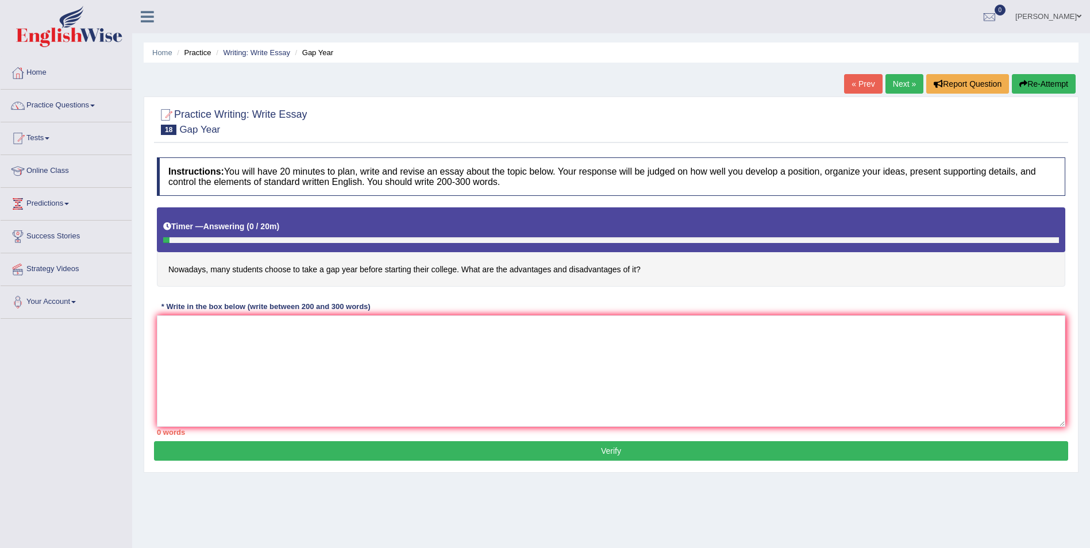
drag, startPoint x: 644, startPoint y: 269, endPoint x: 491, endPoint y: 274, distance: 152.9
click at [491, 274] on h4 "Nowadays, many students choose to take a gap year before starting their college…" at bounding box center [611, 246] width 909 height 79
click at [357, 343] on textarea at bounding box center [611, 371] width 909 height 111
paste textarea "Lor ipsumdolor sitametco ad elitse d eiu temp incidi utlabore etdolor ma ali en…"
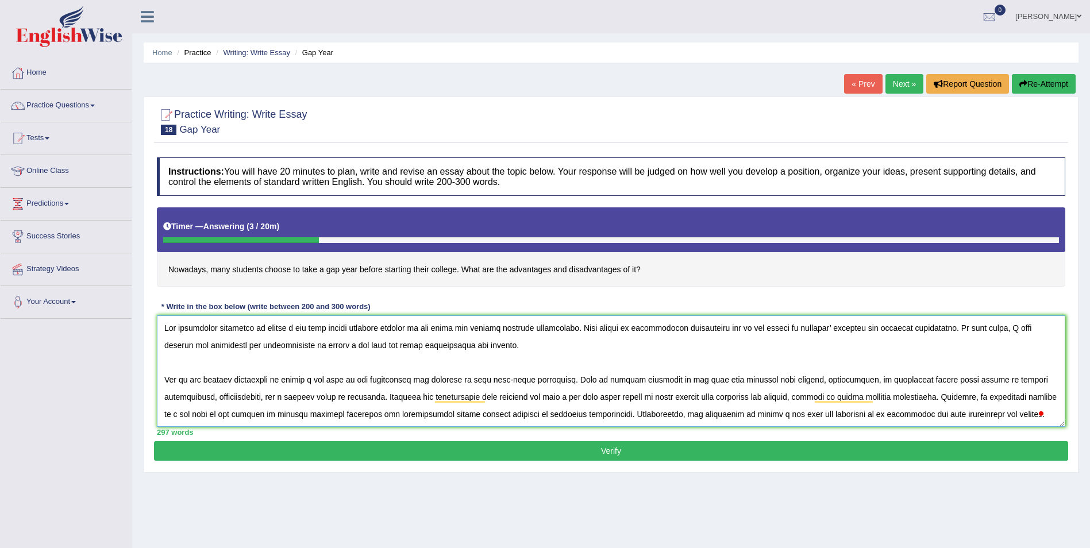
scroll to position [121, 0]
click at [206, 363] on textarea "To enrich screen reader interactions, please activate Accessibility in Grammarl…" at bounding box center [611, 371] width 909 height 111
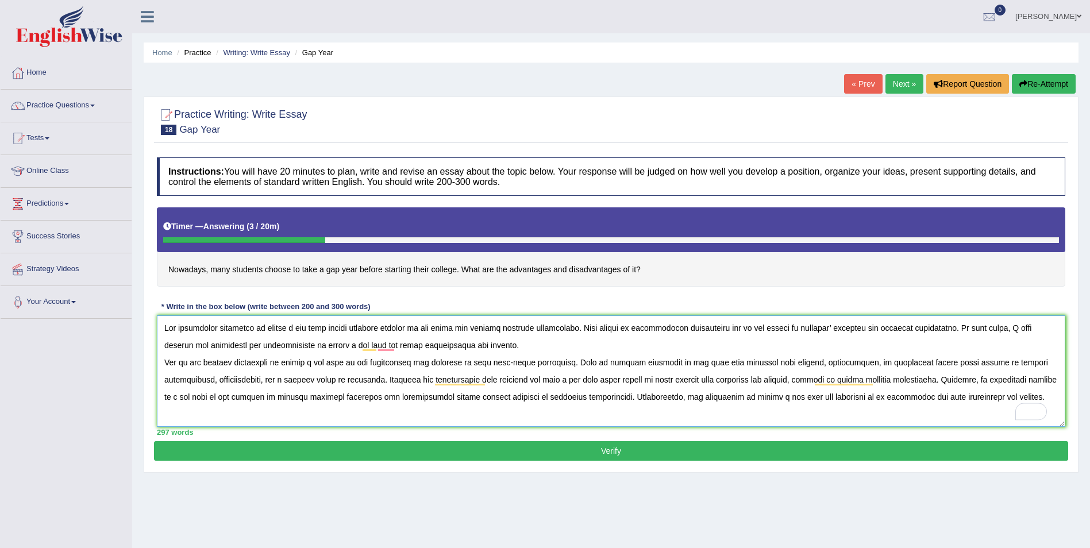
click at [166, 409] on textarea "To enrich screen reader interactions, please activate Accessibility in Grammarl…" at bounding box center [611, 371] width 909 height 111
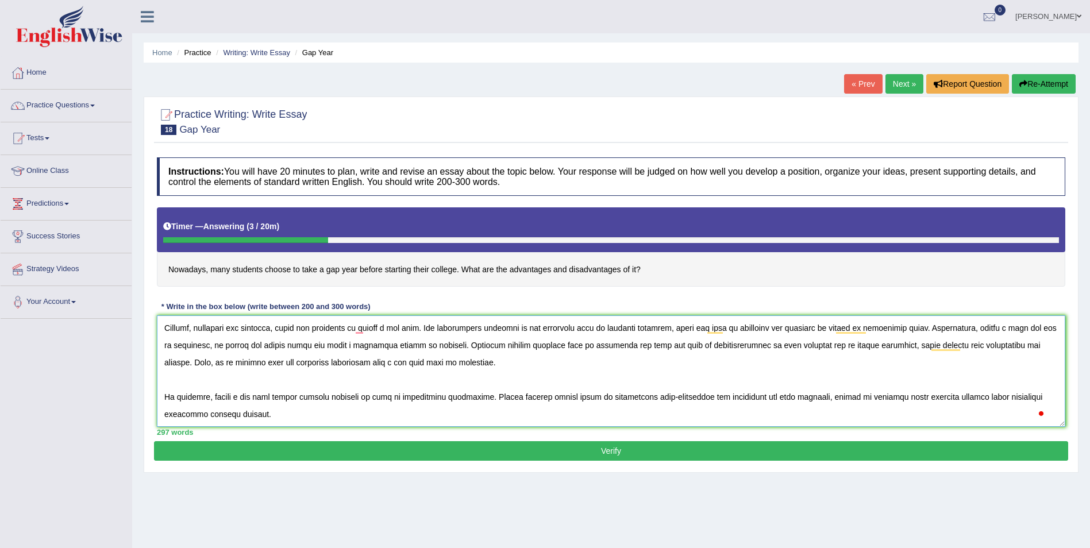
click at [175, 375] on textarea "To enrich screen reader interactions, please activate Accessibility in Grammarl…" at bounding box center [611, 371] width 909 height 111
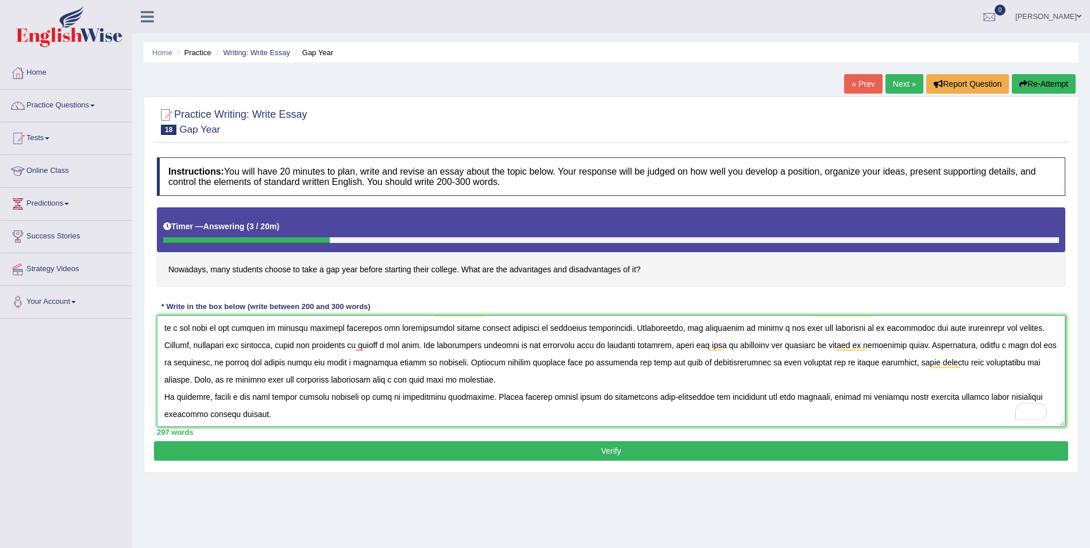
type textarea "Lor ipsumdolor sitametco ad elitse d eiu temp incidi utlabore etdolor ma ali en…"
click at [617, 451] on button "Verify" at bounding box center [611, 451] width 914 height 20
